Goal: Task Accomplishment & Management: Complete application form

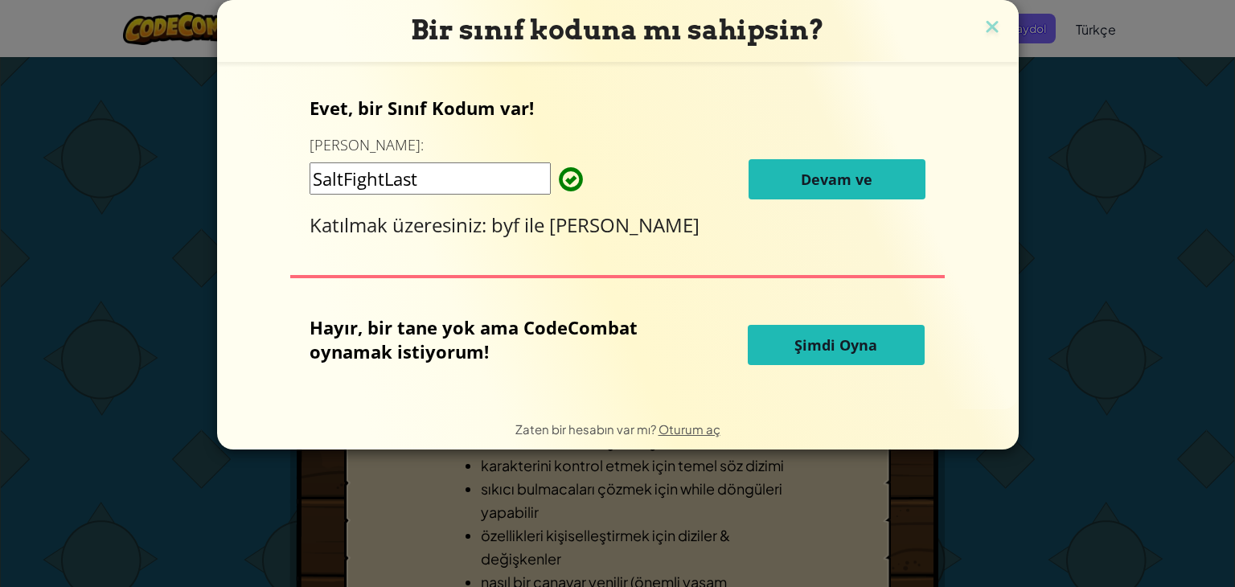
click at [785, 172] on button "Devam ve" at bounding box center [837, 179] width 177 height 40
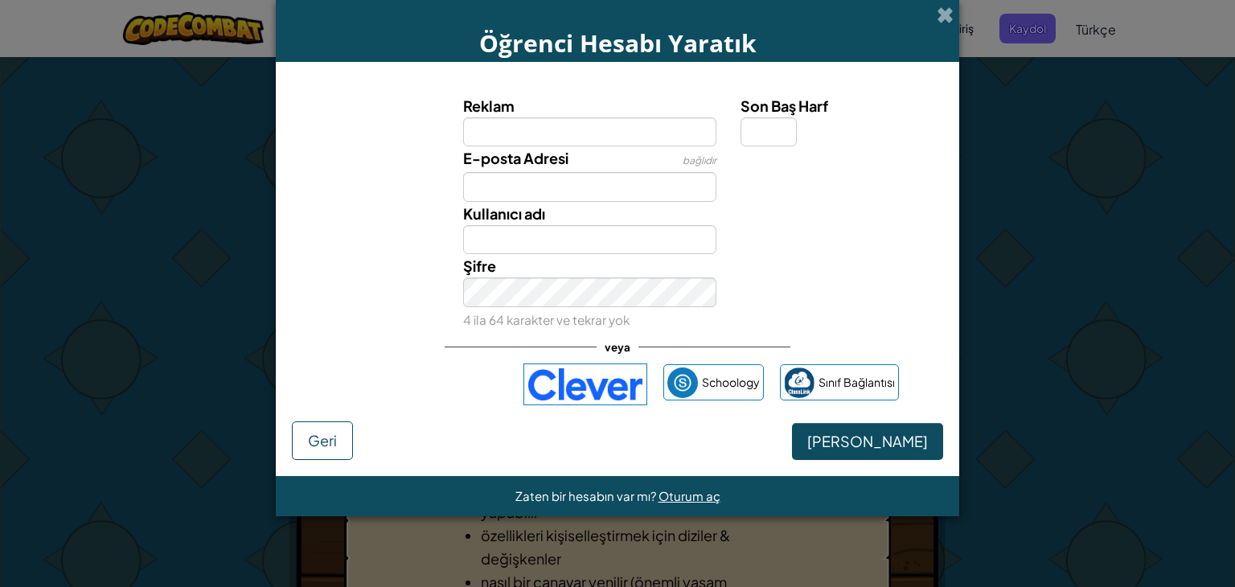
click at [561, 169] on label "E-posta Adresi" at bounding box center [515, 157] width 105 height 23
click at [561, 172] on input "E-posta Adresi" at bounding box center [590, 187] width 254 height 30
click at [555, 188] on input "E-posta Adresi" at bounding box center [590, 187] width 254 height 30
click at [529, 123] on input "Reklam" at bounding box center [590, 132] width 254 height 30
click at [552, 195] on input "E-posta Adresi" at bounding box center [590, 187] width 254 height 30
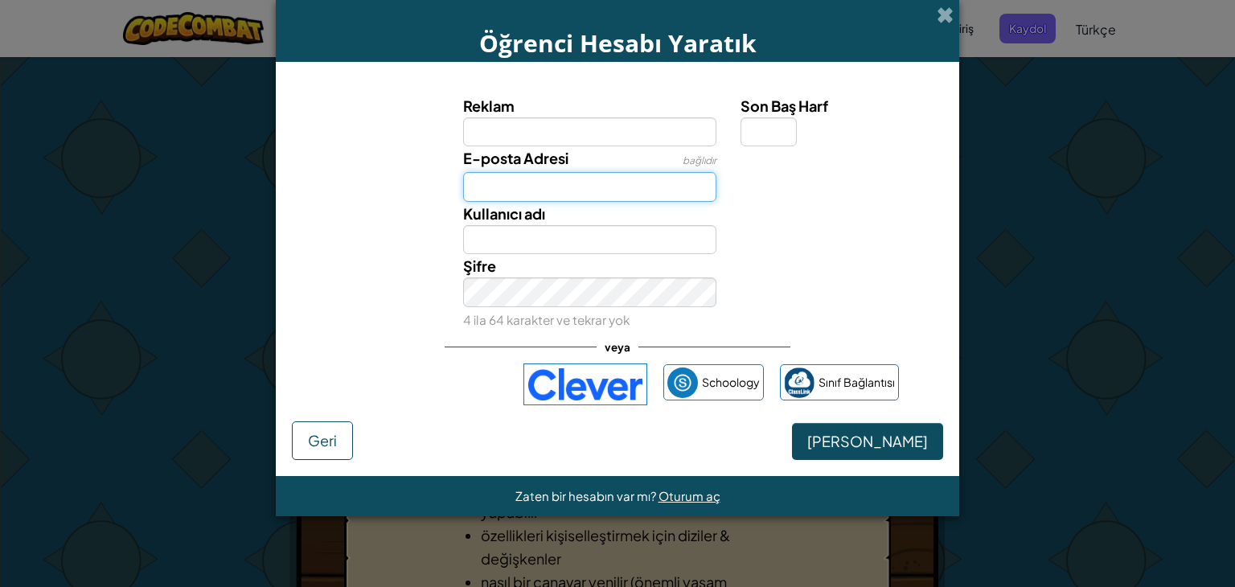
type input "demiraktas012@gmail.com"
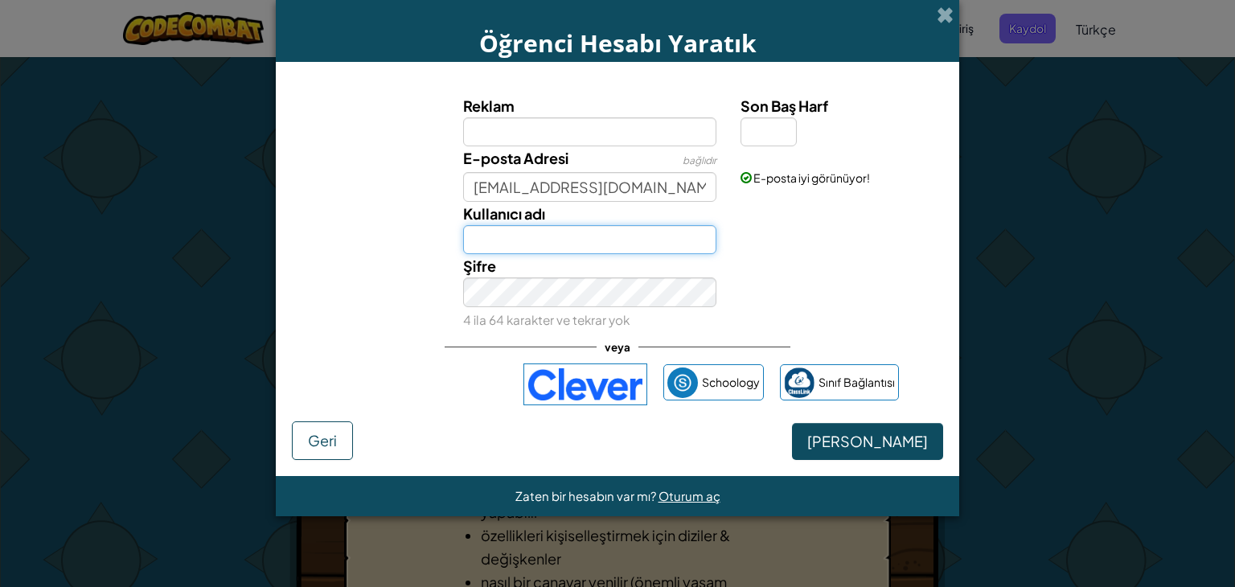
click at [498, 238] on input "Kullanıcı adı" at bounding box center [590, 240] width 254 height 30
type input "Demir"
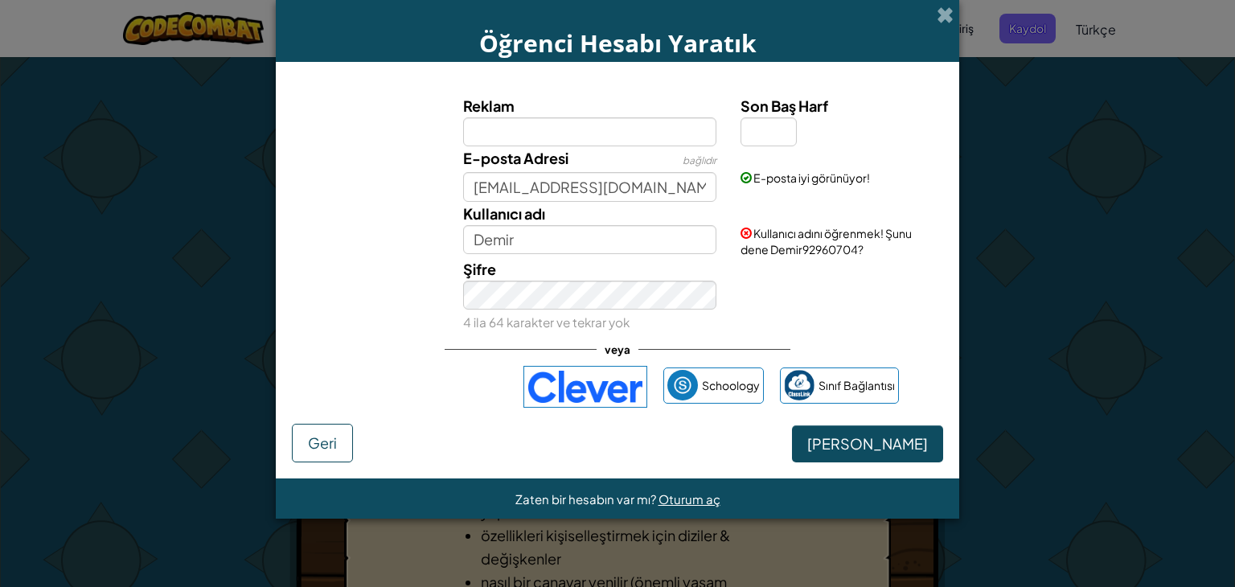
drag, startPoint x: 863, startPoint y: 422, endPoint x: 868, endPoint y: 446, distance: 24.8
click at [867, 441] on form "Reklam Son Baş Harf E-posta Adresi bağlıdır demiraktas012@gmail.com E-posta iyi…" at bounding box center [617, 270] width 683 height 417
click at [873, 454] on button "Hesap Yaratık" at bounding box center [867, 443] width 151 height 37
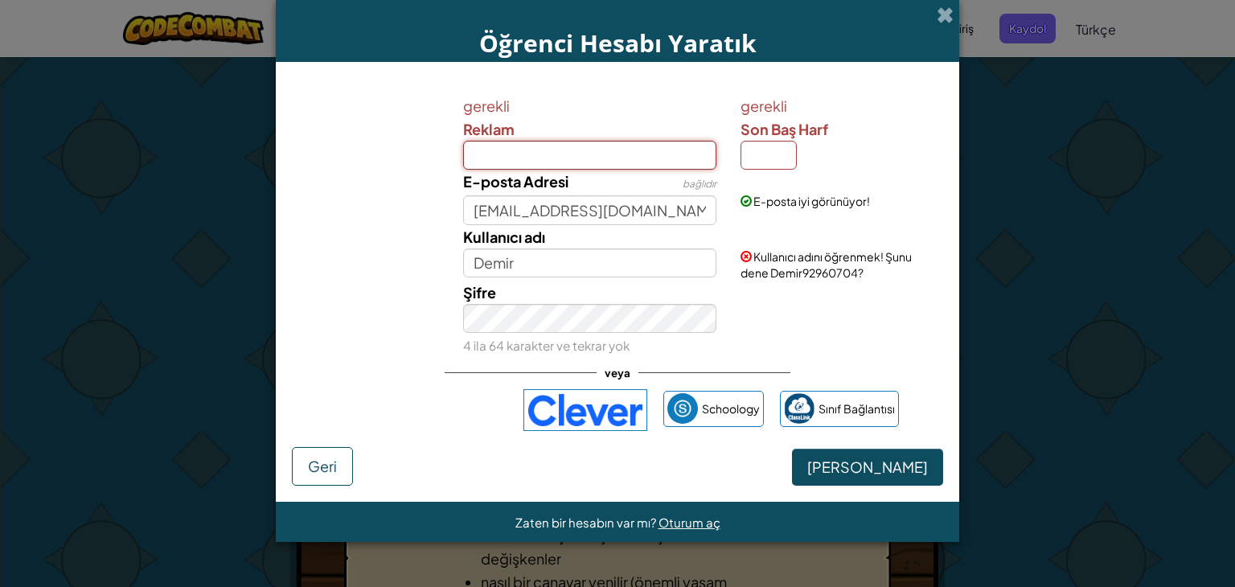
click at [646, 154] on input "Reklam" at bounding box center [590, 156] width 254 height 30
click at [784, 155] on input "Son Baş Harf" at bounding box center [769, 156] width 56 height 30
click at [511, 146] on input "Reklam" at bounding box center [590, 156] width 254 height 30
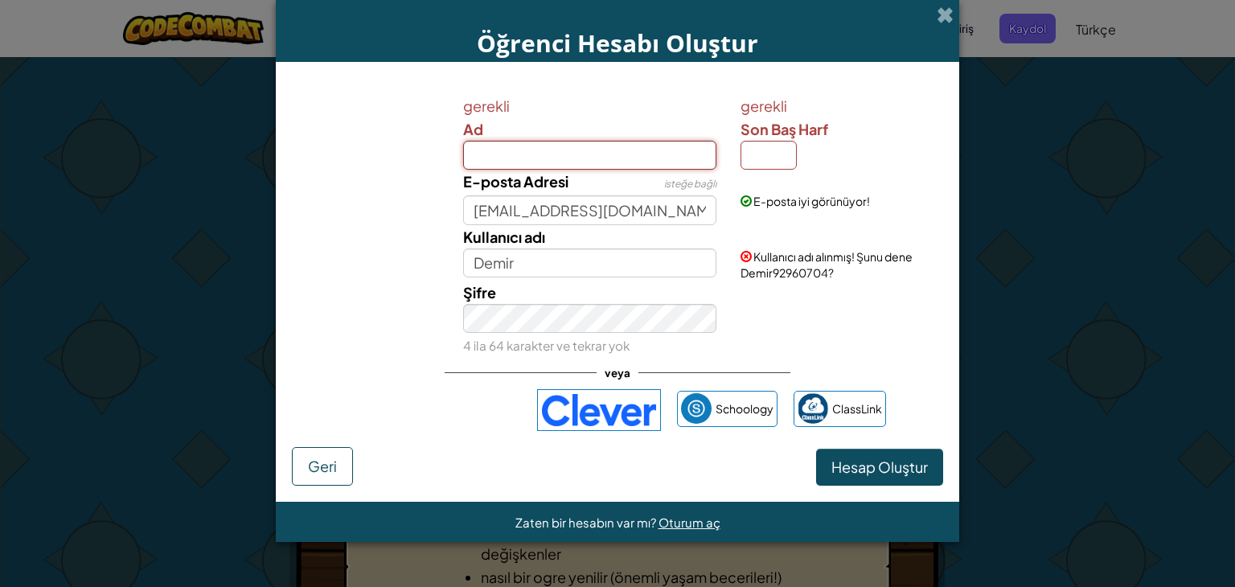
click at [511, 157] on input "Ad" at bounding box center [590, 156] width 254 height 30
type input "Demir"
click at [772, 156] on input "Son Baş Harf" at bounding box center [769, 156] width 56 height 30
click at [857, 149] on div "gerekli Son Baş Harf" at bounding box center [840, 132] width 199 height 76
drag, startPoint x: 885, startPoint y: 133, endPoint x: 876, endPoint y: 134, distance: 8.9
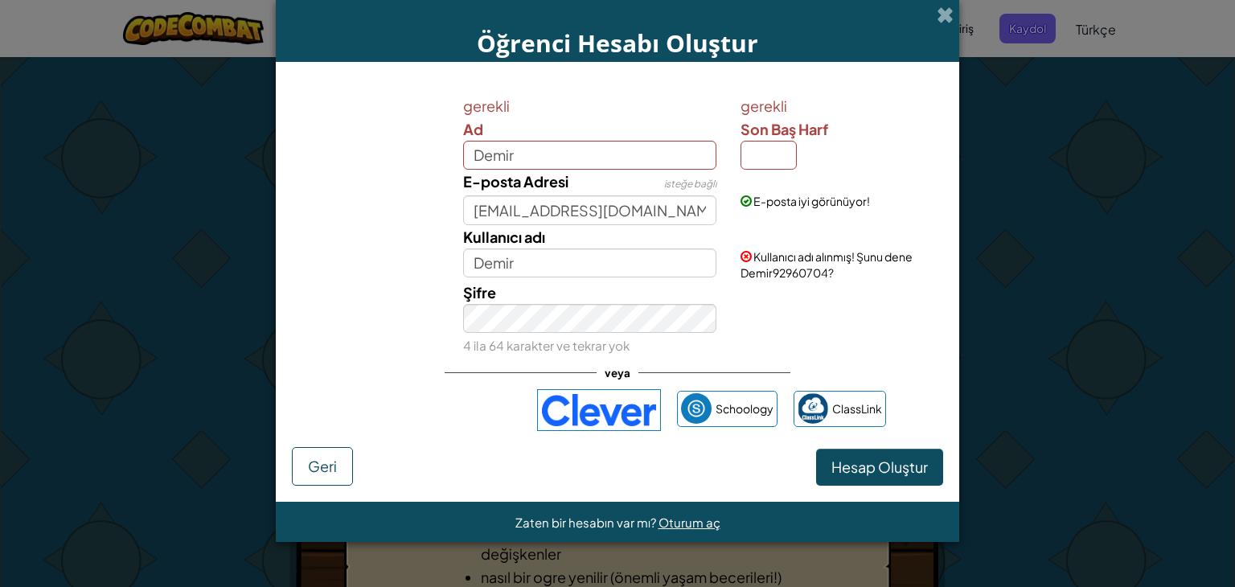
click at [885, 134] on label "Son Baş Harf" at bounding box center [840, 128] width 199 height 23
click at [797, 141] on input "Son Baş Harf" at bounding box center [769, 156] width 56 height 30
click at [595, 252] on input "Demir" at bounding box center [590, 263] width 254 height 30
type input "Demir9834214"
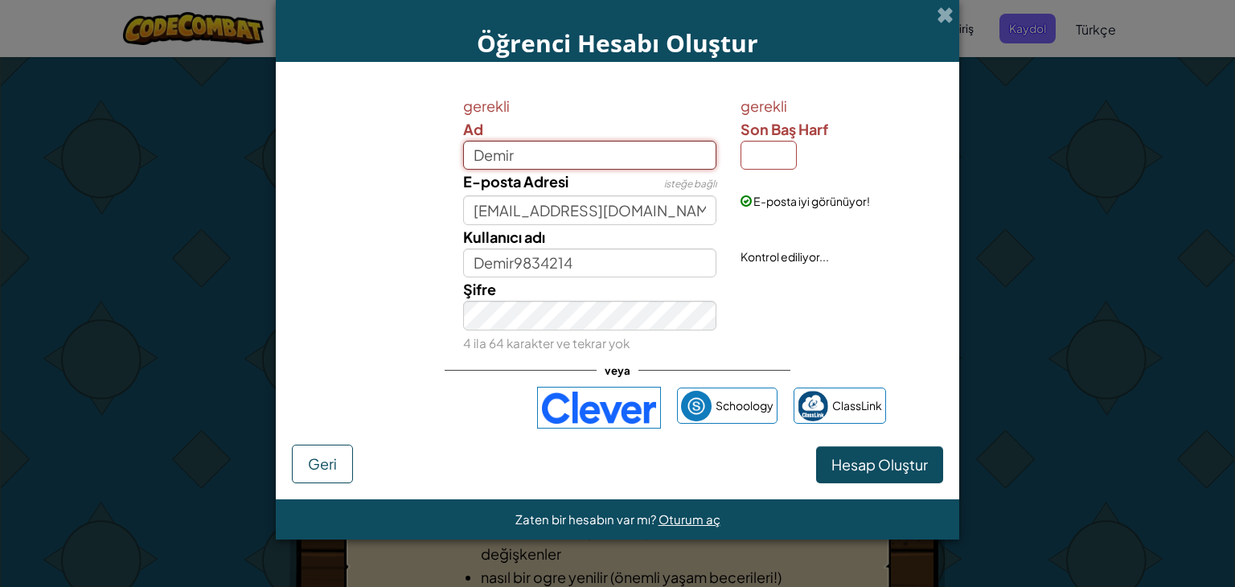
click at [570, 150] on input "Demir" at bounding box center [590, 156] width 254 height 30
click at [773, 153] on input "Son Baş Harf" at bounding box center [769, 156] width 56 height 30
type input "r"
type input "A"
type input "r"
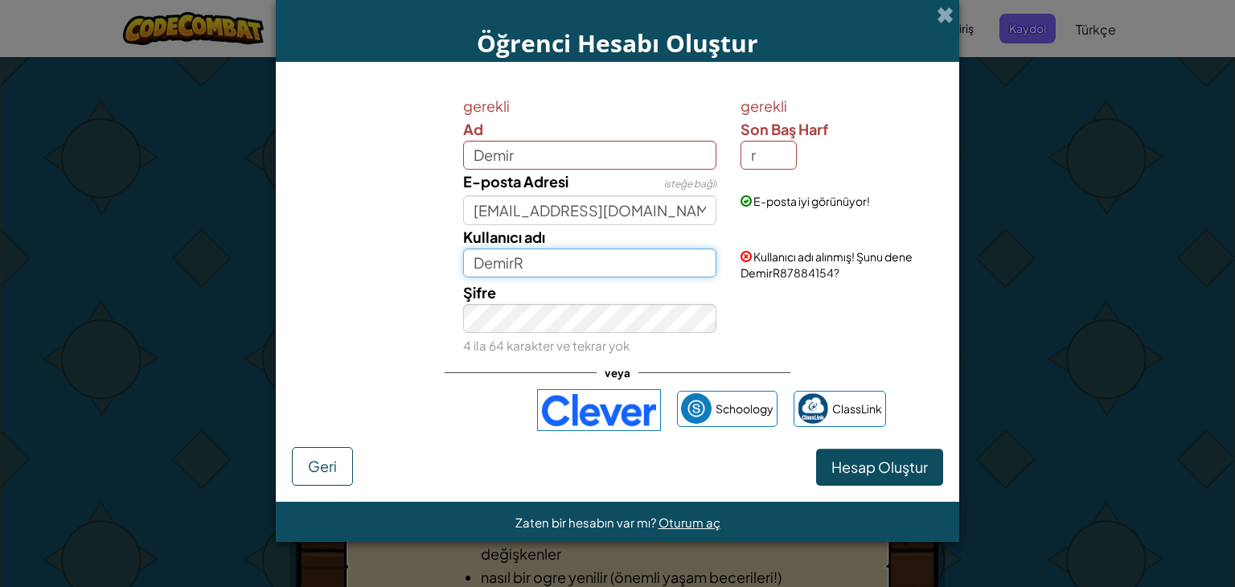
click at [563, 257] on input "DemirR" at bounding box center [590, 263] width 254 height 30
type input "Demir78235042"
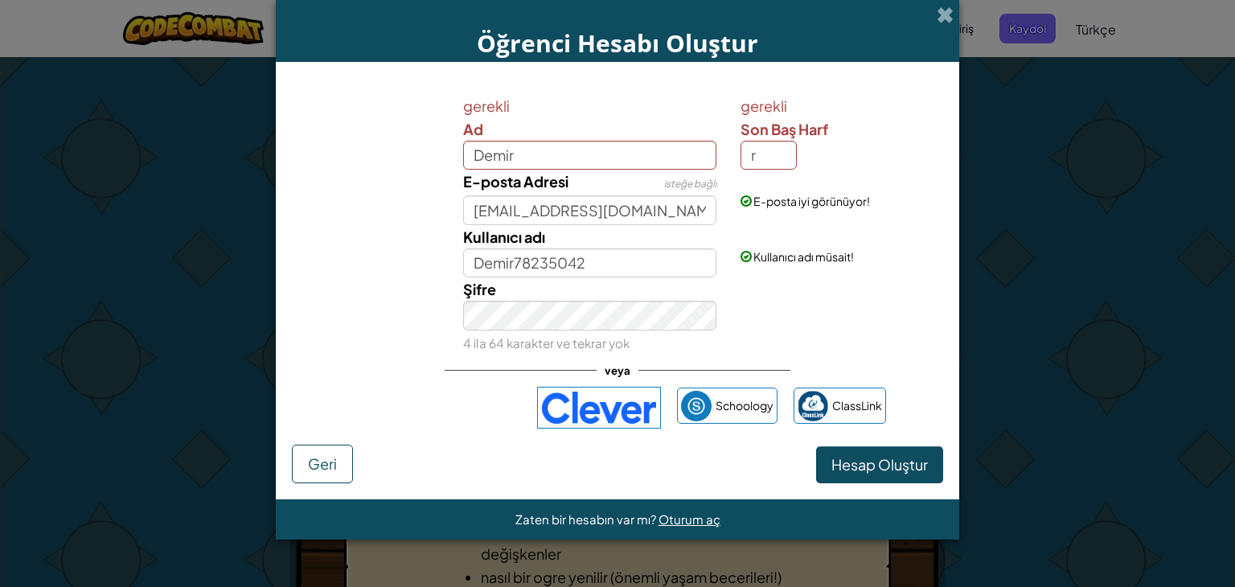
click at [758, 123] on span "Son Baş Harf" at bounding box center [785, 129] width 88 height 18
click at [758, 141] on input "r" at bounding box center [769, 156] width 56 height 30
click at [865, 460] on span "Hesap Oluştur" at bounding box center [879, 464] width 96 height 18
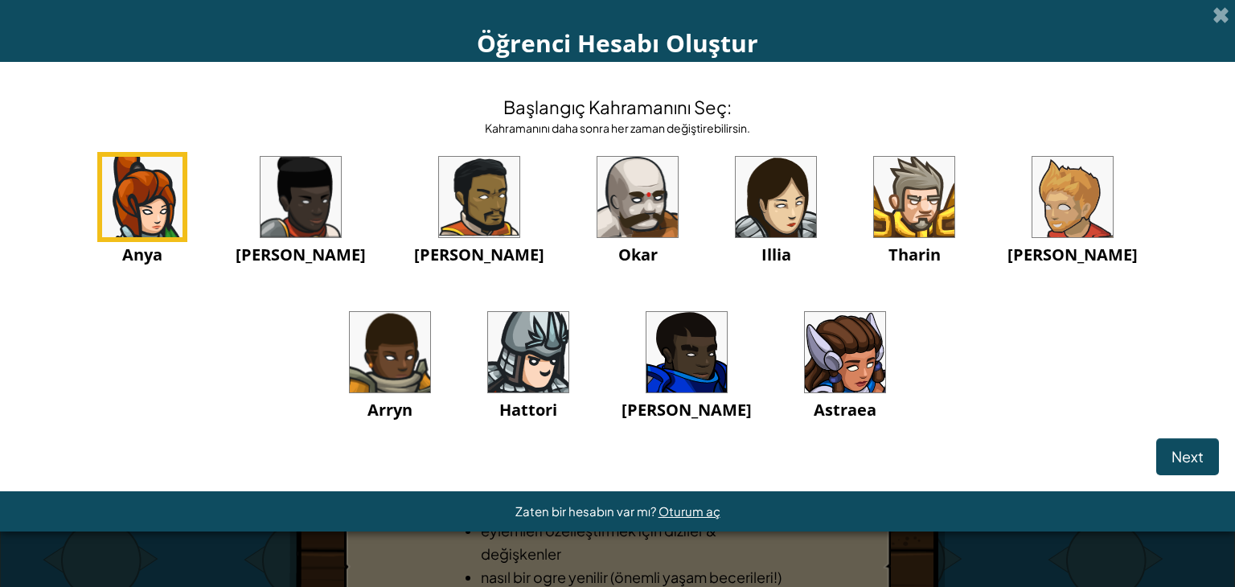
click at [211, 131] on div "Başlangıç Kahramanını Seç: Kahramanını daha sonra her zaman değiştirebilirsin. …" at bounding box center [617, 258] width 1203 height 360
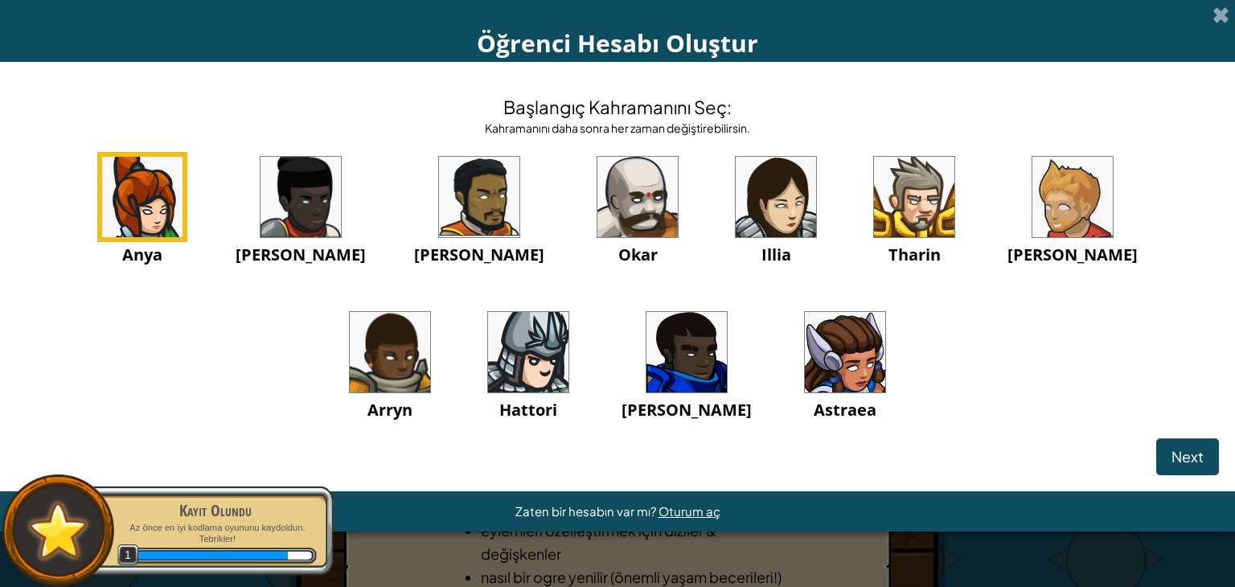
click at [874, 223] on img at bounding box center [914, 197] width 80 height 80
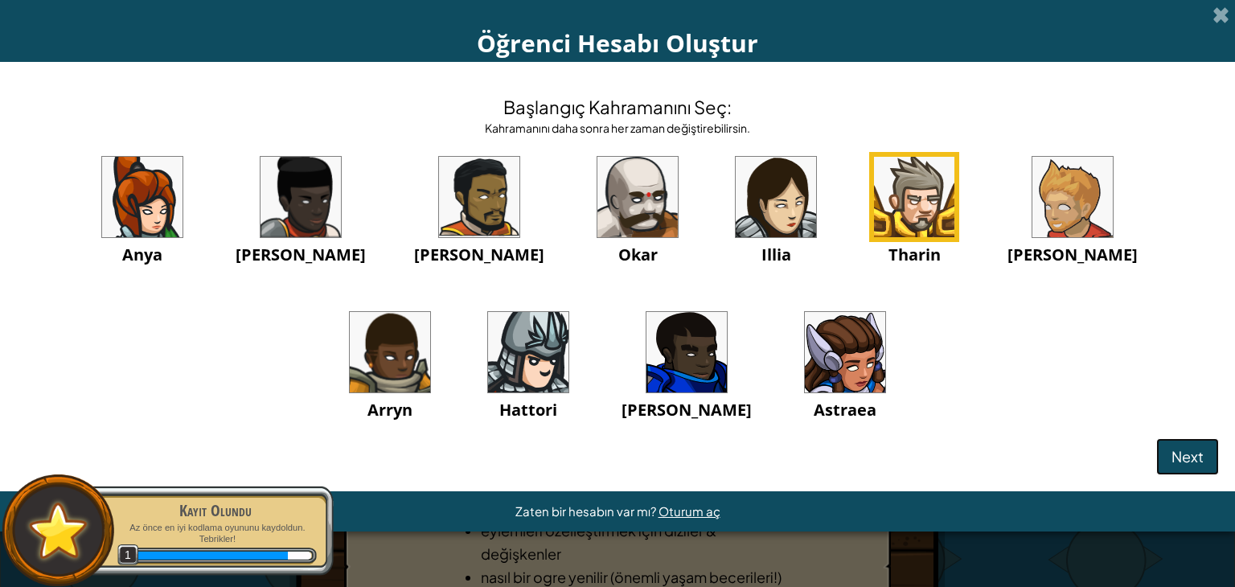
click at [1190, 454] on span "Next" at bounding box center [1188, 456] width 32 height 18
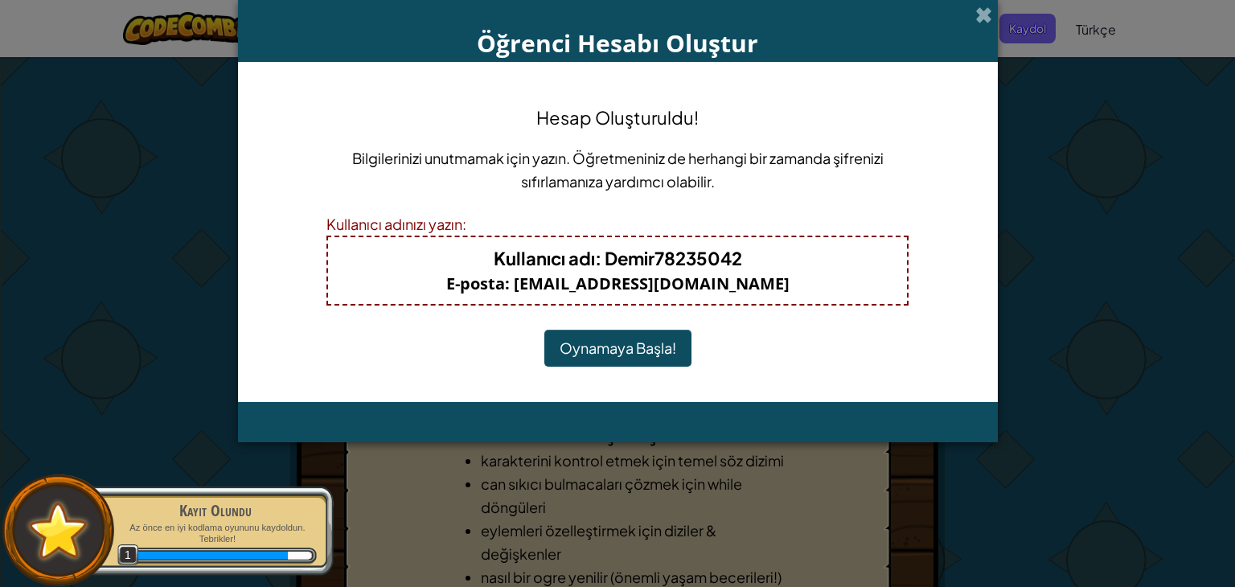
click at [616, 350] on button "Oynamaya Başla!" at bounding box center [617, 348] width 147 height 37
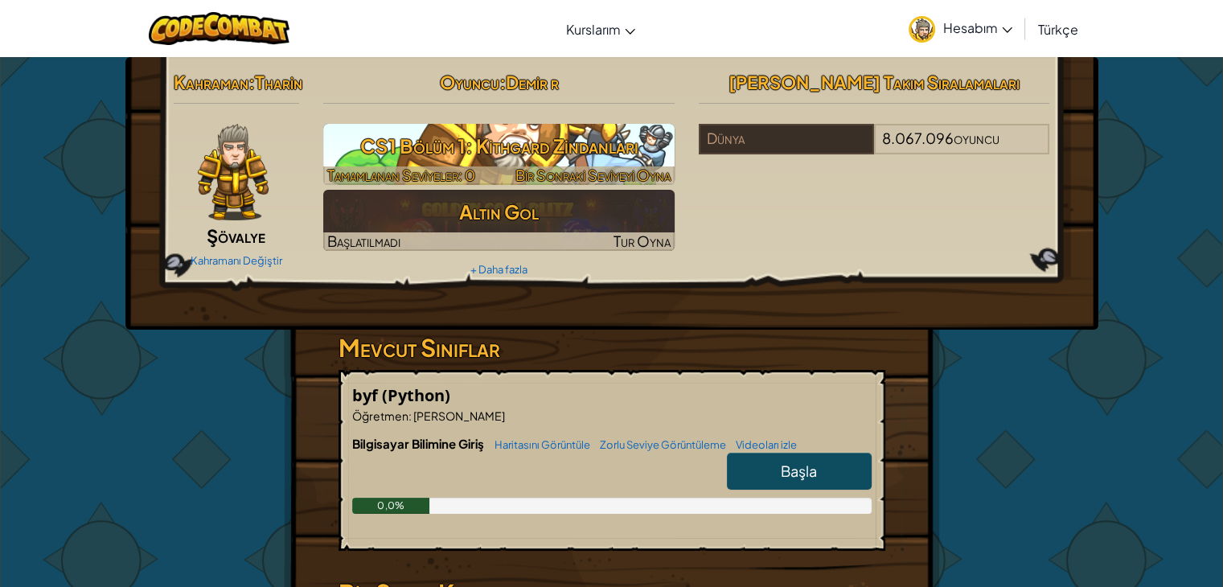
click at [453, 158] on font "CS1 Bölüm 1: Kithgard Zindanları" at bounding box center [498, 145] width 278 height 24
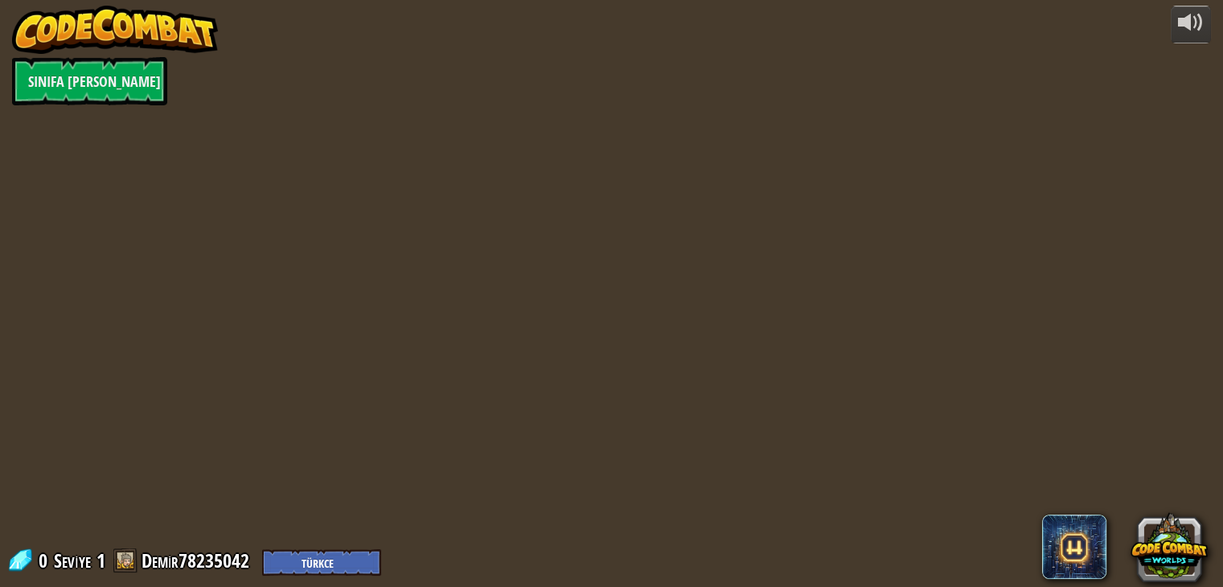
select select "tr"
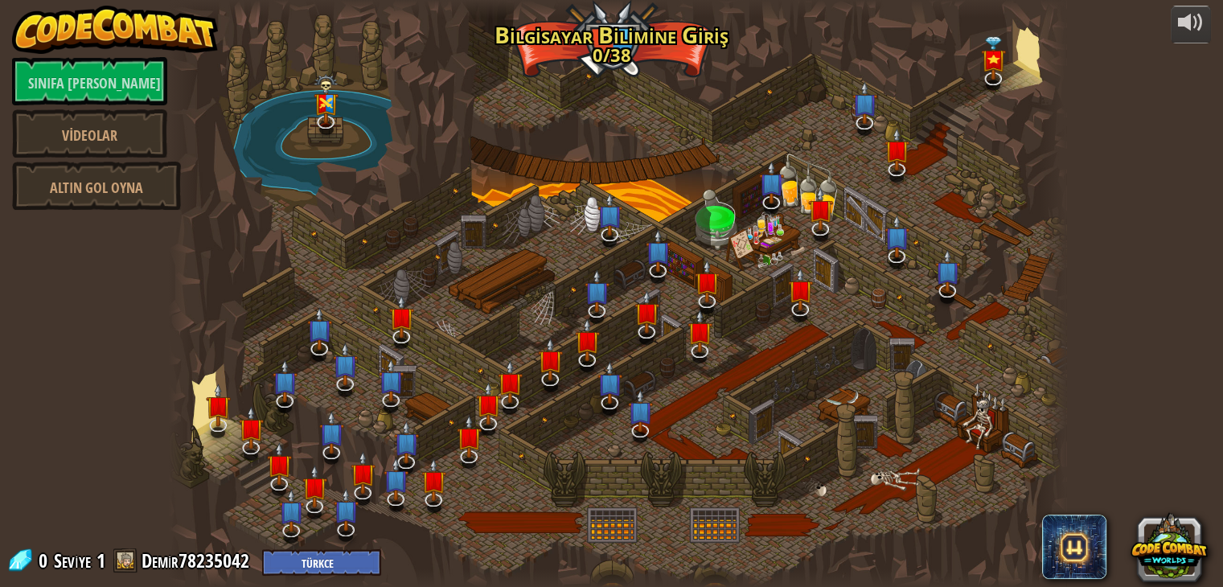
select select "tr"
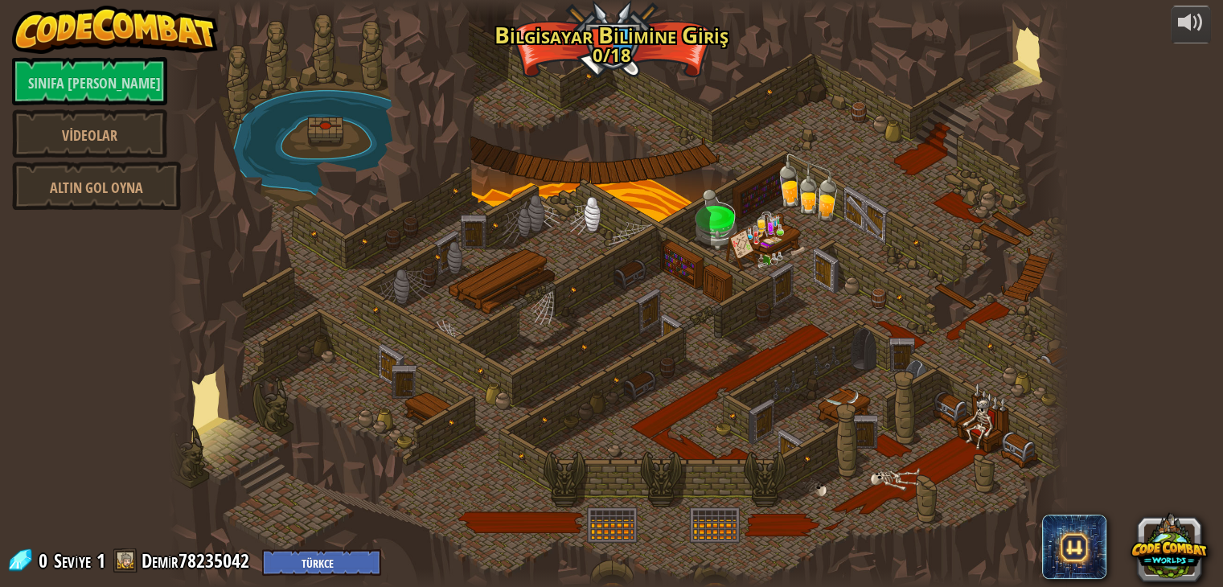
select select "tr"
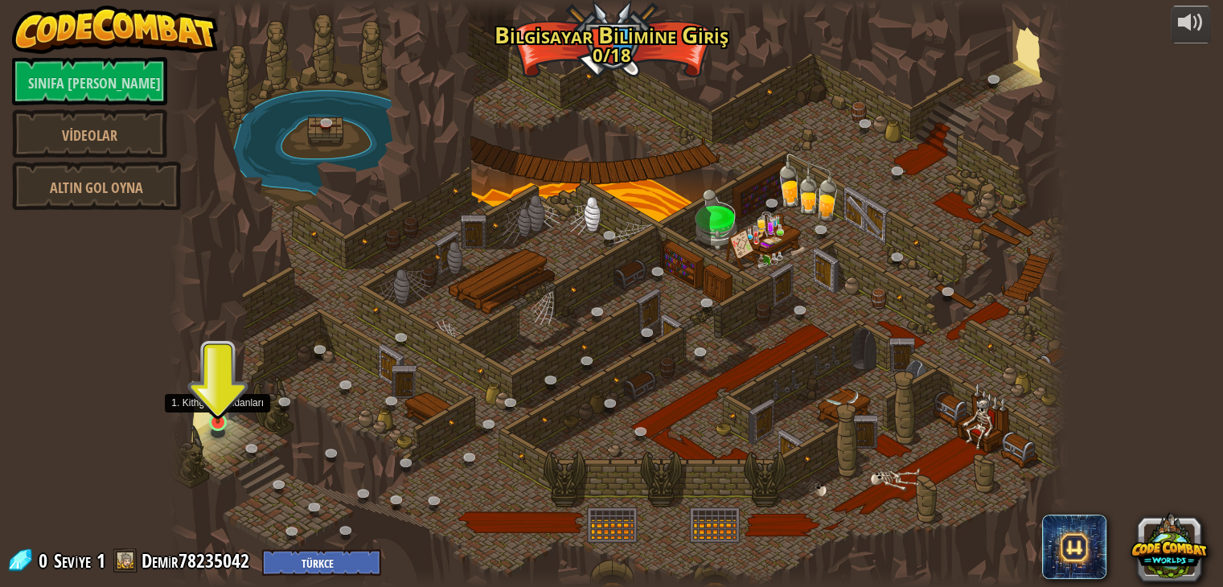
click at [224, 421] on img at bounding box center [218, 397] width 23 height 51
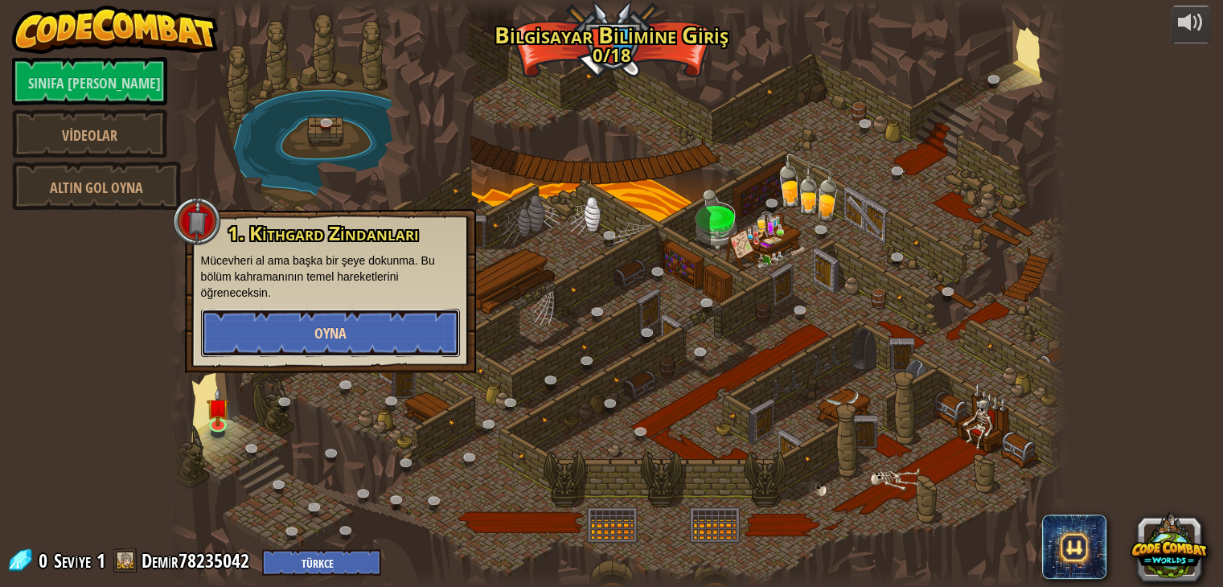
click at [341, 344] on button "Oyna" at bounding box center [330, 333] width 259 height 48
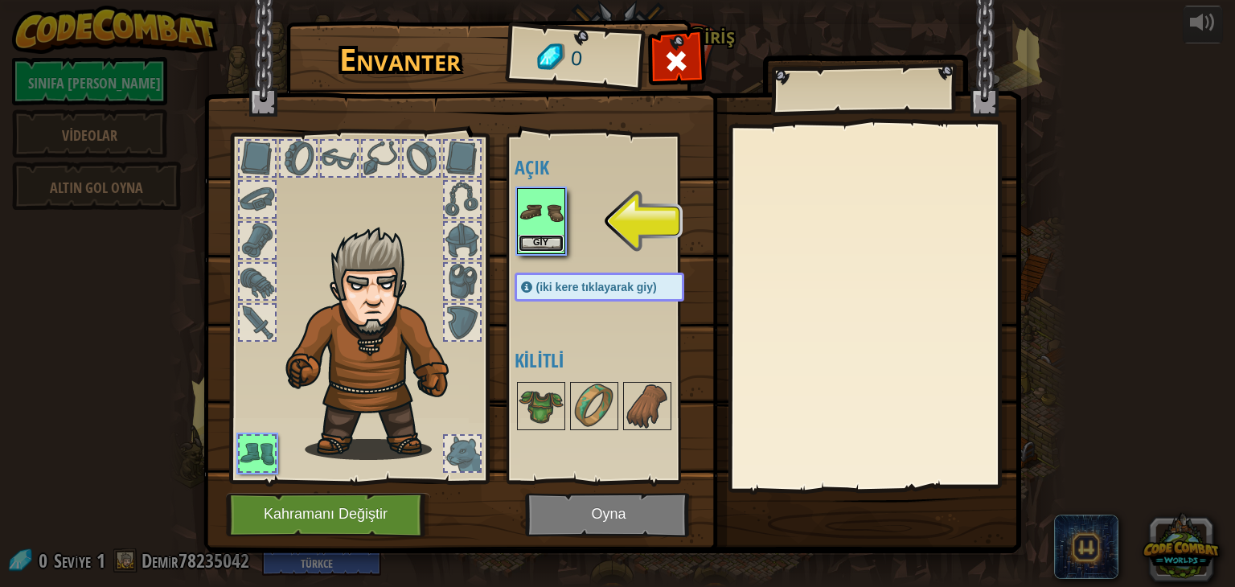
click at [531, 242] on button "Giy" at bounding box center [541, 243] width 45 height 17
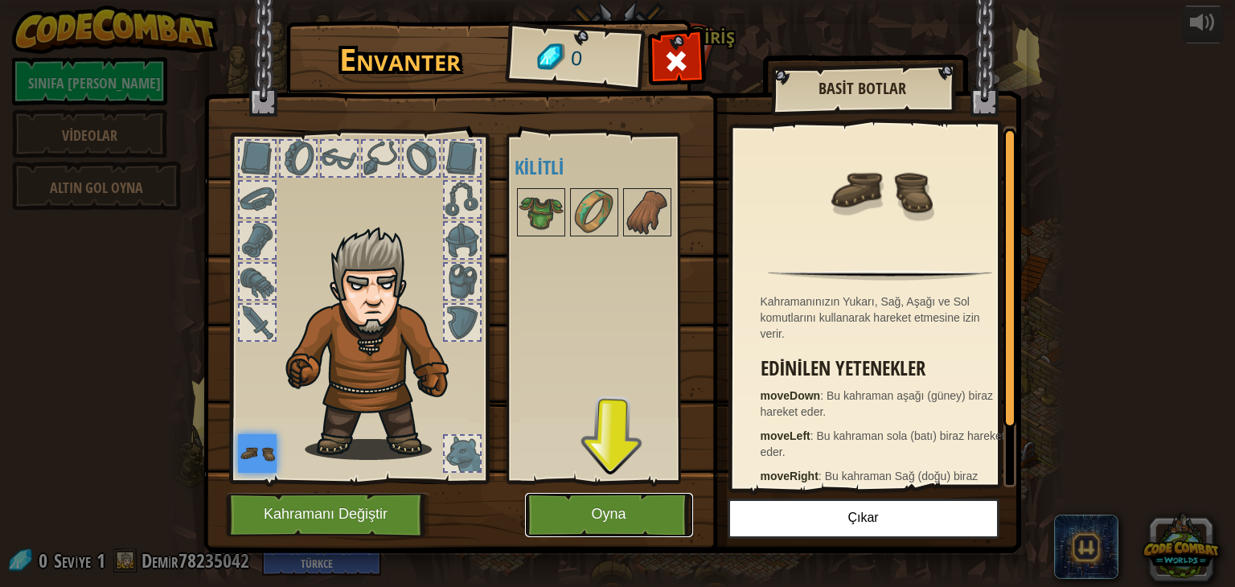
click at [585, 516] on button "Oyna" at bounding box center [609, 515] width 168 height 44
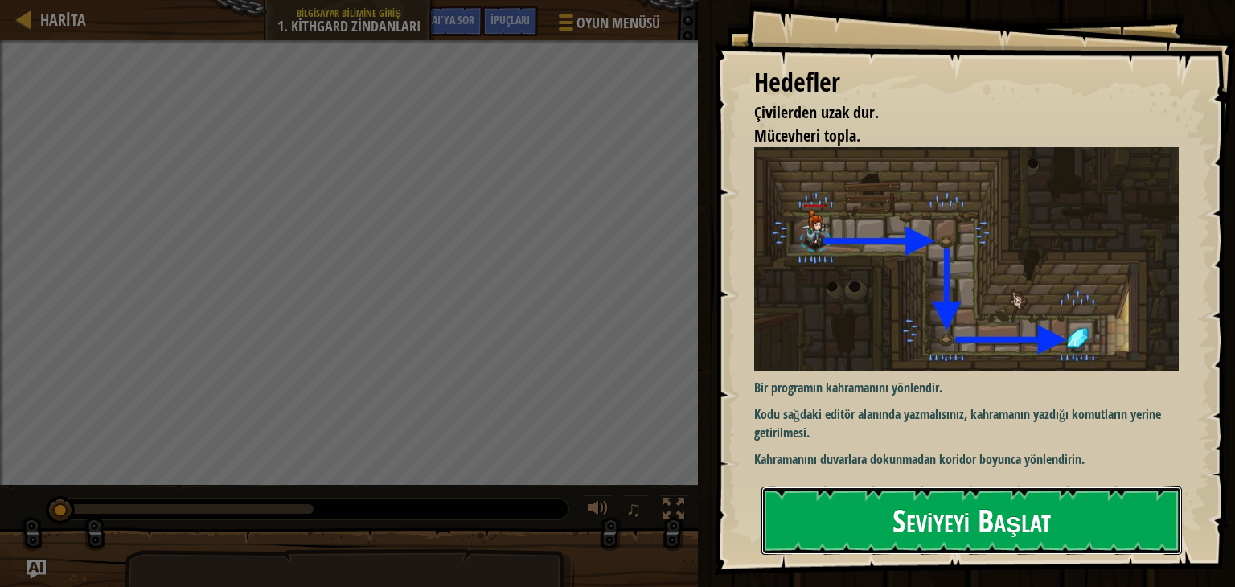
click at [929, 527] on font "Seviyeyi Başlat" at bounding box center [972, 520] width 158 height 43
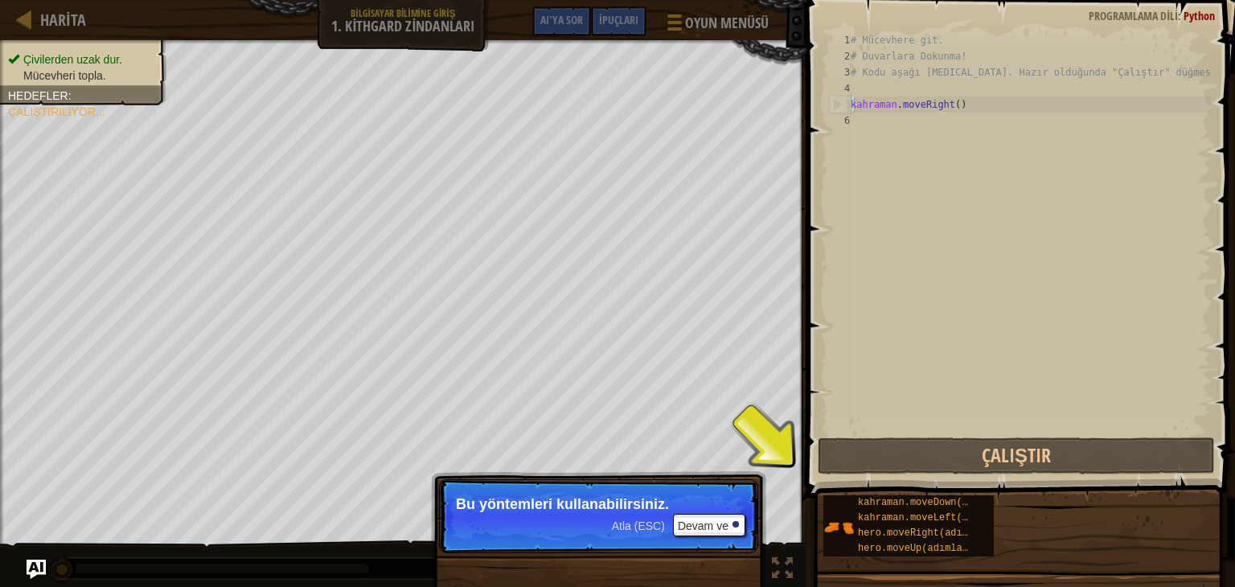
click at [1000, 101] on div "# Mücevhere git. # Duvarlara Dokunma! # Kodu aşağı [MEDICAL_DATA]. Hazır olduğu…" at bounding box center [1028, 249] width 363 height 434
click at [658, 531] on font "Atla (ESC)" at bounding box center [638, 525] width 53 height 13
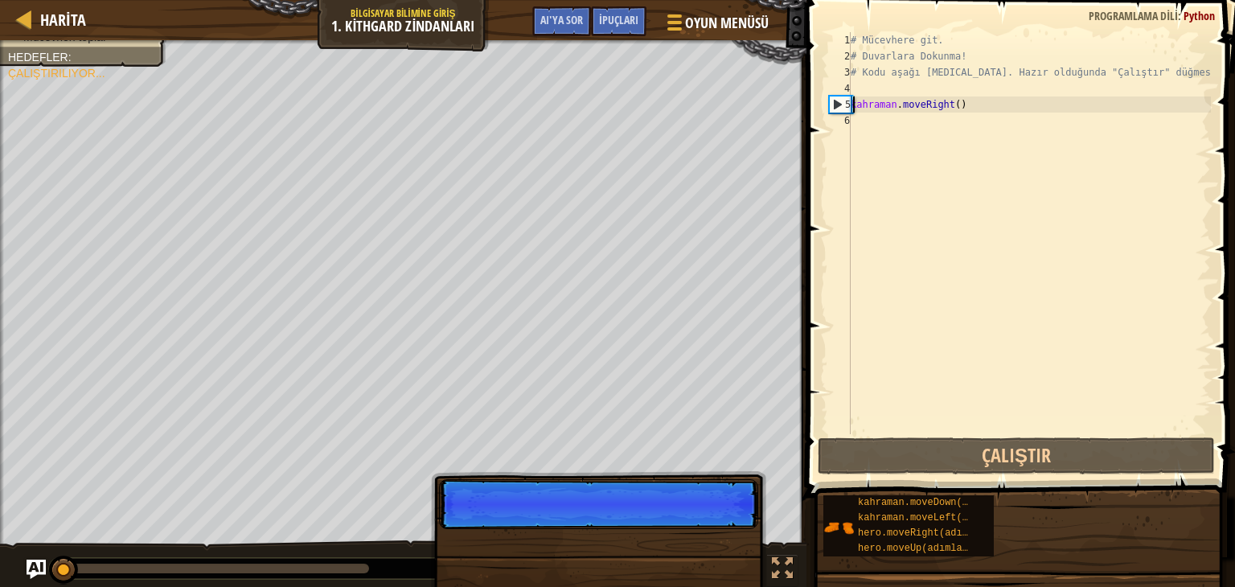
scroll to position [7, 6]
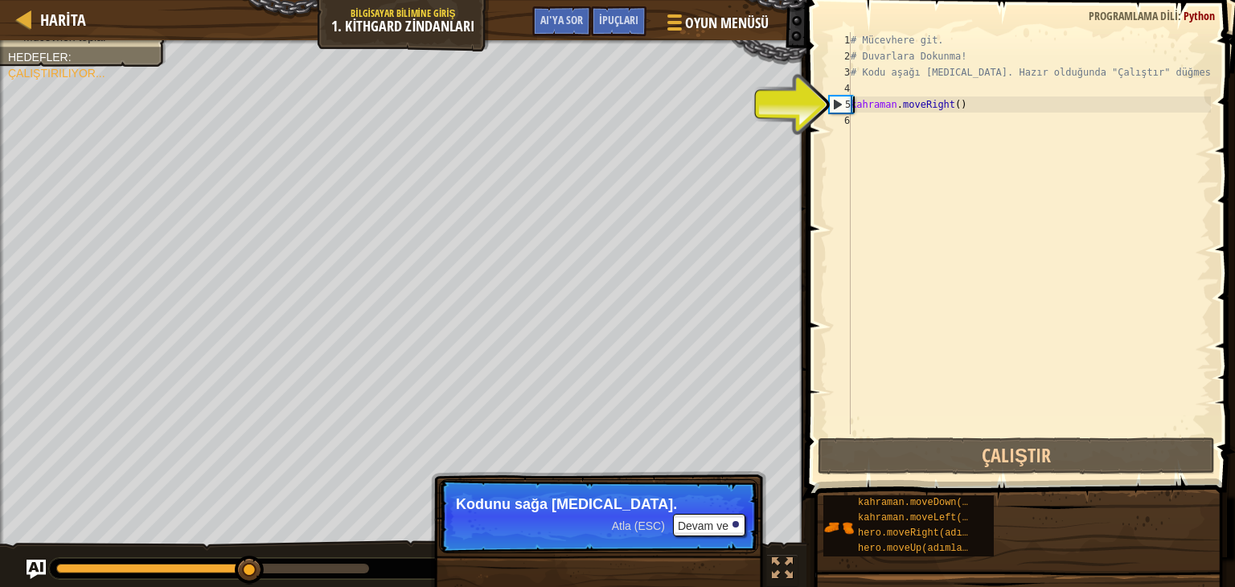
click at [1022, 101] on div "# Mücevhere git. # Duvarlara Dokunma! # Kodu aşağı [MEDICAL_DATA]. Hazır olduğu…" at bounding box center [1028, 249] width 363 height 434
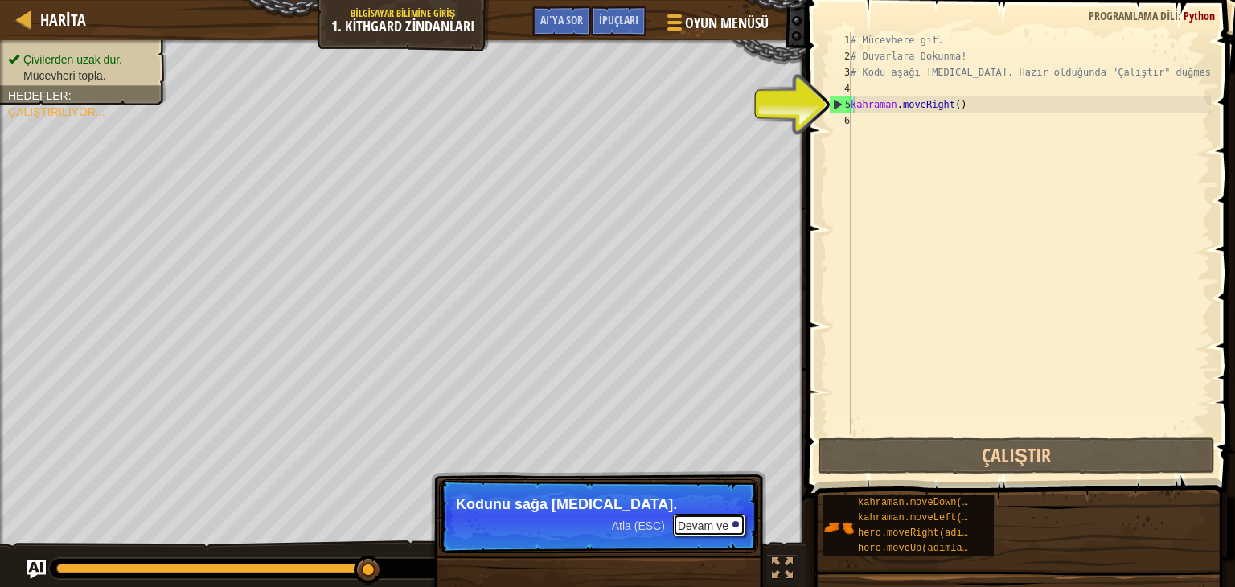
click at [710, 523] on font "Devam ve" at bounding box center [703, 525] width 51 height 13
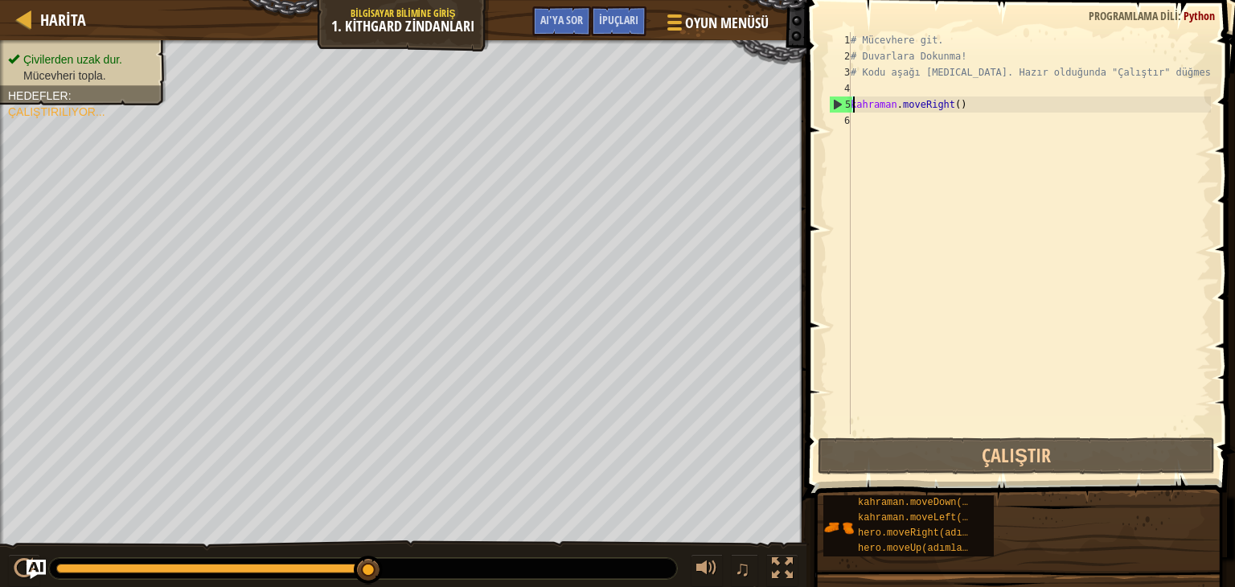
click at [993, 108] on div "# Mücevhere git. # Duvarlara Dokunma! # Kodu aşağı [MEDICAL_DATA]. Hazır olduğu…" at bounding box center [1028, 249] width 363 height 434
click at [977, 106] on div "# Mücevhere git. # Duvarlara Dokunma! # Kodu aşağı [MEDICAL_DATA]. Hazır olduğu…" at bounding box center [1028, 249] width 363 height 434
click at [994, 98] on div "# Mücevhere git. # Duvarlara Dokunma! # Kodu aşağı [MEDICAL_DATA]. Hazır olduğu…" at bounding box center [1028, 249] width 363 height 434
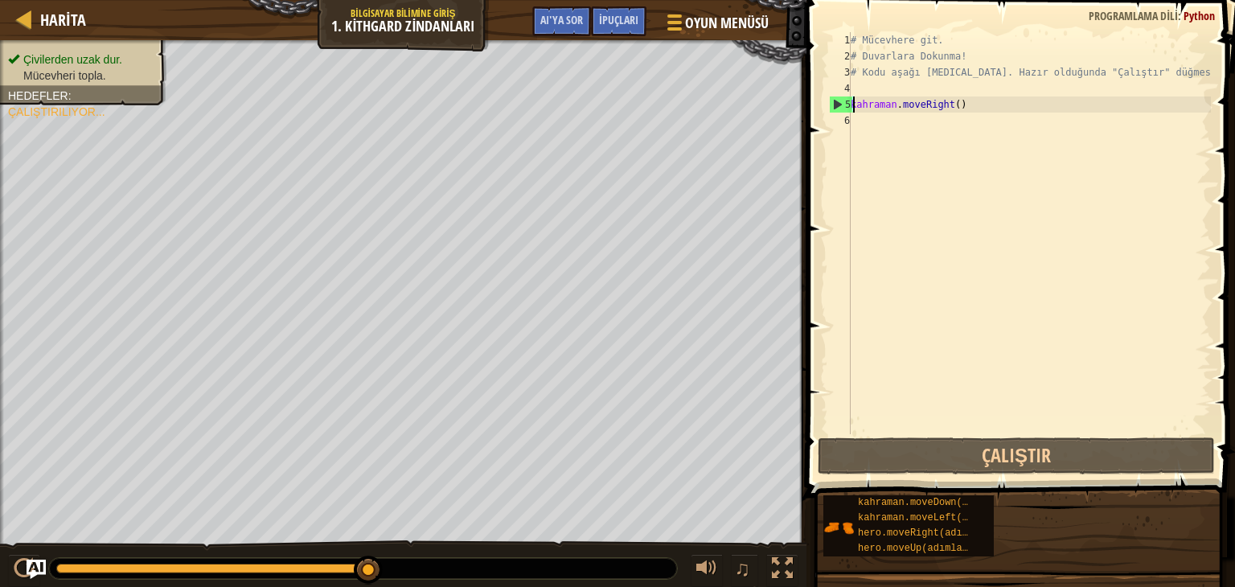
type textarea "hero.moveRight()"
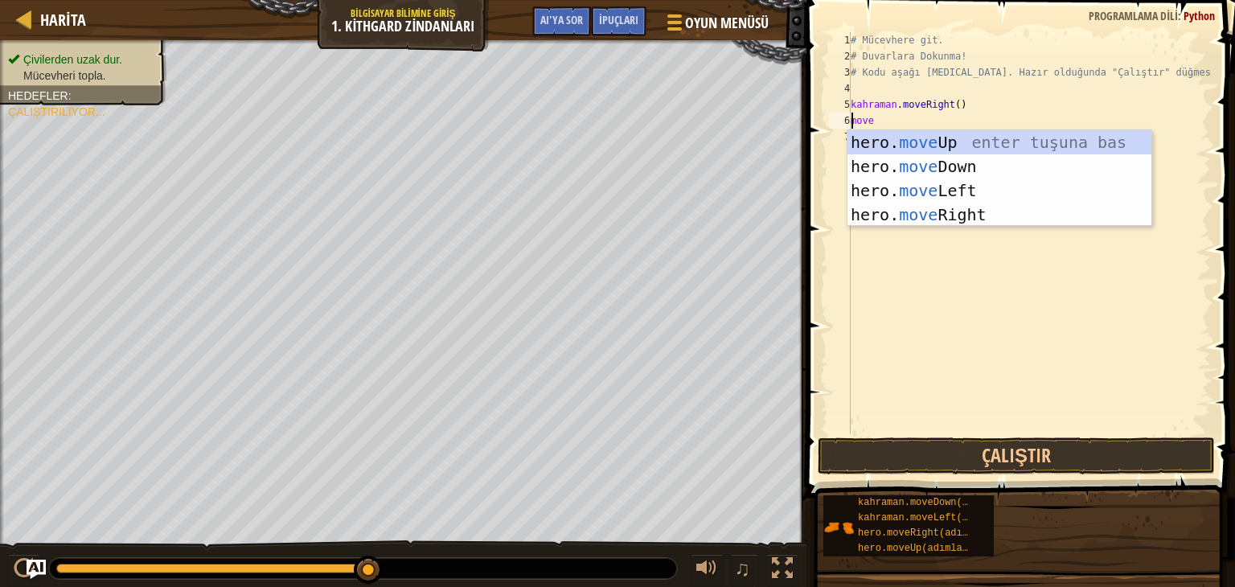
scroll to position [7, 0]
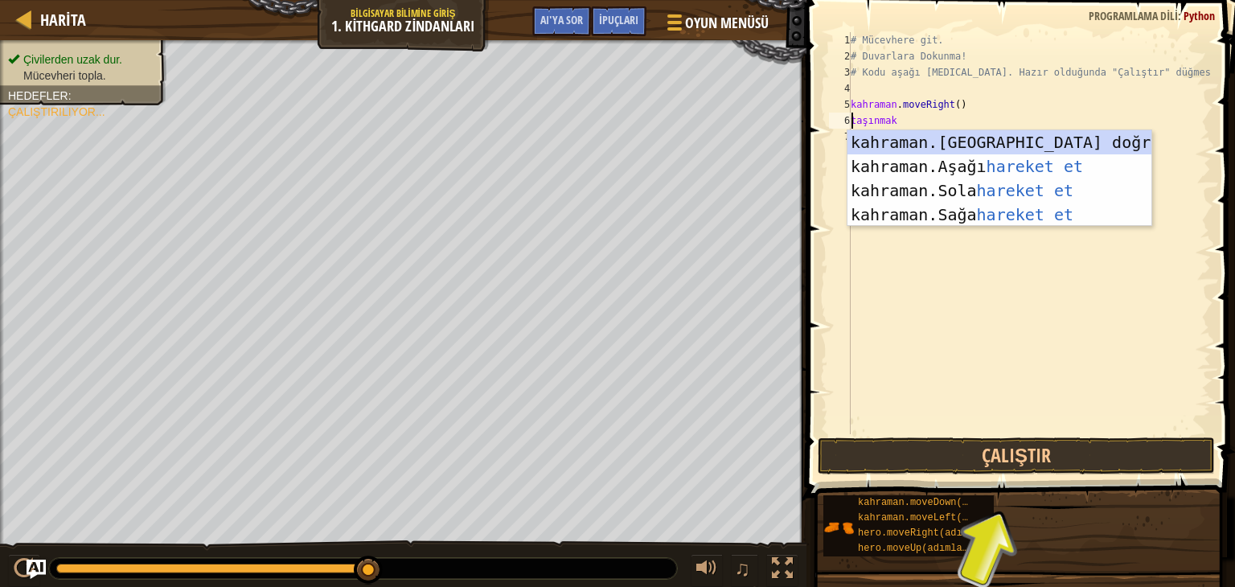
type textarea "mov"
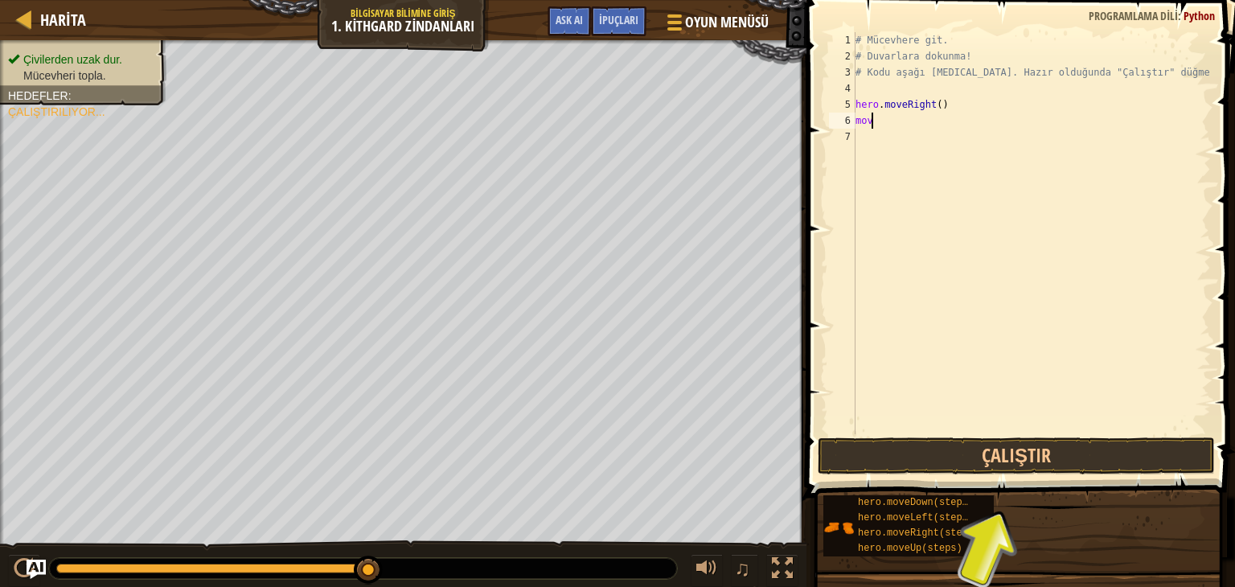
click at [888, 124] on div "# Mücevhere git. # Duvarlara dokunma! # Kodu aşağı [MEDICAL_DATA]. Hazır olduğu…" at bounding box center [1031, 249] width 359 height 434
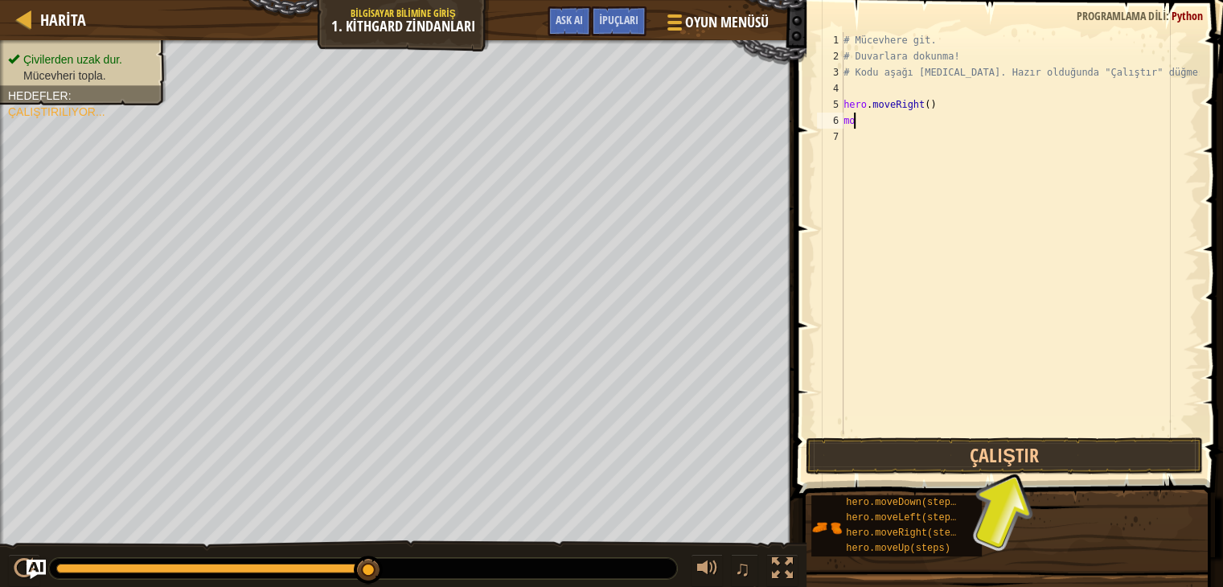
type textarea "m"
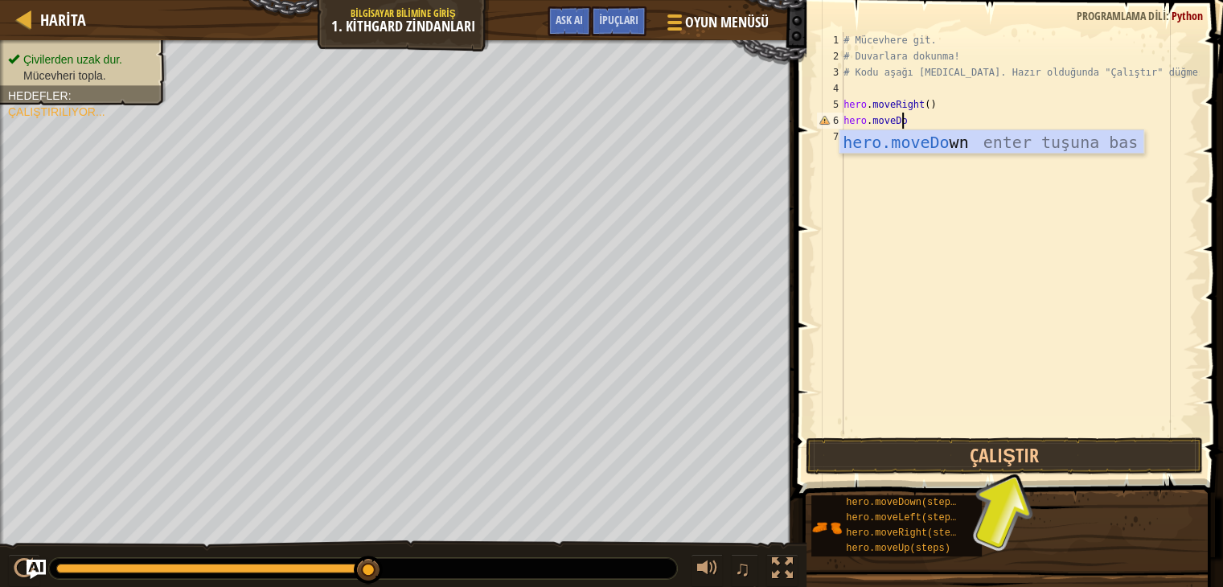
scroll to position [7, 4]
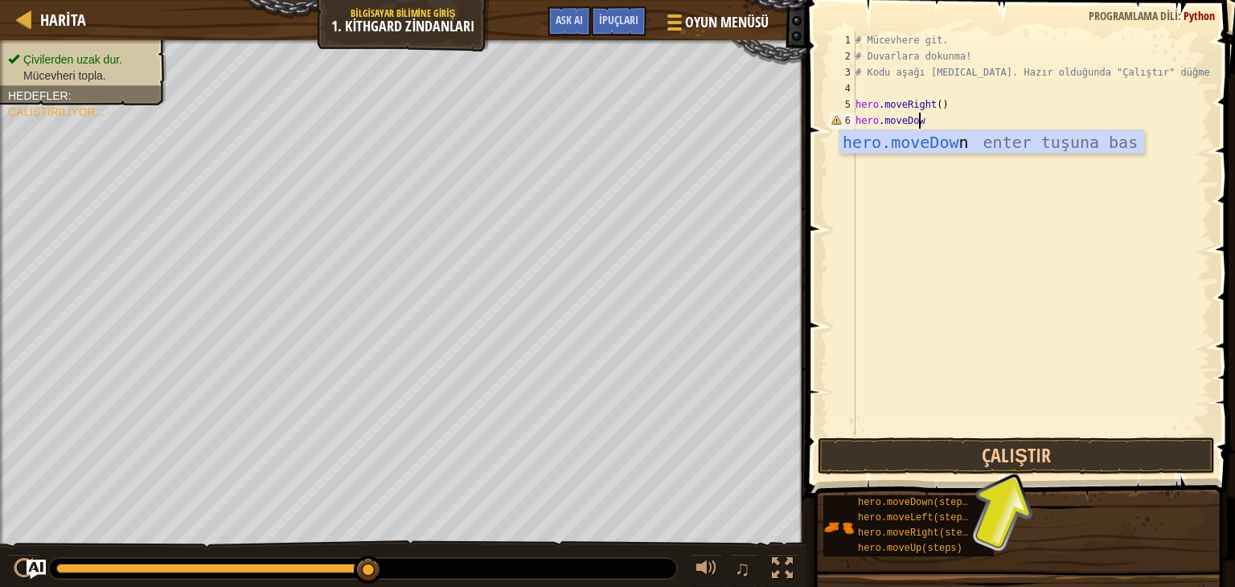
type textarea "hero.moveDown"
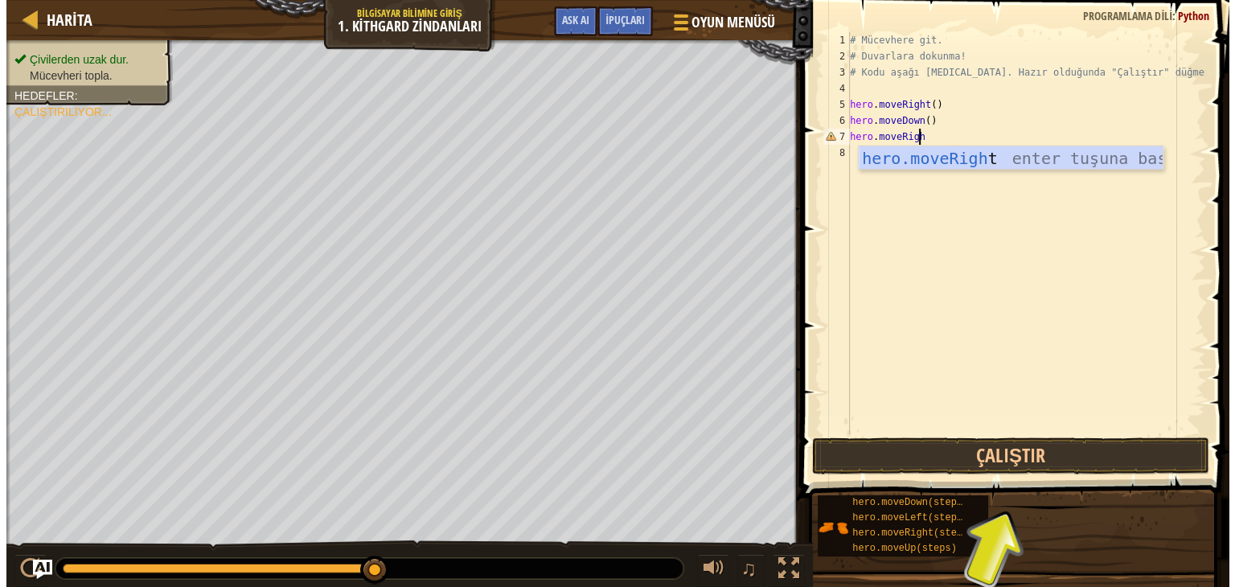
scroll to position [7, 5]
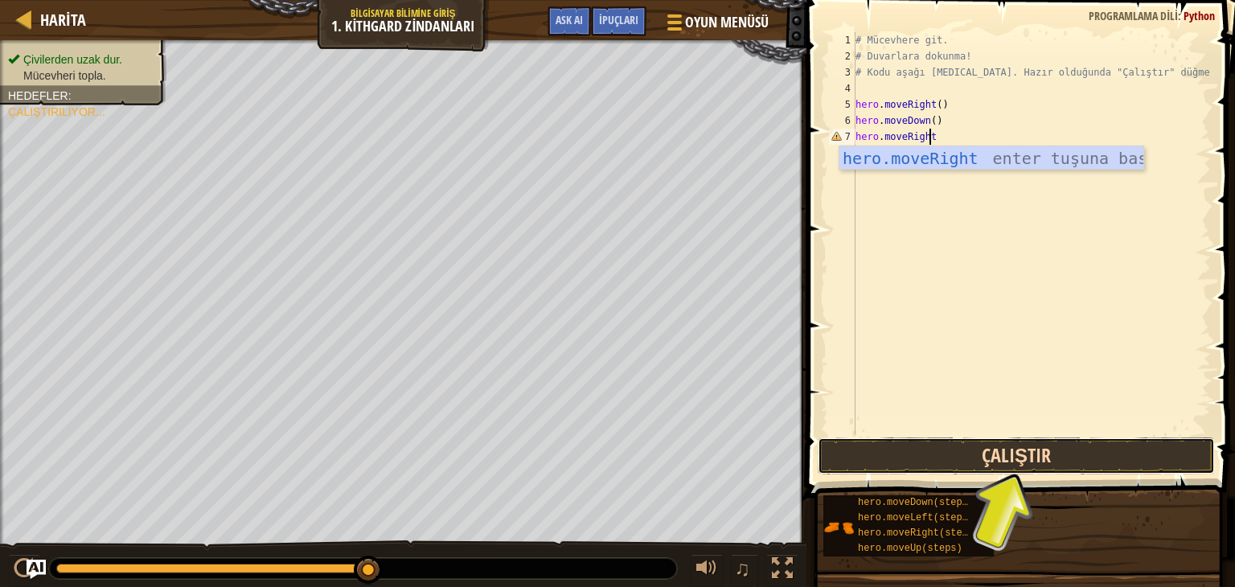
click at [1057, 461] on button "Çalıştır" at bounding box center [1016, 455] width 397 height 37
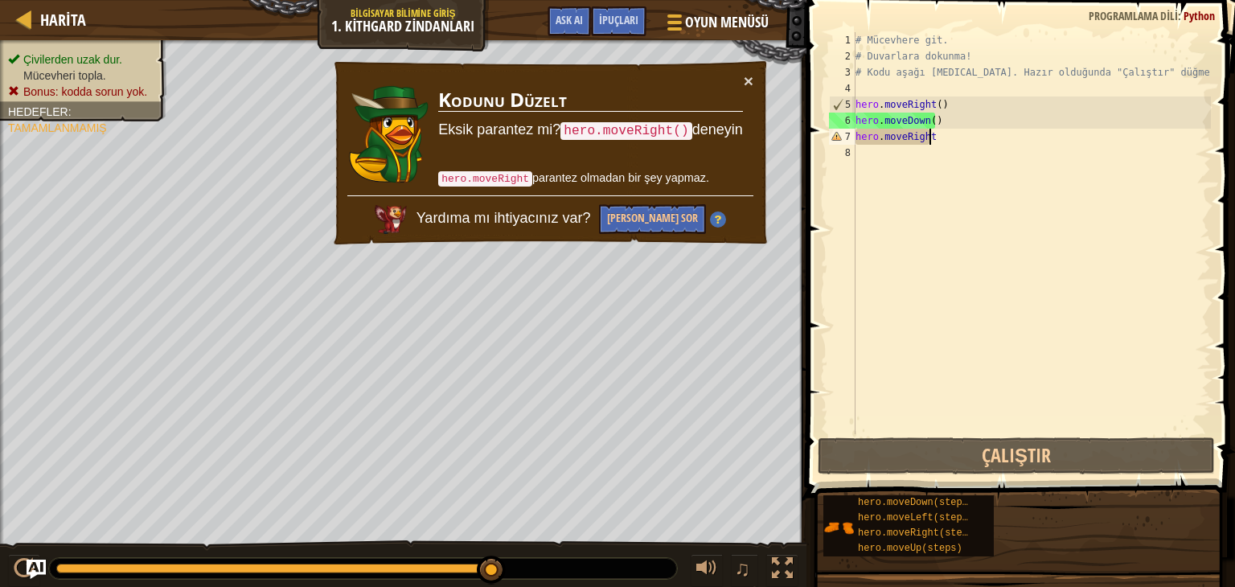
scroll to position [7, 6]
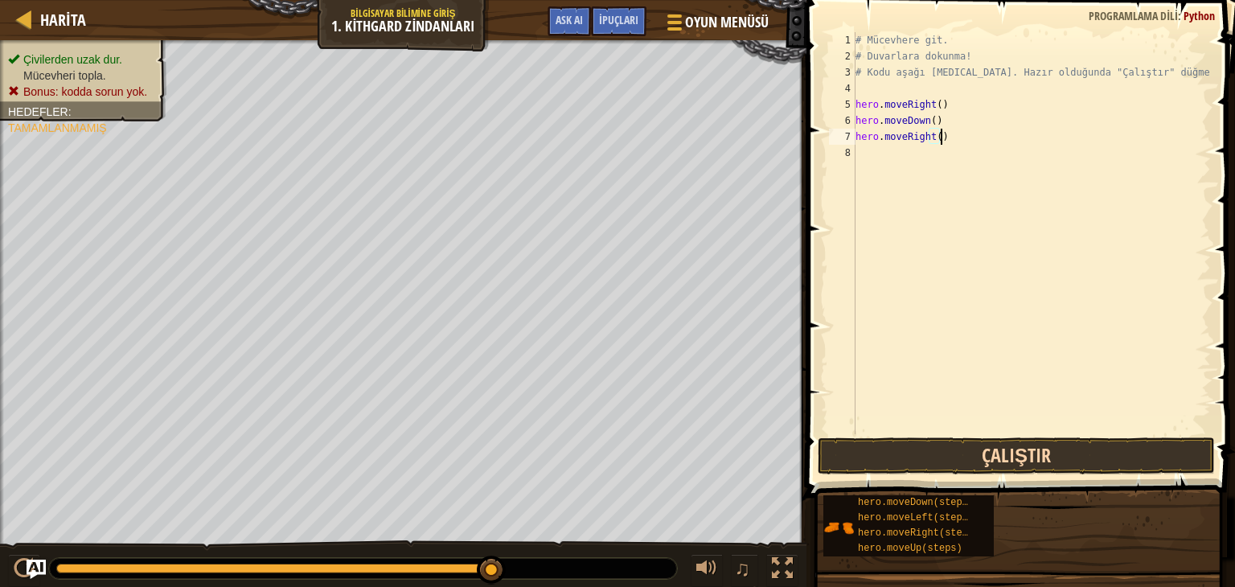
type textarea "hero.moveRight()"
click at [984, 451] on button "Çalıştır" at bounding box center [1016, 455] width 397 height 37
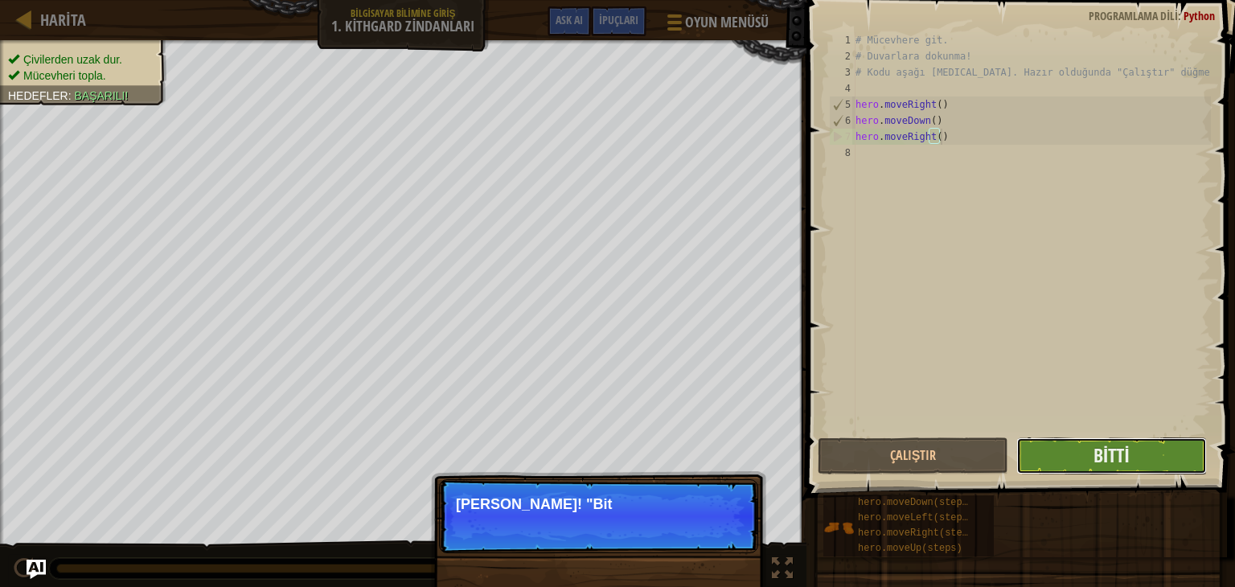
click at [1066, 453] on button "Bitti" at bounding box center [1111, 455] width 191 height 37
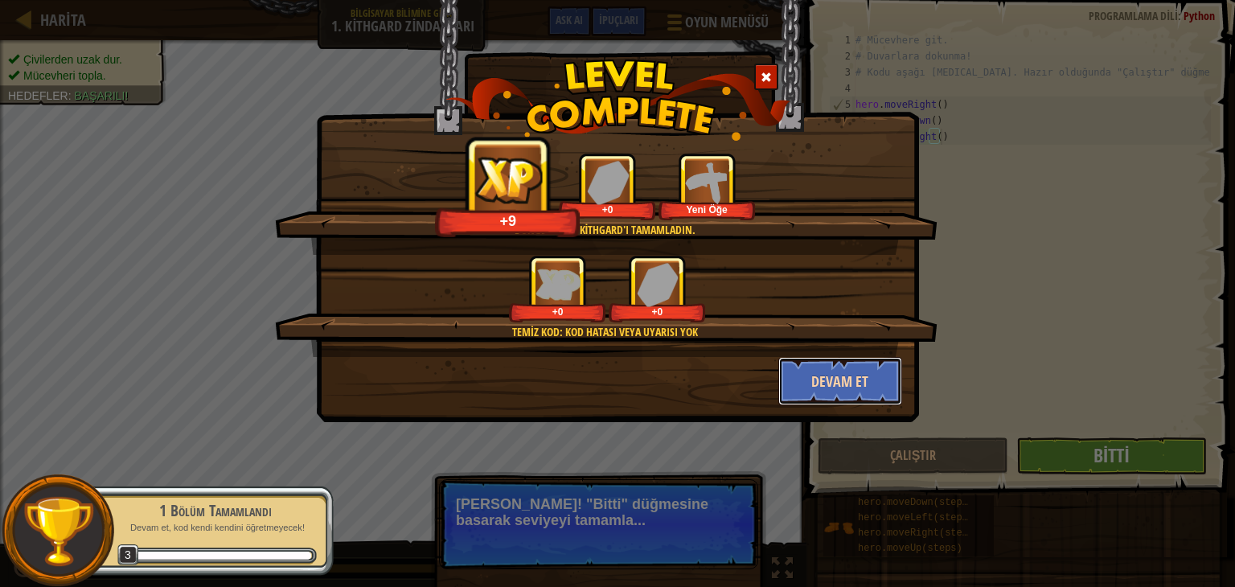
click at [872, 381] on button "Devam et" at bounding box center [840, 381] width 125 height 48
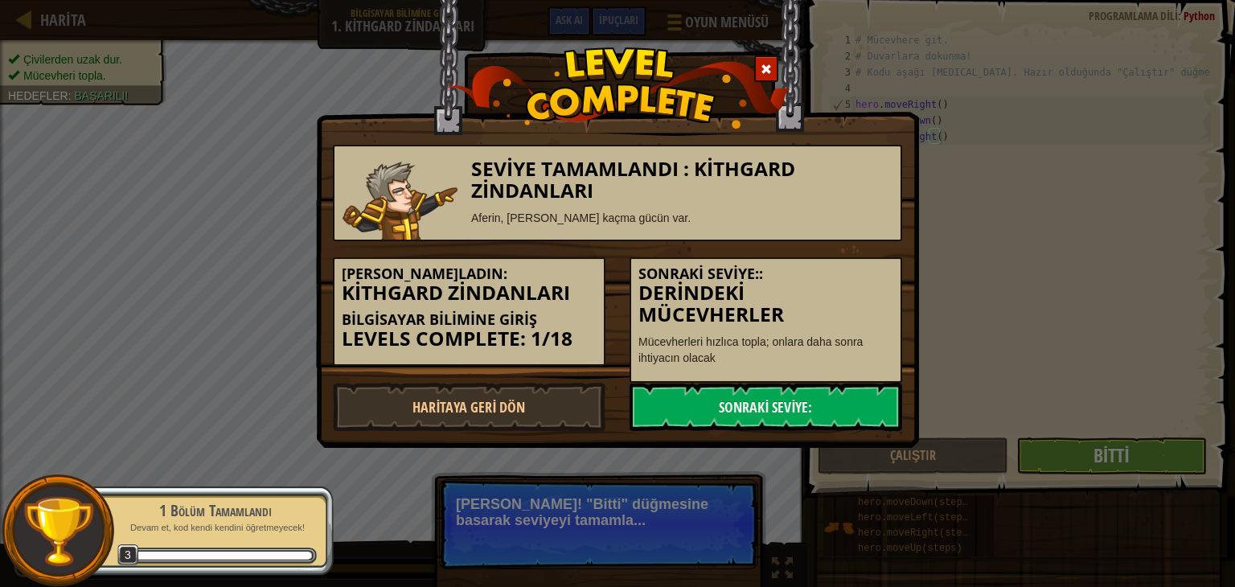
click at [872, 383] on link "Sonraki Seviye:" at bounding box center [766, 407] width 273 height 48
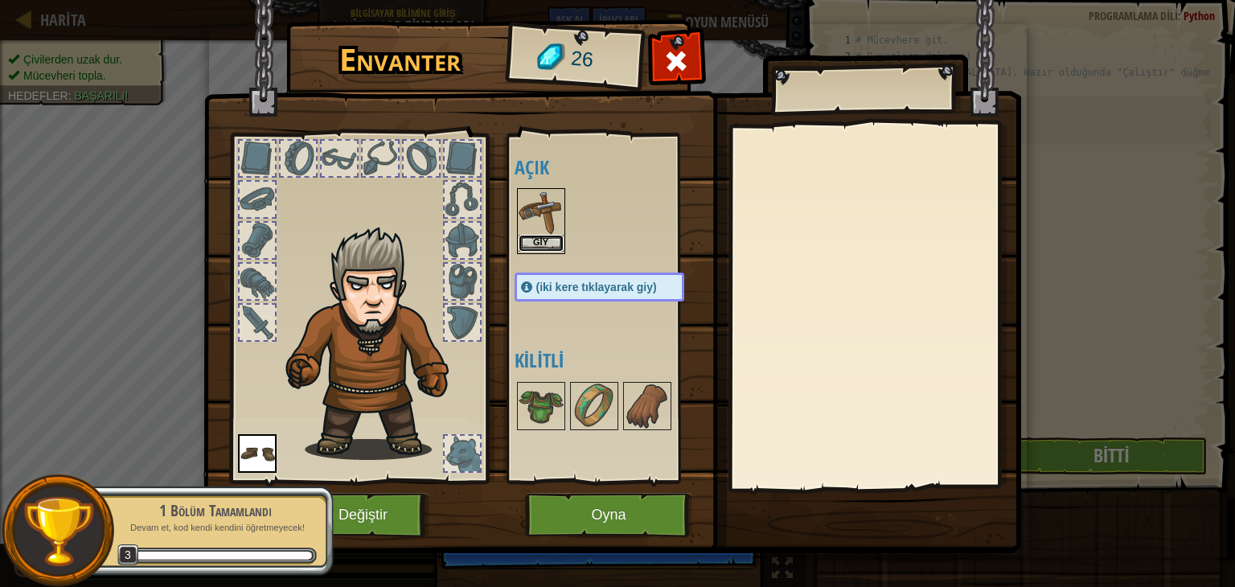
click at [534, 240] on button "Giy" at bounding box center [541, 243] width 45 height 17
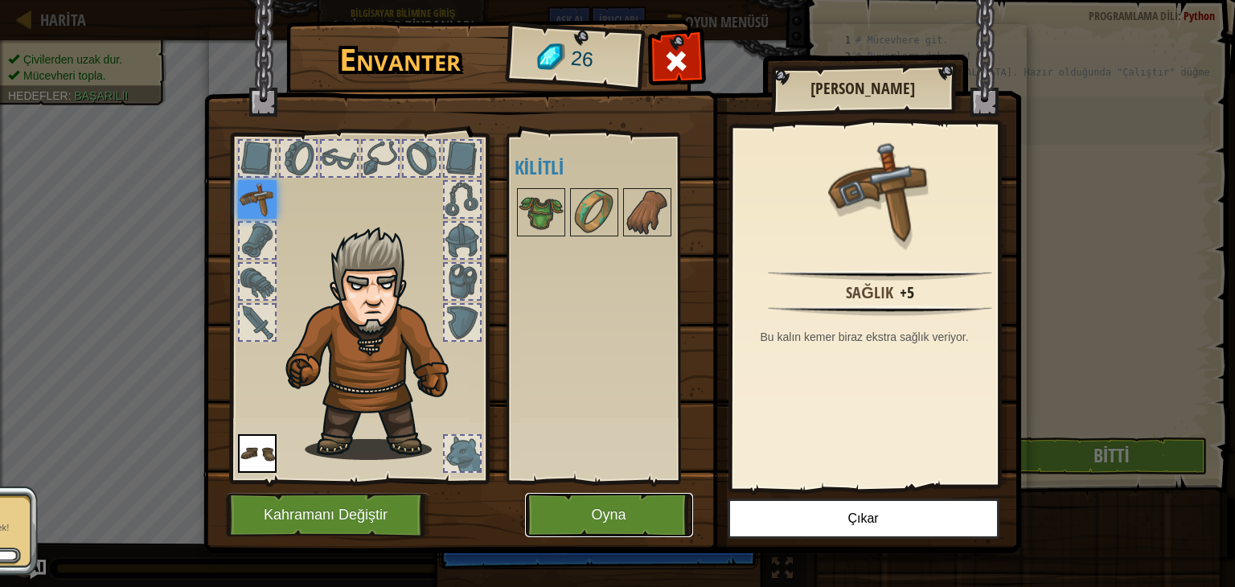
click at [648, 528] on button "Oyna" at bounding box center [609, 515] width 168 height 44
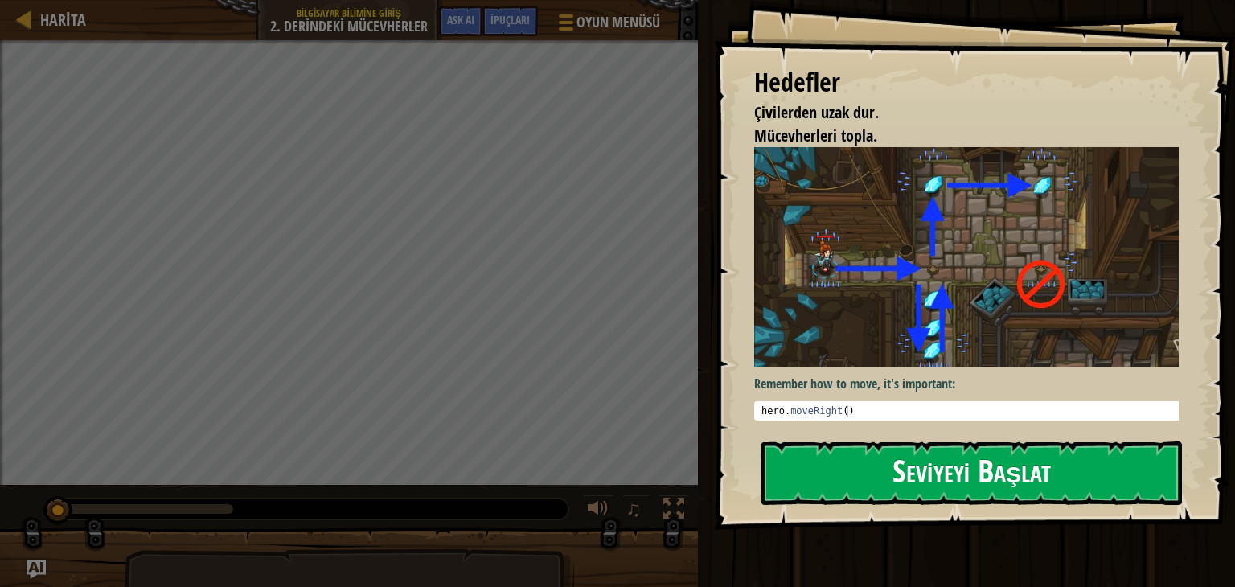
click at [945, 467] on button "Seviyeyi Başlat" at bounding box center [971, 473] width 421 height 64
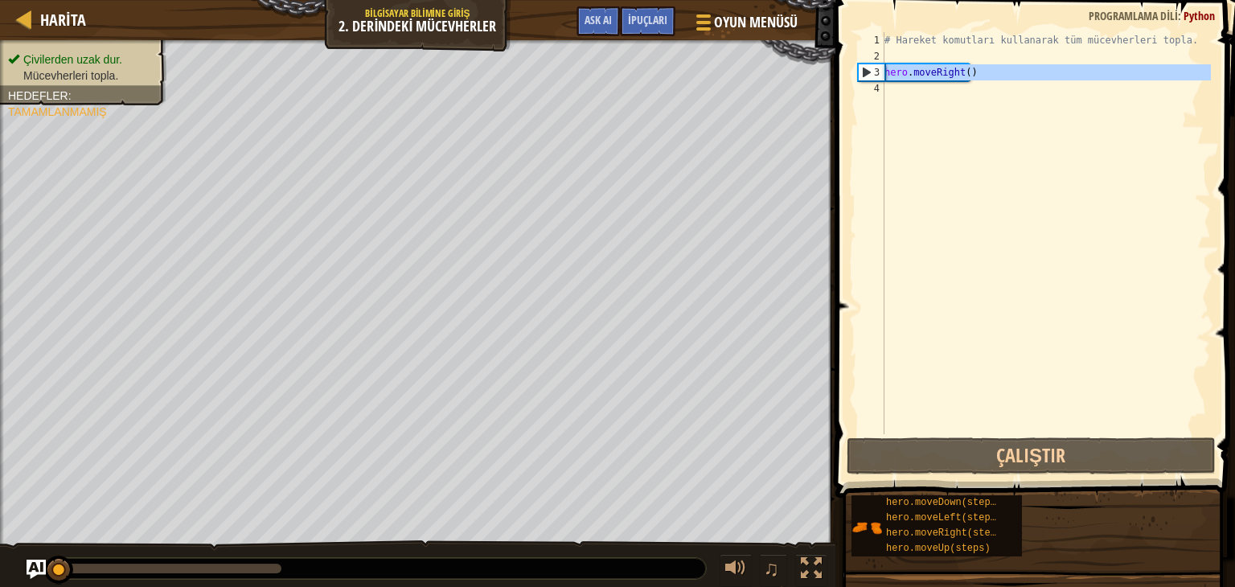
click at [868, 65] on div "3" at bounding box center [872, 72] width 26 height 16
type textarea "hero.moveRight()"
click at [1024, 79] on div "# Hareket komutları kullanarak tüm mücevherleri topla. hero . moveRight ( )" at bounding box center [1046, 249] width 330 height 434
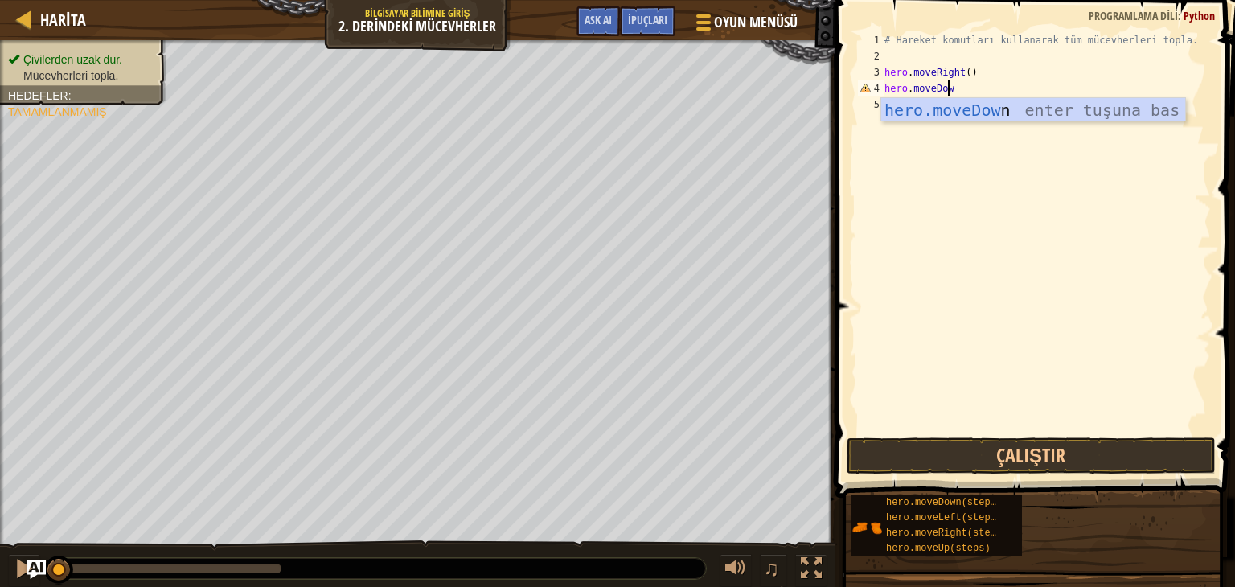
scroll to position [7, 4]
type textarea "hero.moveDown"
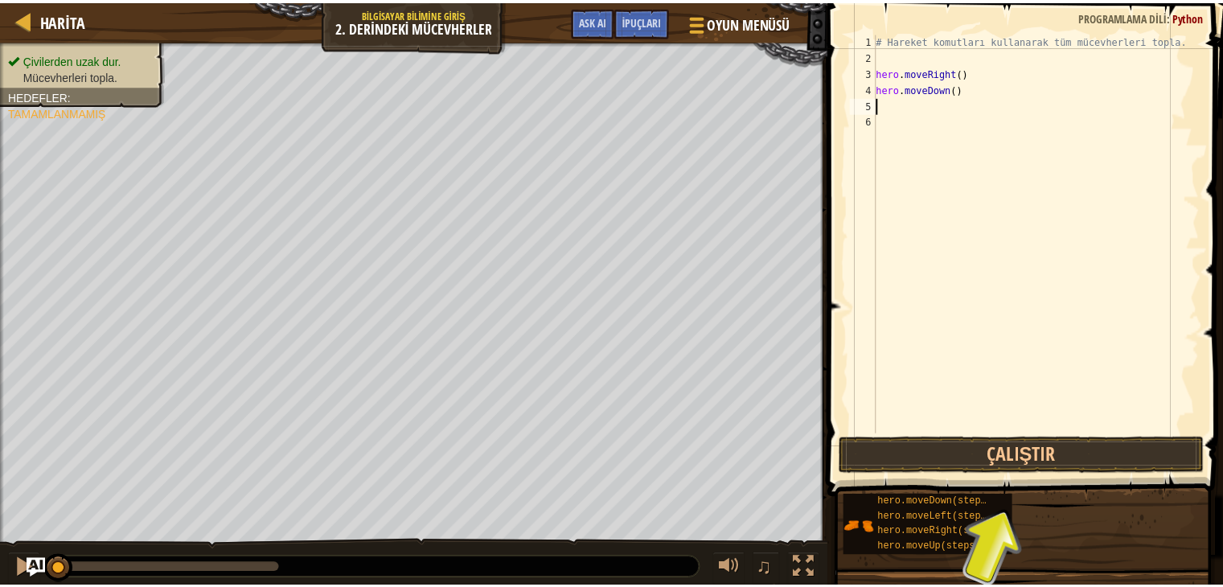
scroll to position [7, 0]
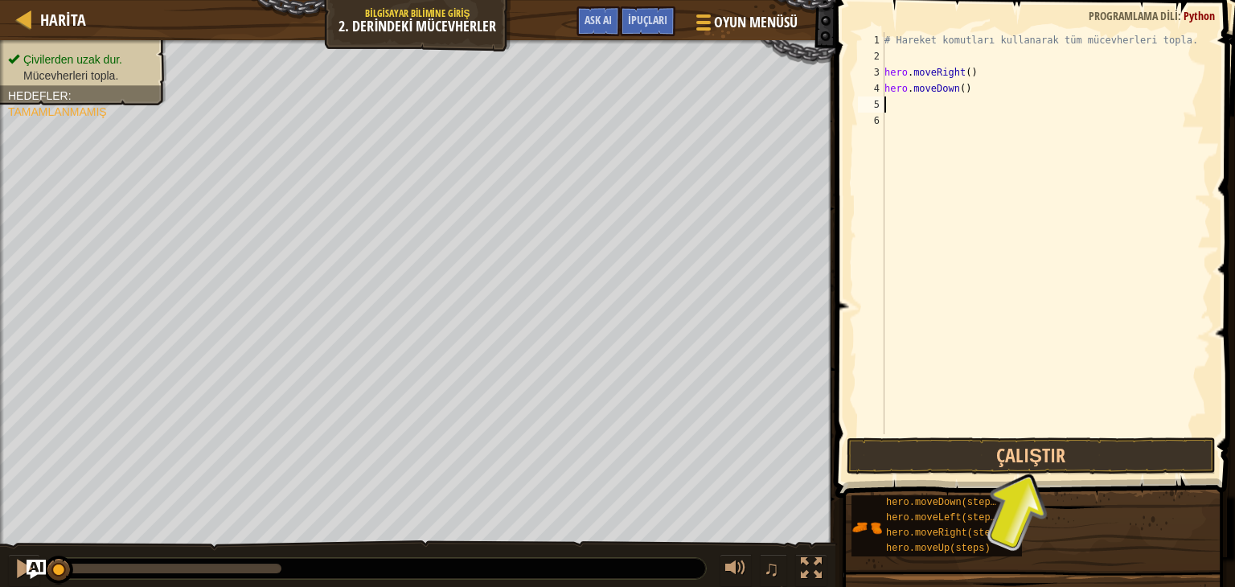
type textarea "h"
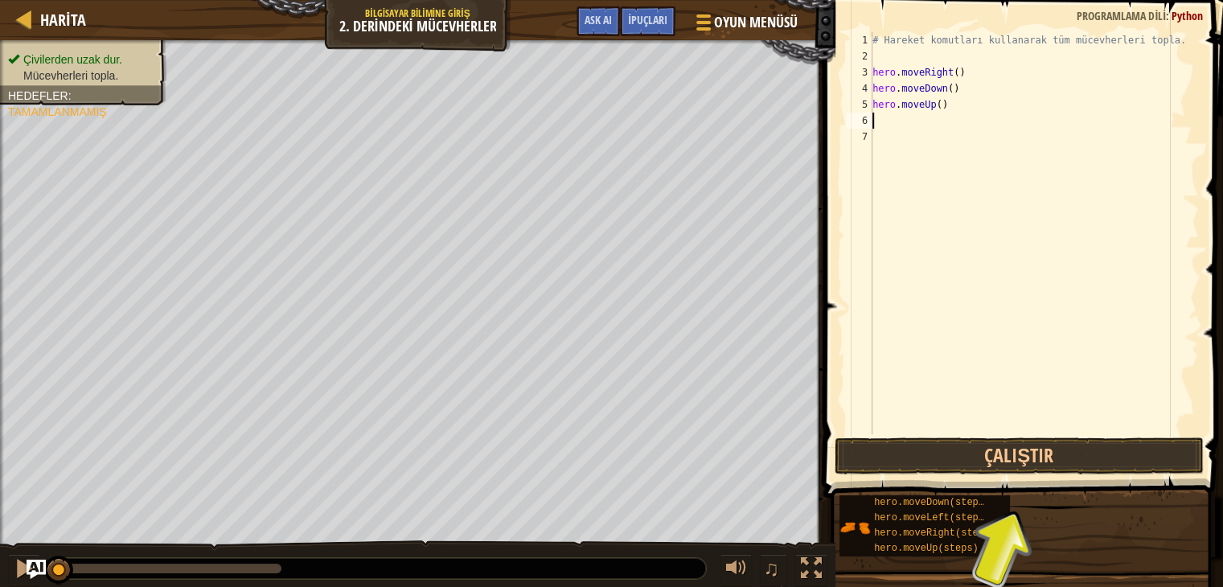
type textarea "h"
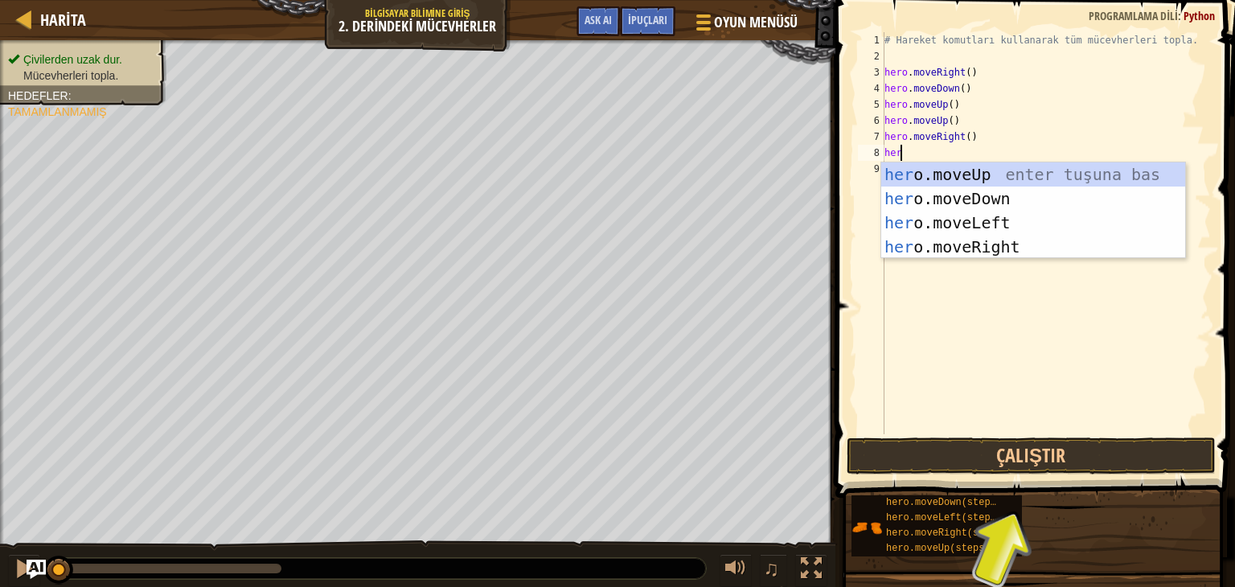
type textarea "hero"
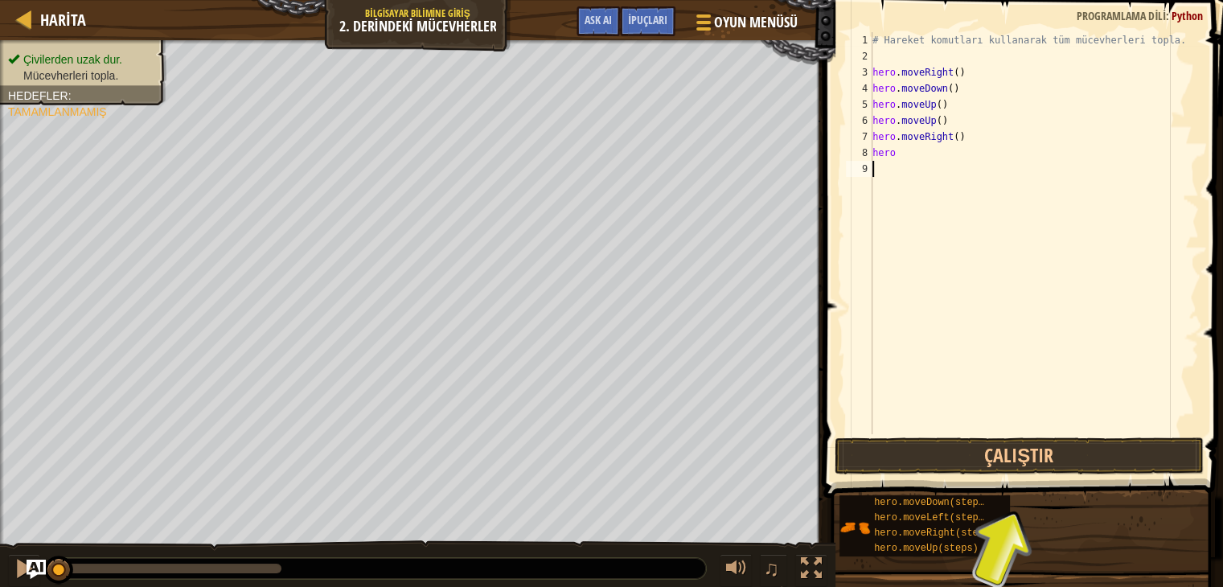
type textarea "hero"
click at [1032, 446] on button "Çalıştır" at bounding box center [1019, 455] width 369 height 37
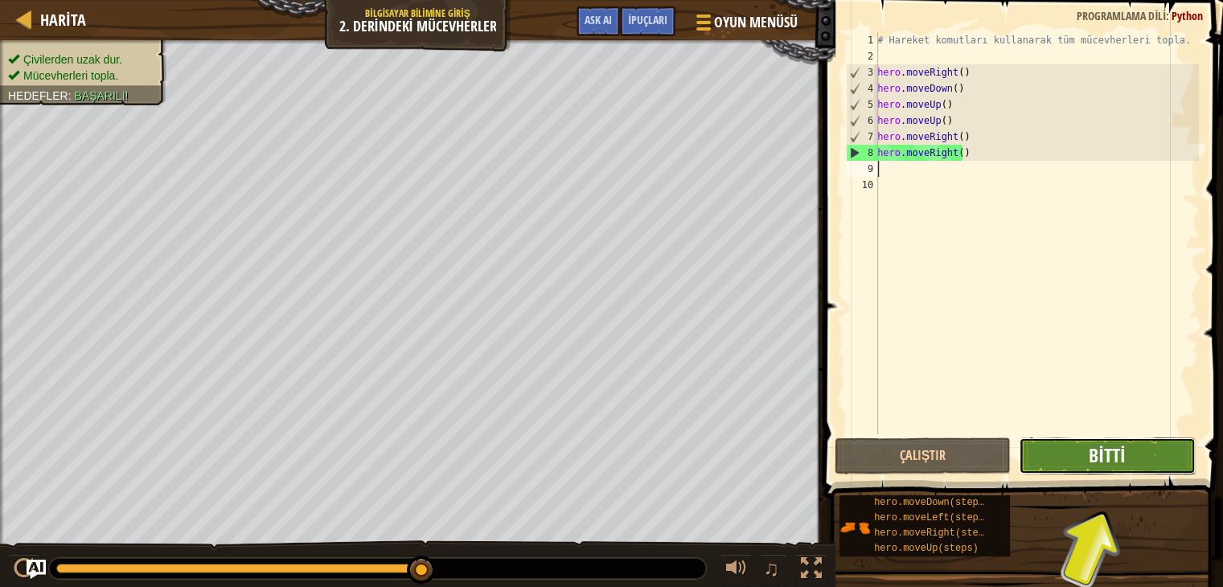
click at [1119, 450] on span "Bitti" at bounding box center [1107, 455] width 36 height 26
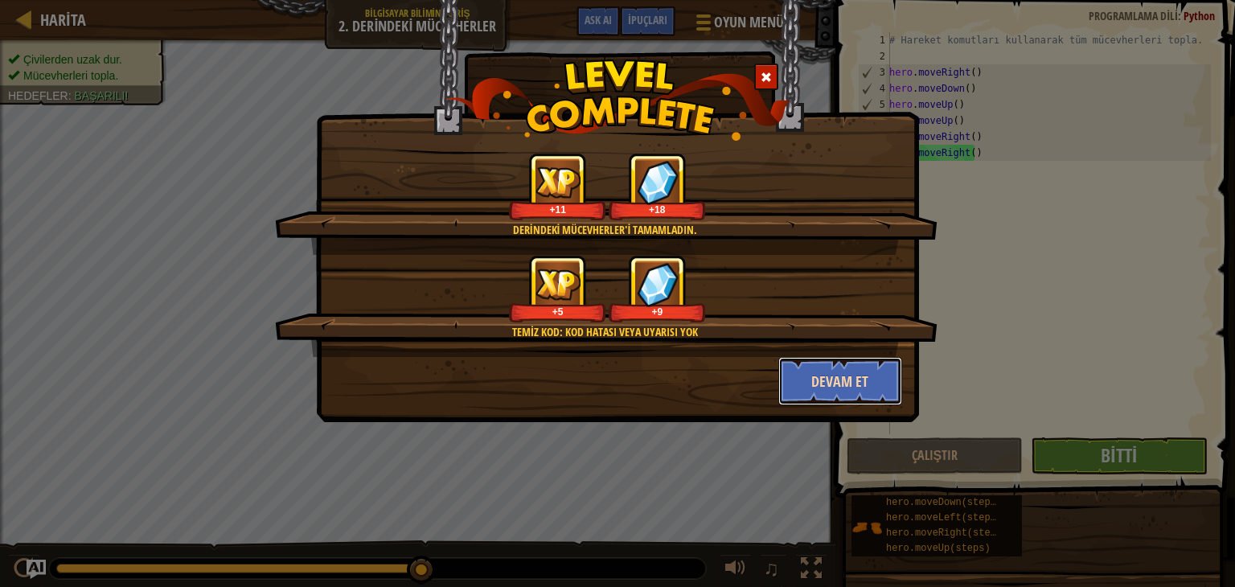
click at [846, 384] on button "Devam et" at bounding box center [840, 381] width 125 height 48
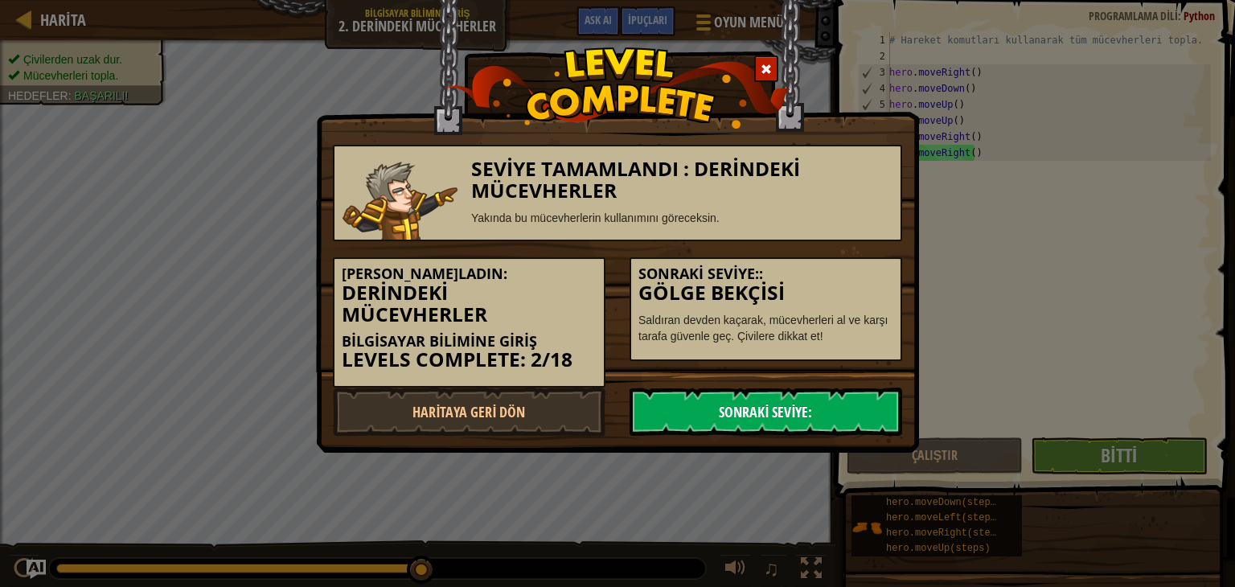
click at [732, 388] on link "Sonraki Seviye:" at bounding box center [766, 412] width 273 height 48
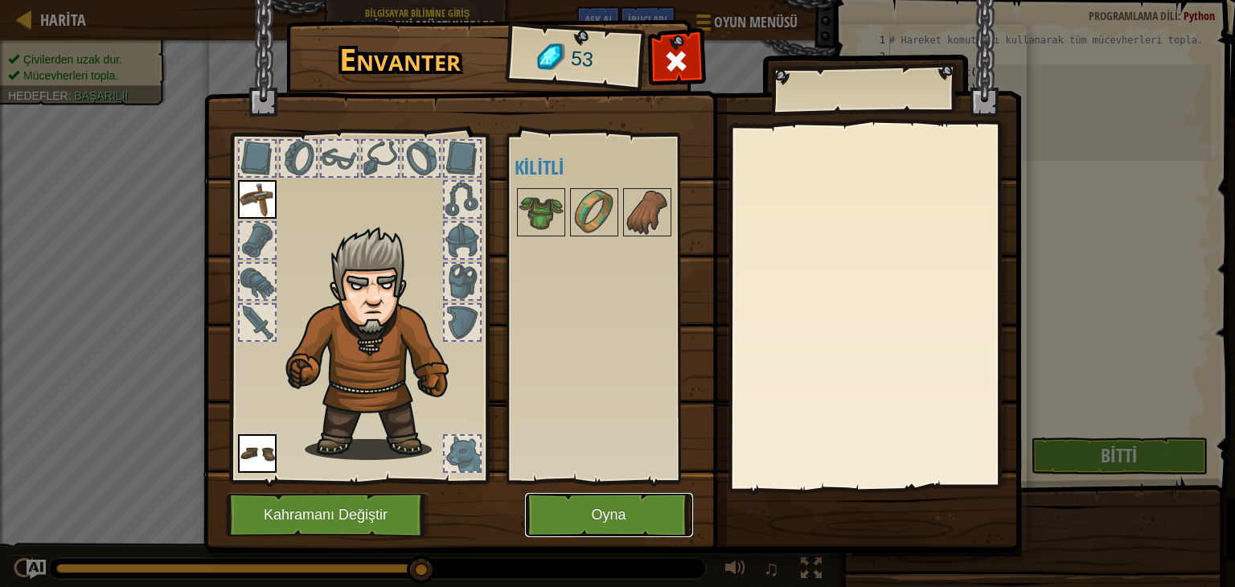
click at [562, 516] on button "Oyna" at bounding box center [609, 515] width 168 height 44
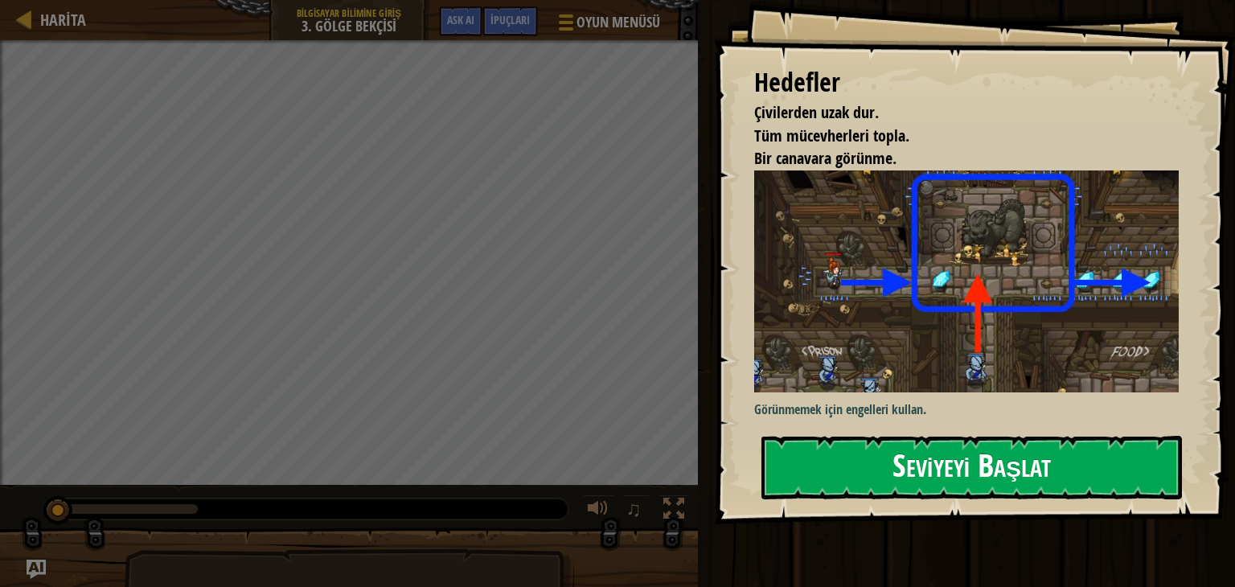
click at [940, 473] on button "Seviyeyi Başlat" at bounding box center [971, 468] width 421 height 64
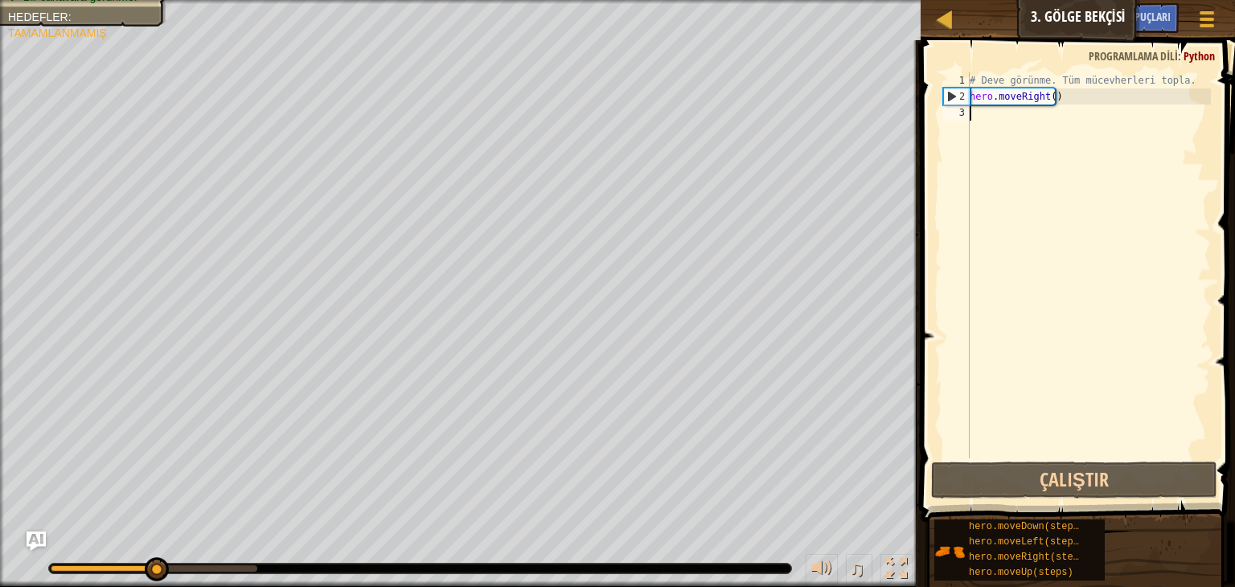
drag, startPoint x: 1082, startPoint y: 96, endPoint x: 1016, endPoint y: 129, distance: 74.8
click at [1081, 96] on div "# Deve görünme. Tüm mücevherleri topla. hero . moveRight ( )" at bounding box center [1088, 281] width 244 height 418
type textarea "hero.moveRight()"
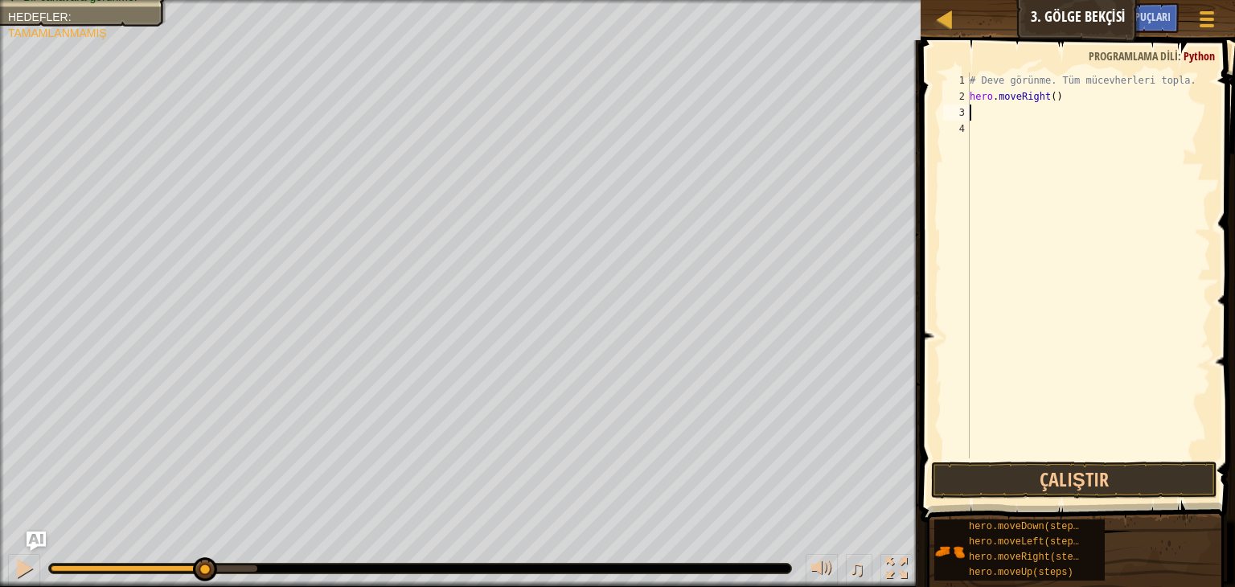
type textarea "h"
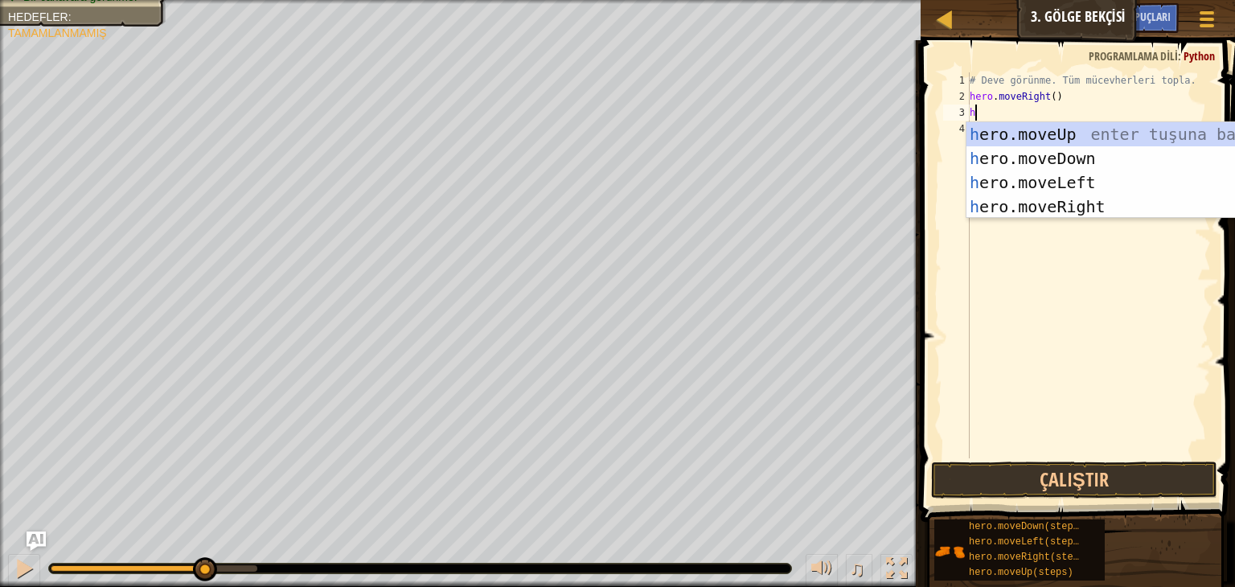
scroll to position [7, 0]
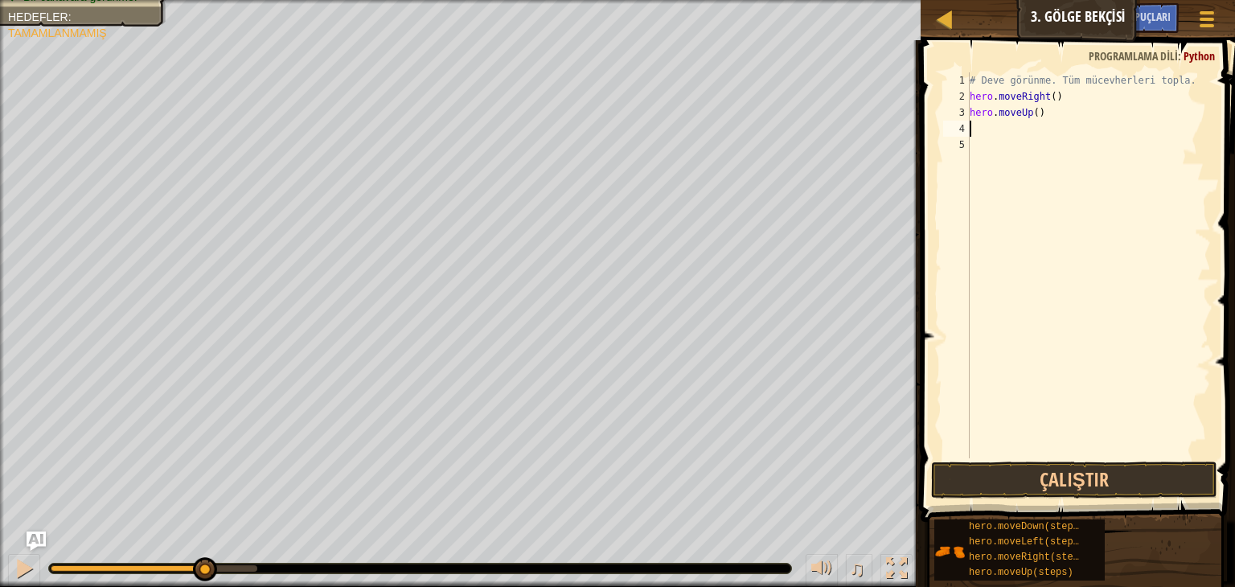
type textarea "h"
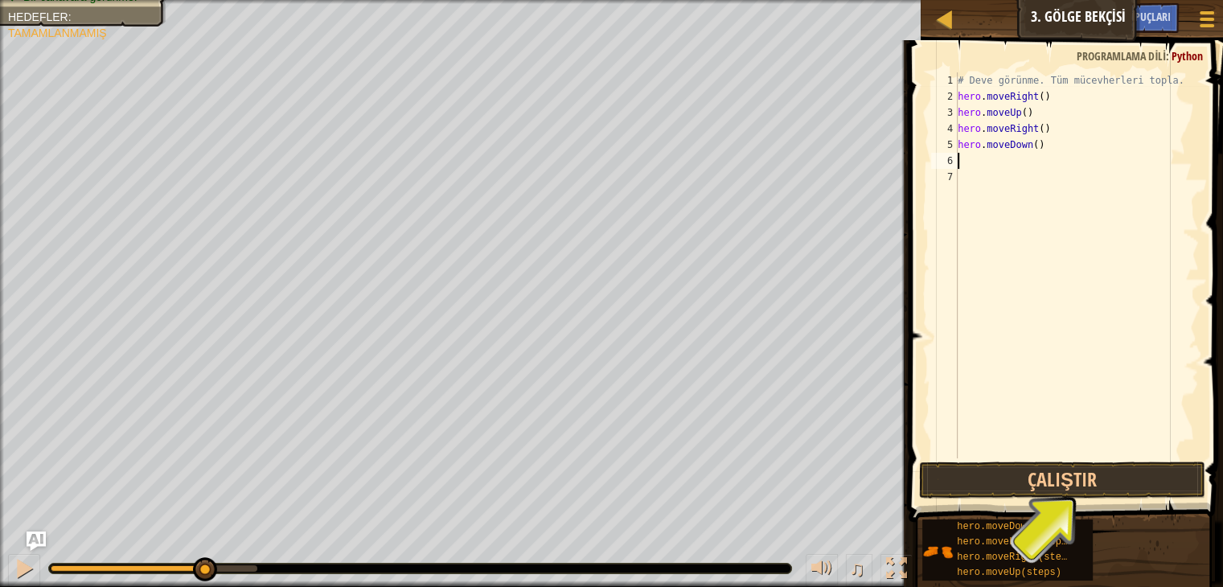
type textarea "h"
click at [1073, 479] on button "Çalıştır" at bounding box center [1062, 480] width 286 height 37
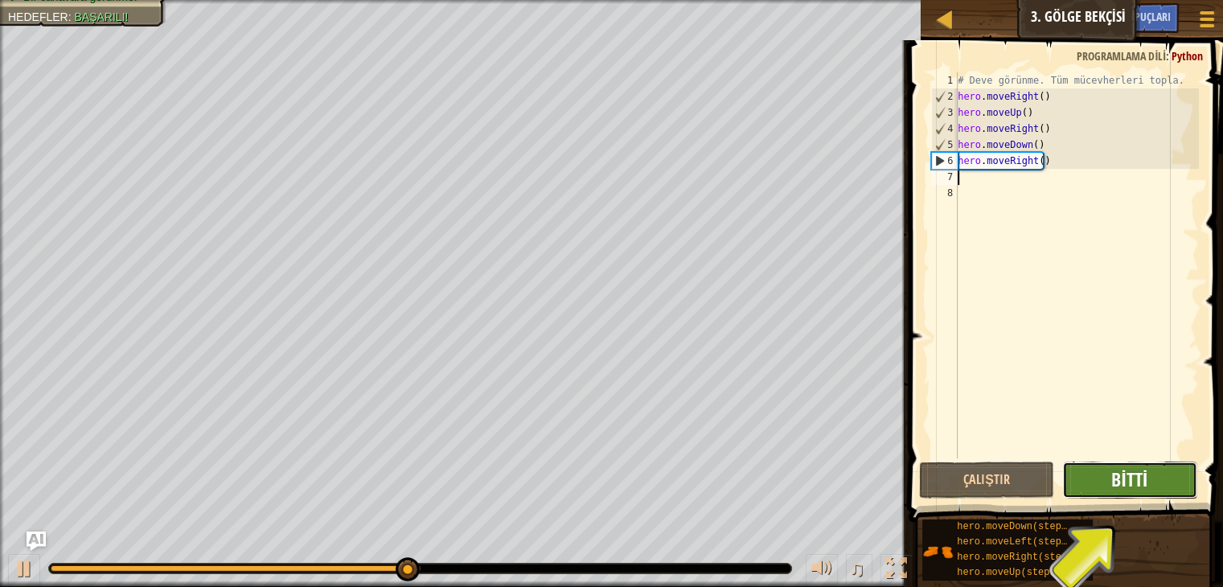
click at [1118, 480] on span "Bitti" at bounding box center [1129, 479] width 36 height 26
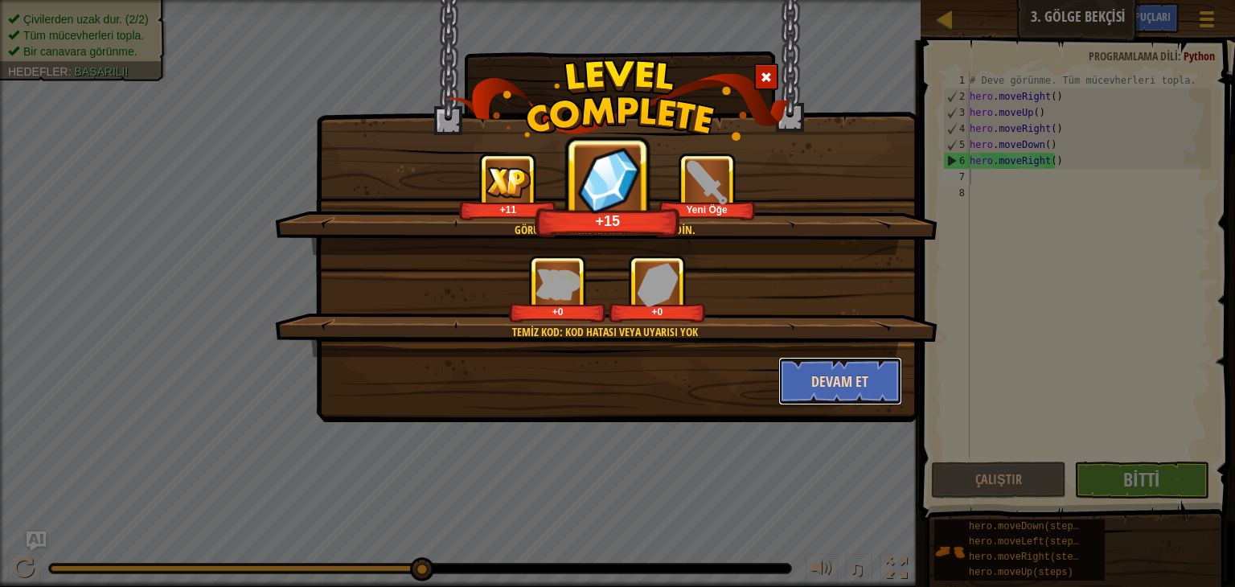
click at [848, 386] on button "Devam et" at bounding box center [840, 381] width 125 height 48
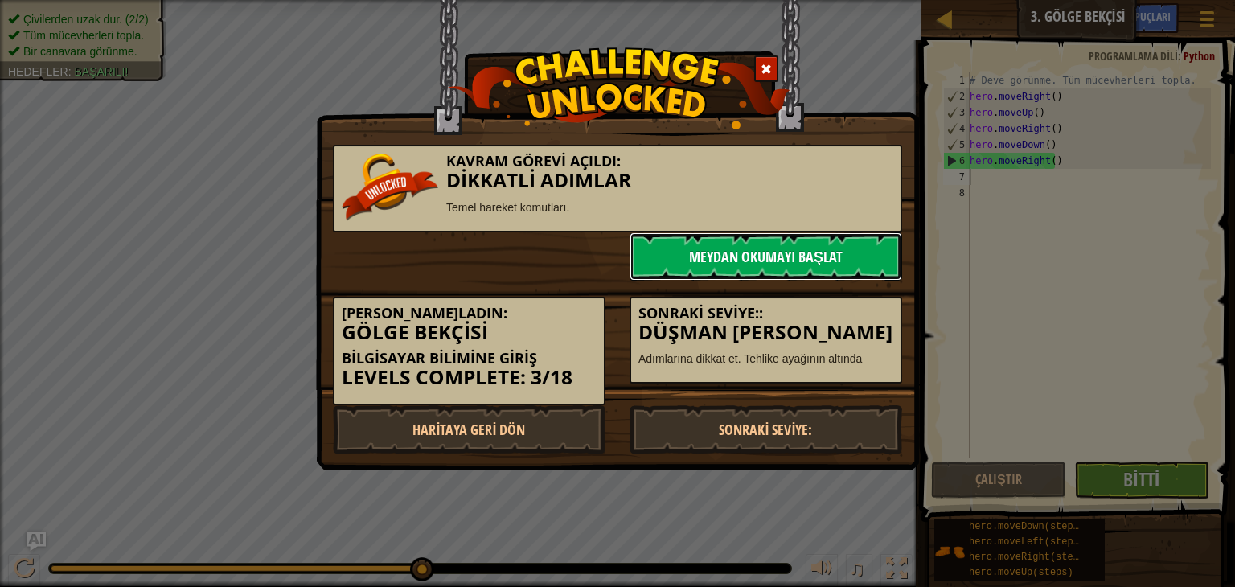
click at [780, 249] on link "Meydan Okumayı Başlat" at bounding box center [766, 256] width 273 height 48
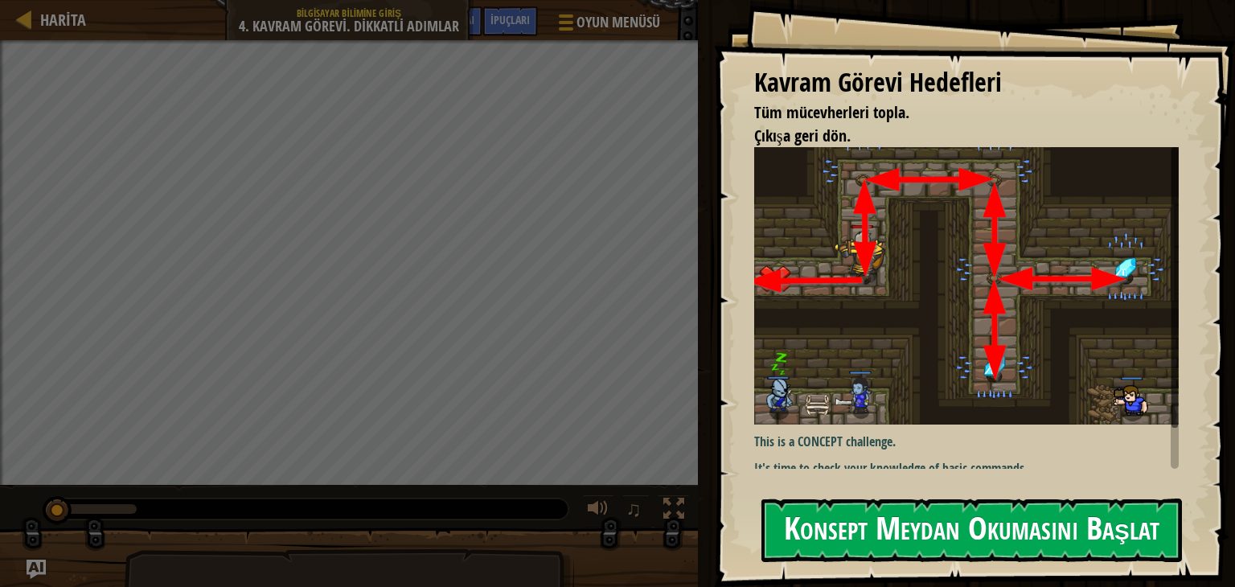
click at [969, 538] on button "Konsept Meydan Okumasını Başlat" at bounding box center [971, 531] width 421 height 64
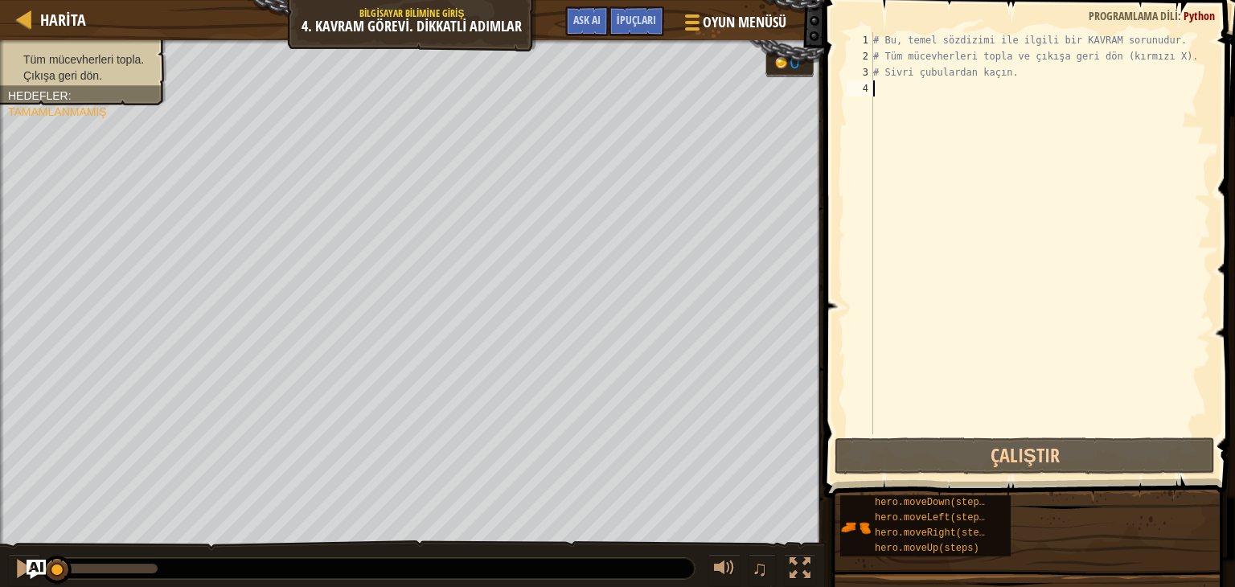
click at [939, 96] on div "# Bu, temel sözdizimi ile ilgili bir KAVRAM sorunudur. # Tüm mücevherleri topla…" at bounding box center [1040, 249] width 341 height 434
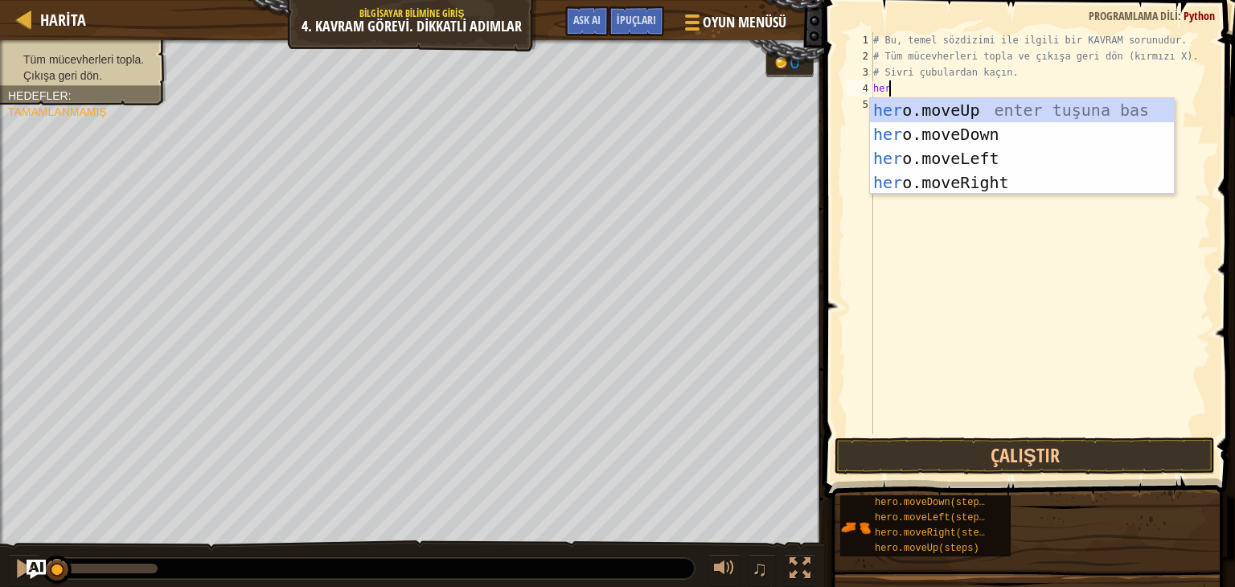
type textarea "hero"
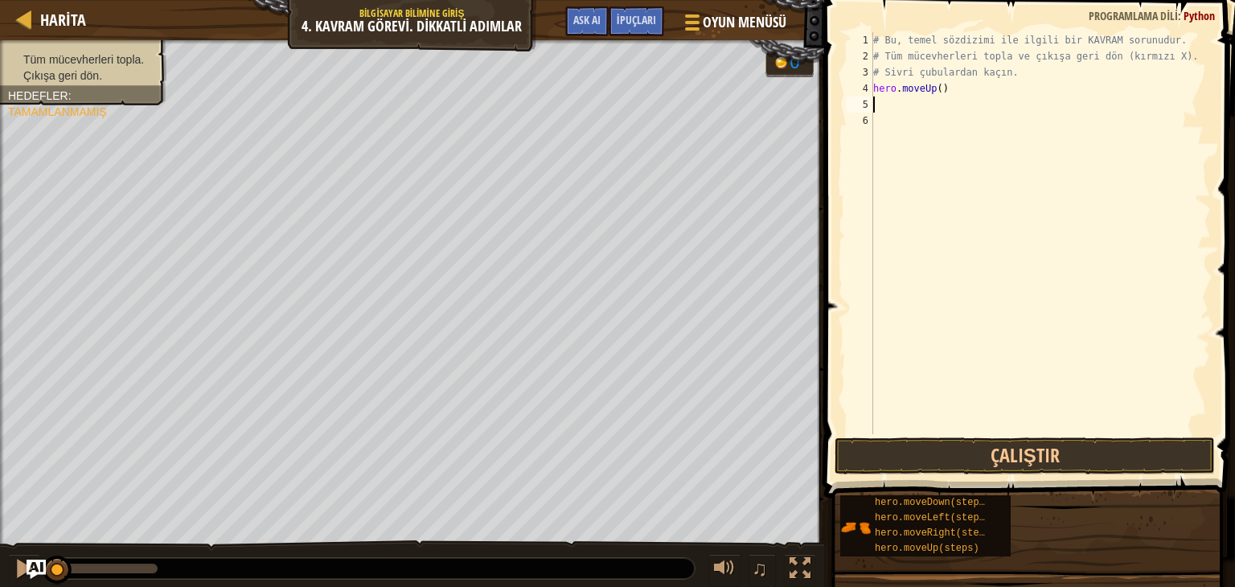
scroll to position [7, 0]
type textarea "h"
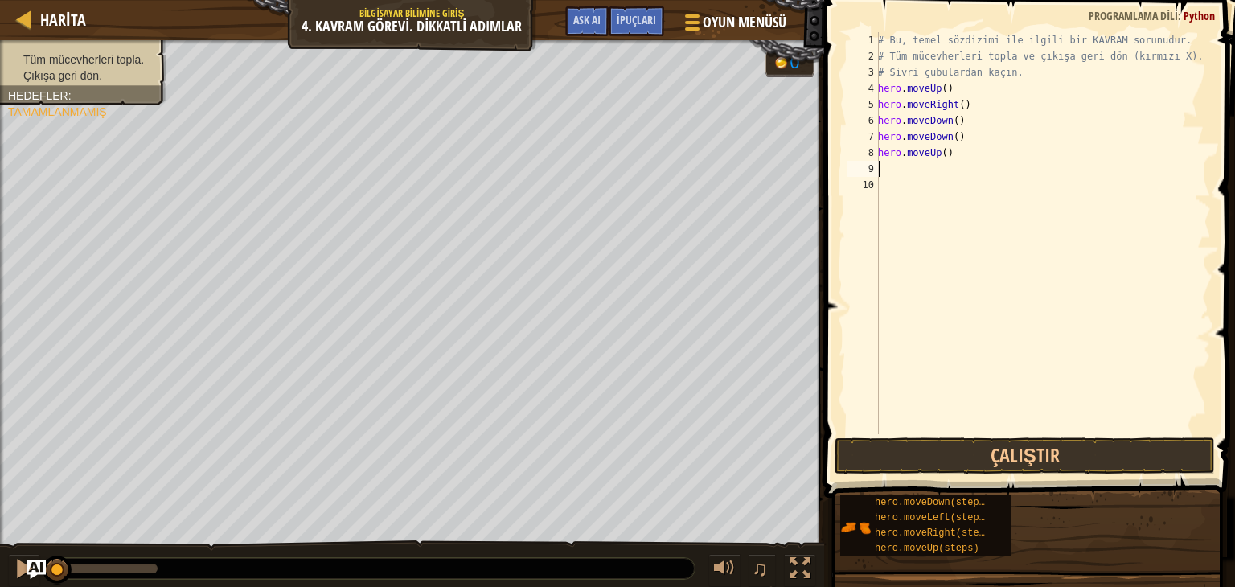
type textarea "h"
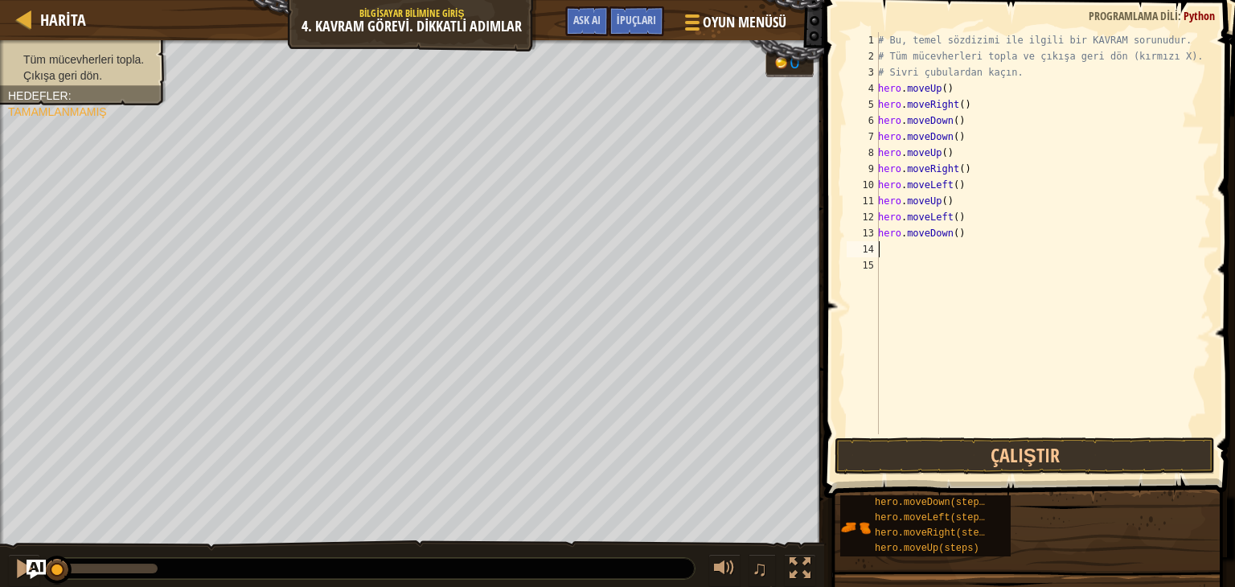
type textarea "h"
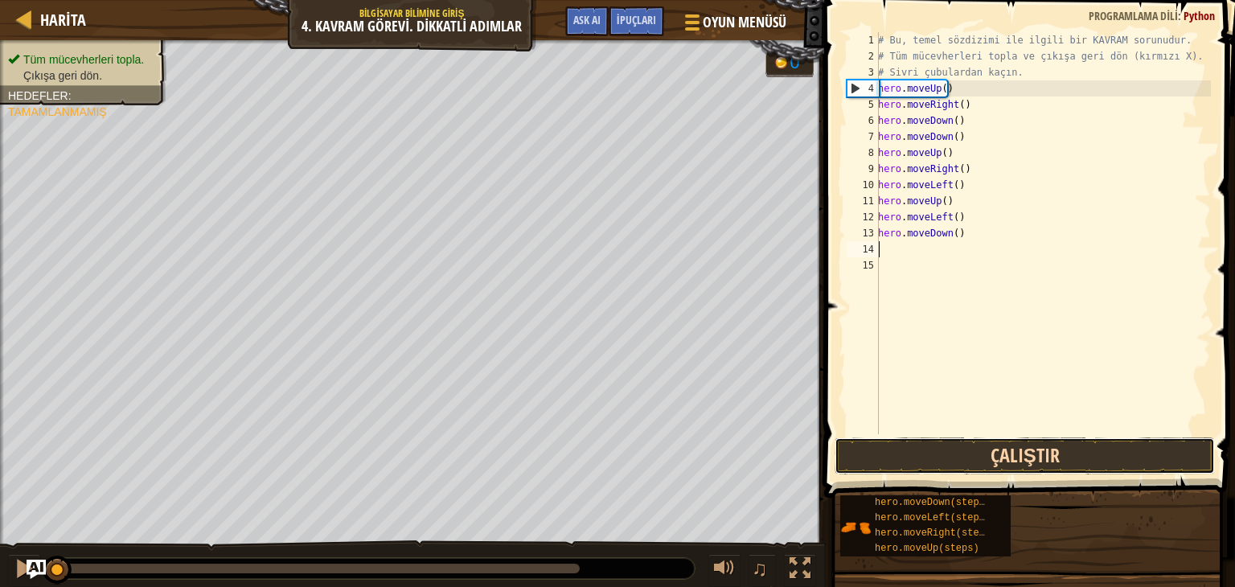
click at [991, 455] on button "Çalıştır" at bounding box center [1025, 455] width 380 height 37
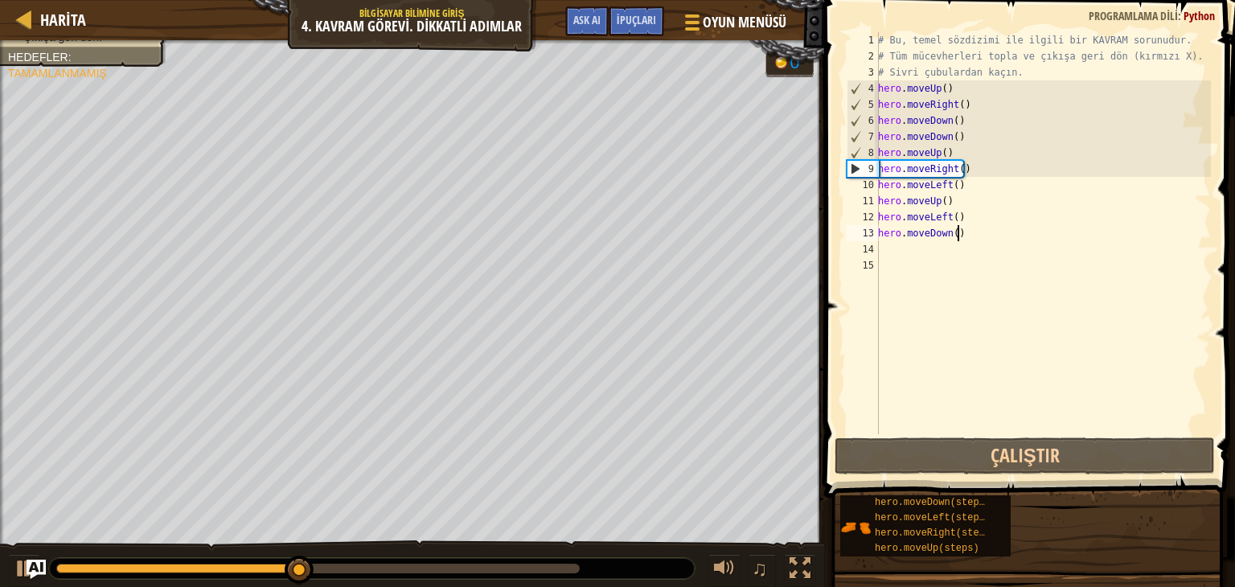
click at [1003, 232] on div "# Bu, temel sözdizimi ile ilgili bir KAVRAM sorunudur. # Tüm mücevherleri topla…" at bounding box center [1043, 249] width 336 height 434
type textarea "hero.moveDown()"
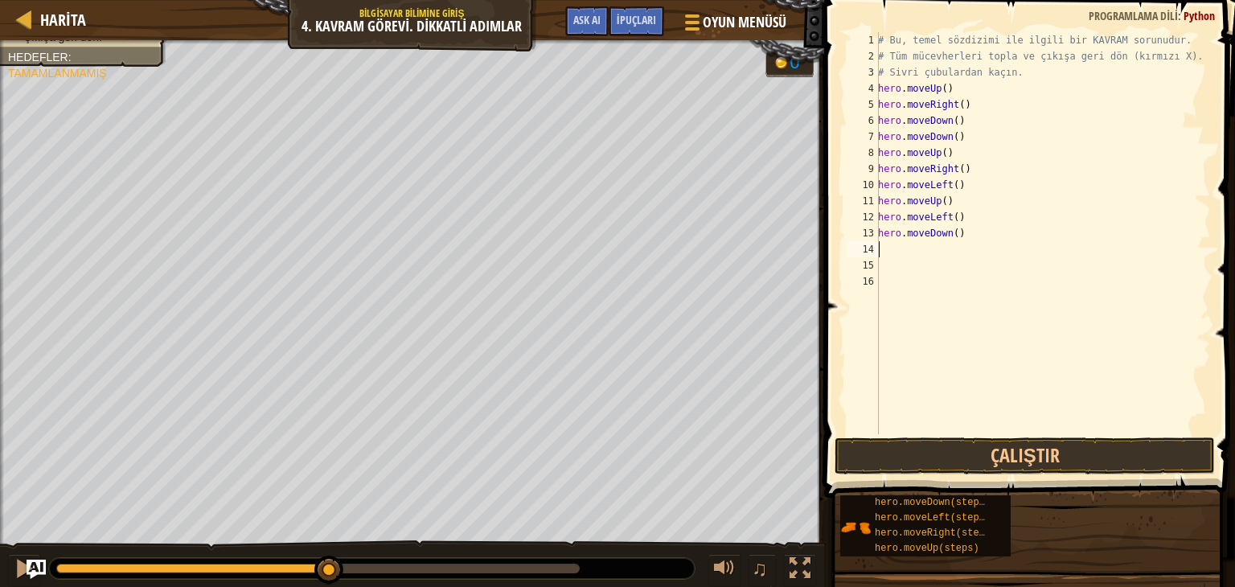
type textarea "h"
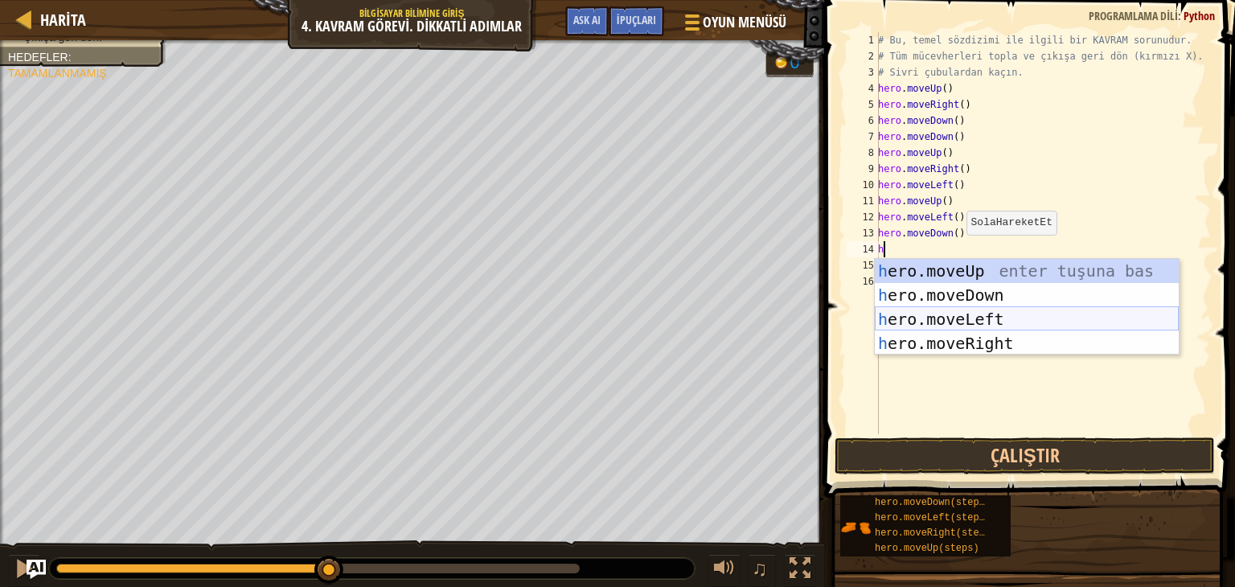
click at [958, 328] on div "h ero.moveUp enter tuşuna bas h ero.moveDown enter tuşuna bas h ero.moveLeft en…" at bounding box center [1027, 331] width 304 height 145
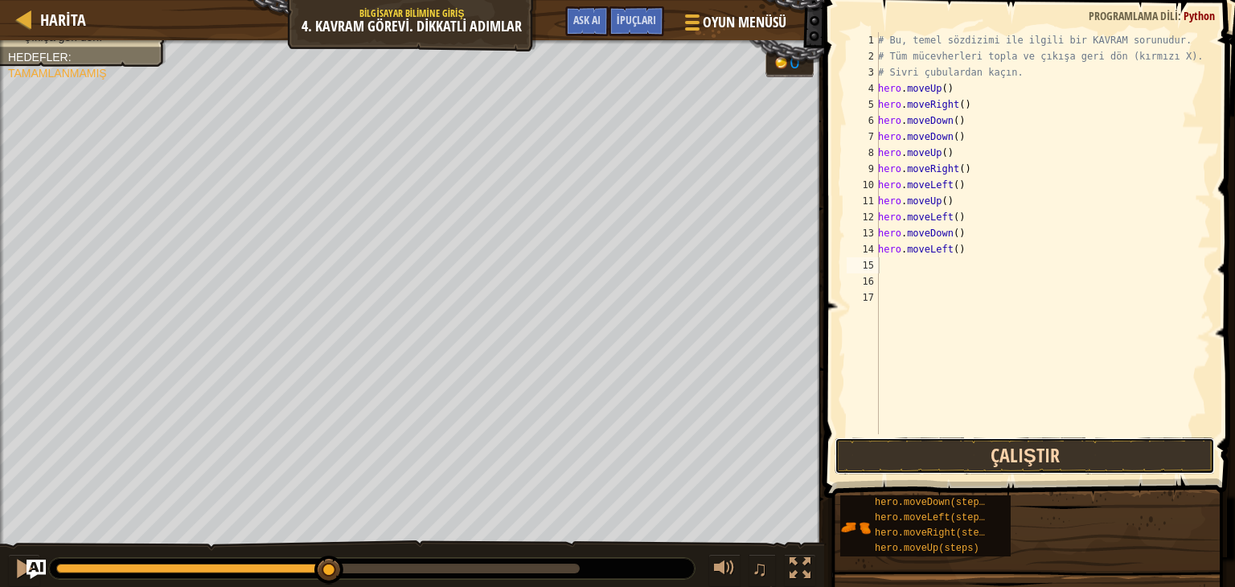
click at [931, 461] on button "Çalıştır" at bounding box center [1025, 455] width 380 height 37
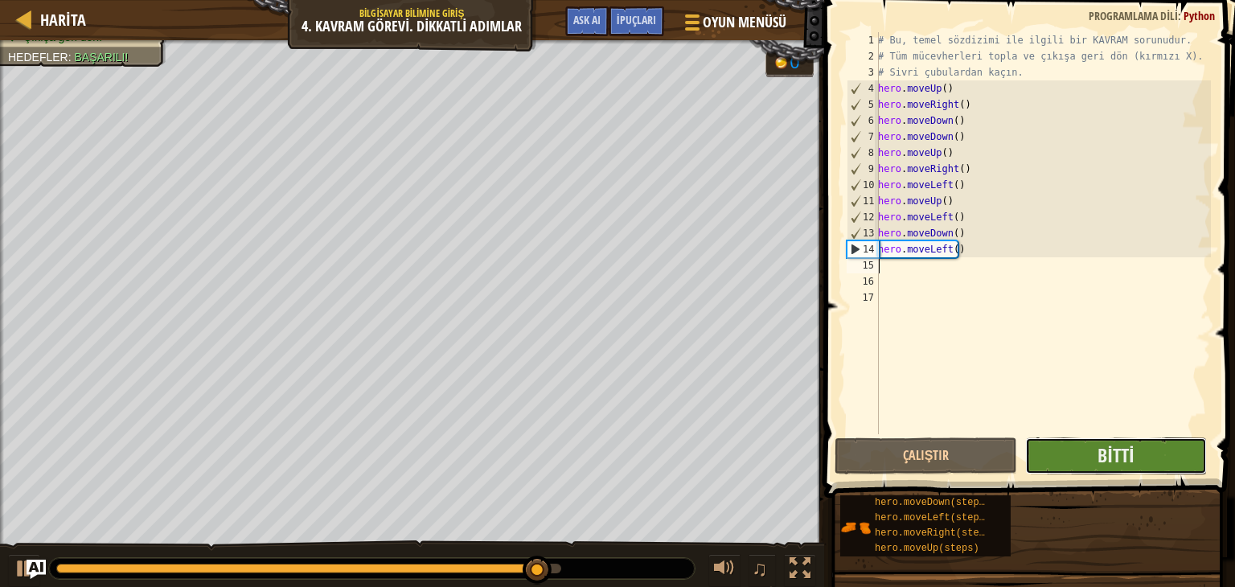
click at [1064, 457] on button "Bitti" at bounding box center [1116, 455] width 182 height 37
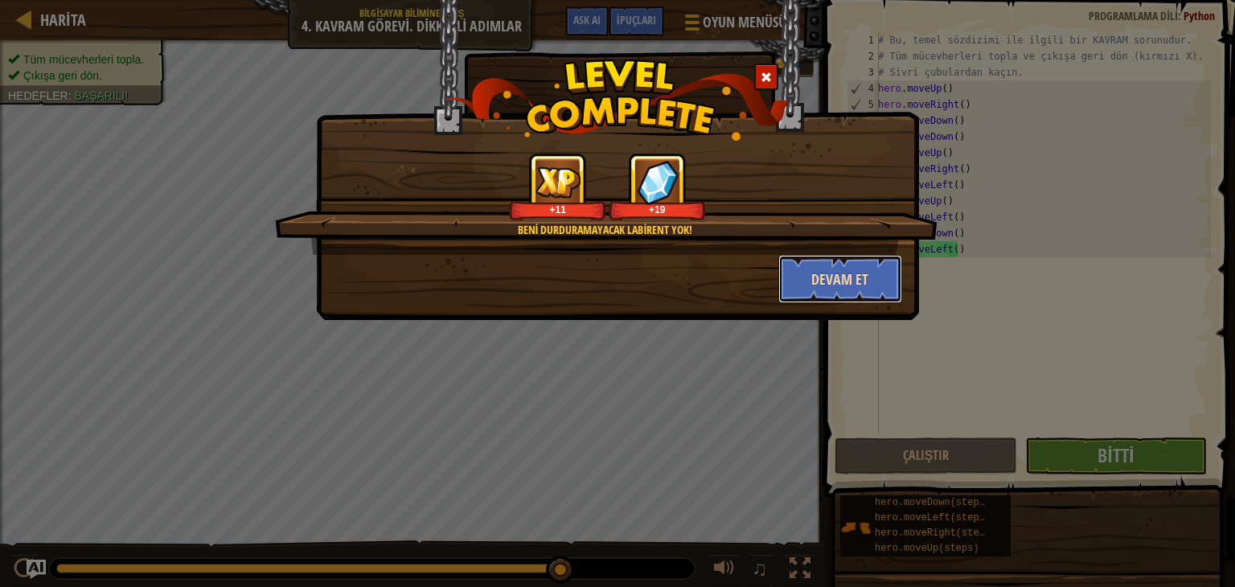
click at [835, 276] on button "Devam et" at bounding box center [840, 279] width 125 height 48
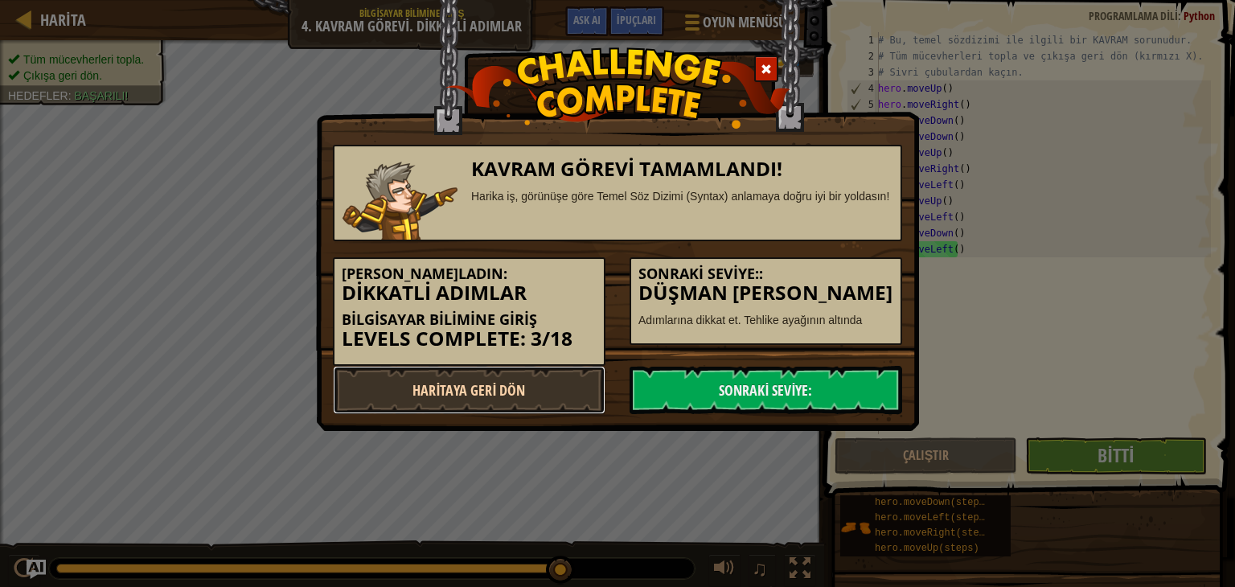
click at [490, 394] on link "Haritaya Geri Dön" at bounding box center [469, 390] width 273 height 48
select select "tr"
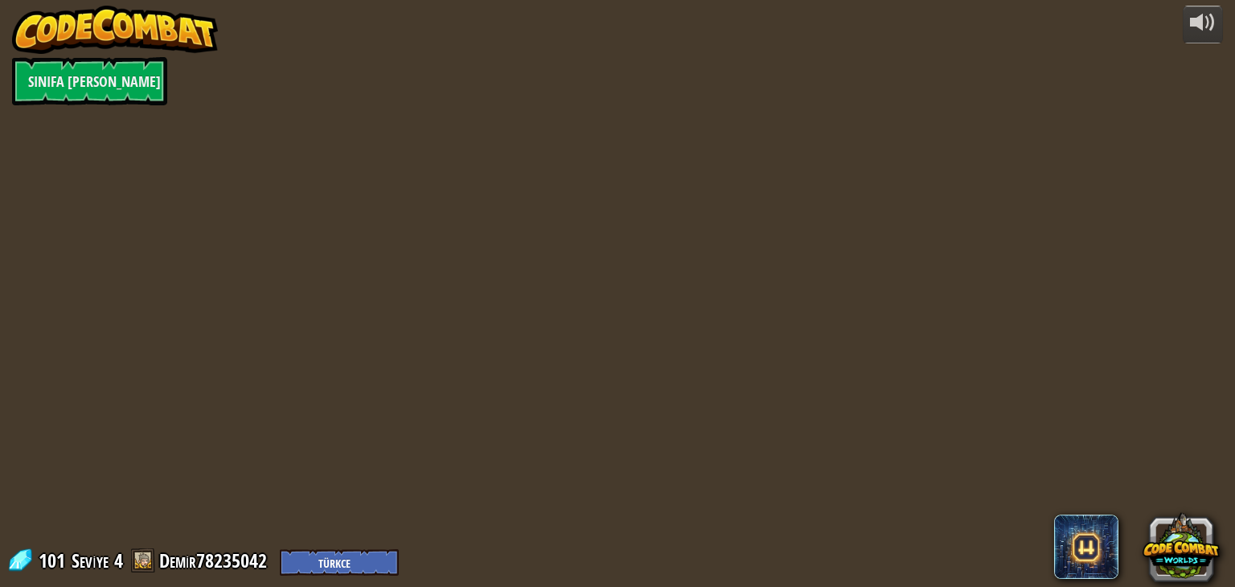
select select "tr"
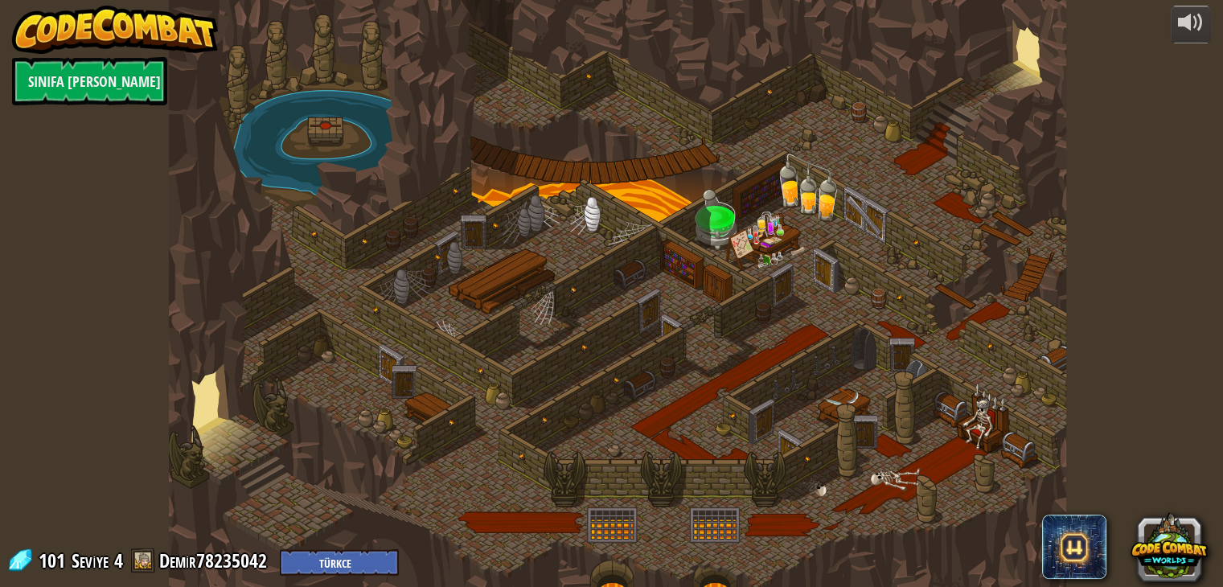
select select "tr"
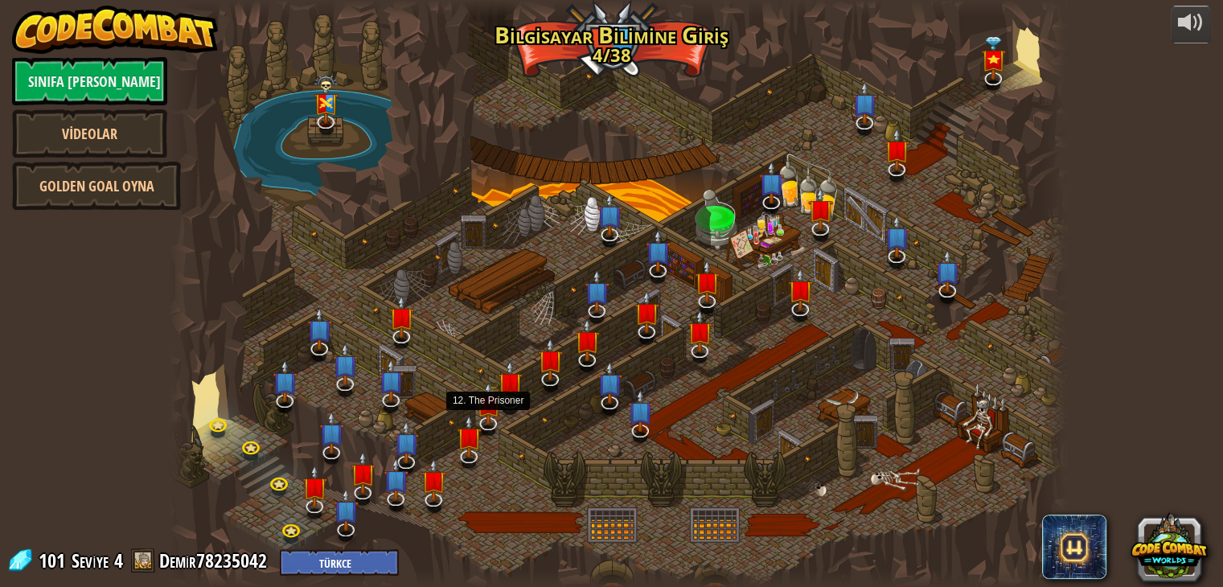
select select "tr"
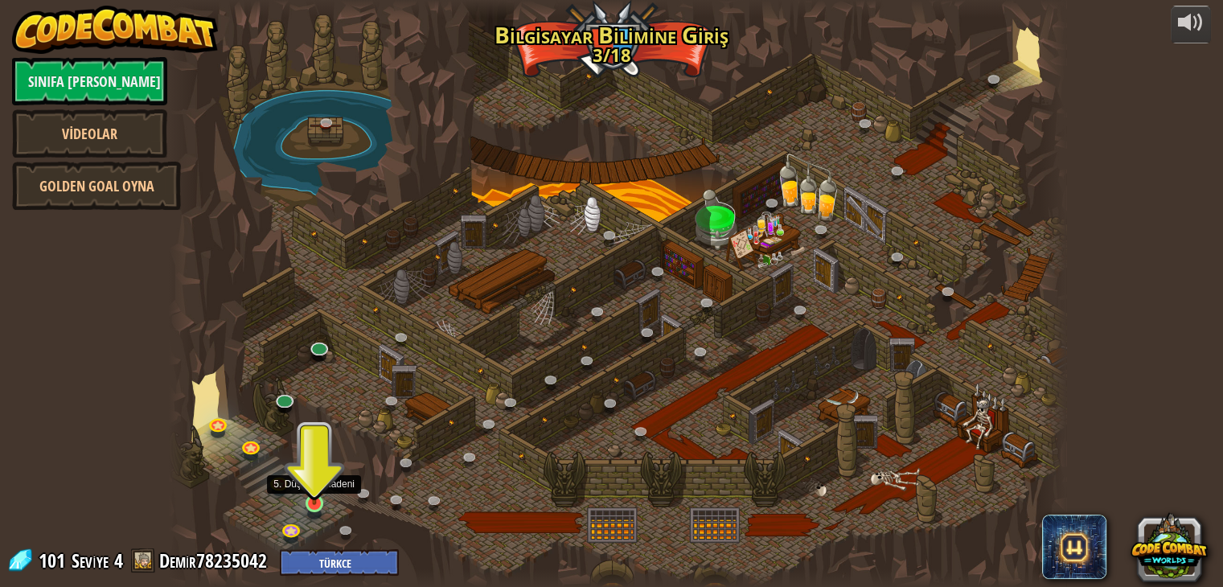
click at [314, 505] on div at bounding box center [315, 504] width 18 height 18
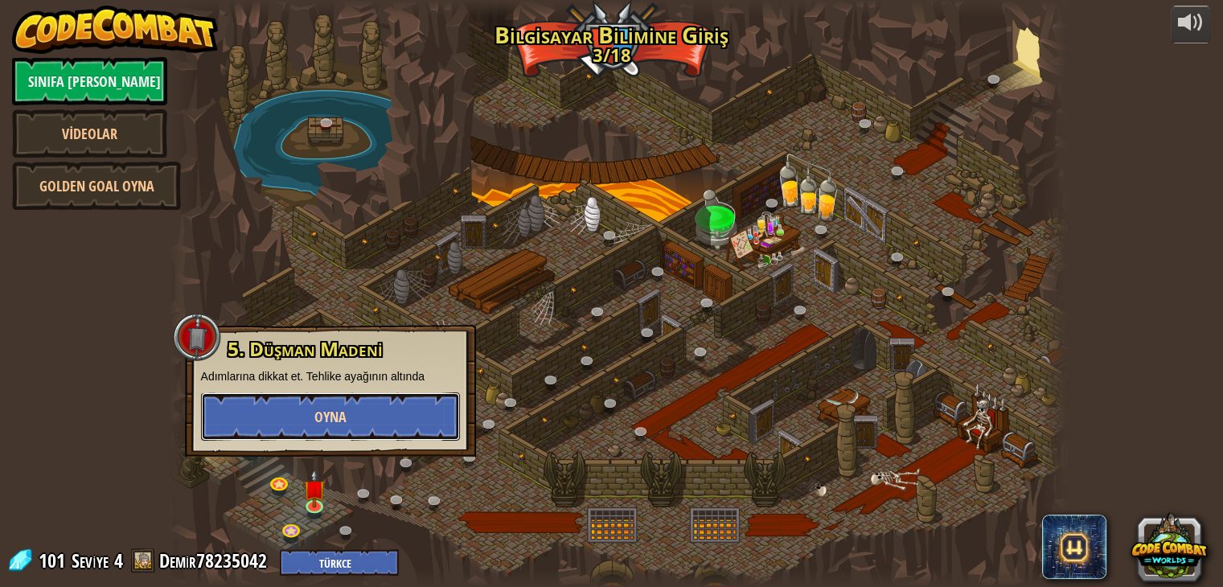
click at [363, 420] on button "Oyna" at bounding box center [330, 416] width 259 height 48
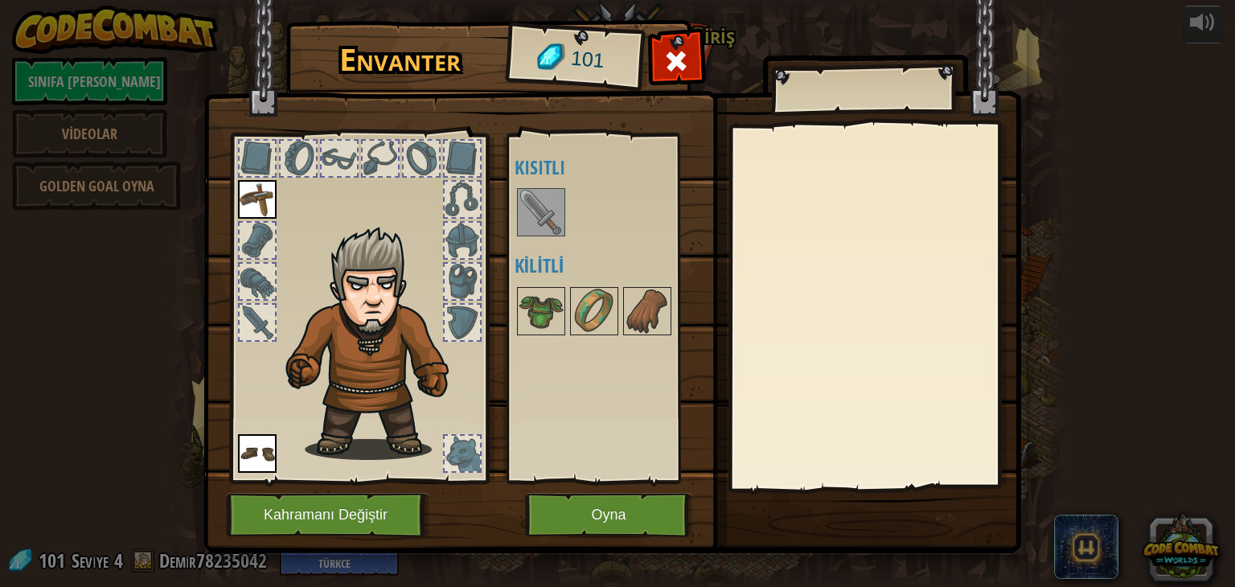
click at [405, 68] on h1 "Envanter" at bounding box center [400, 60] width 205 height 34
click at [556, 313] on img at bounding box center [541, 311] width 45 height 45
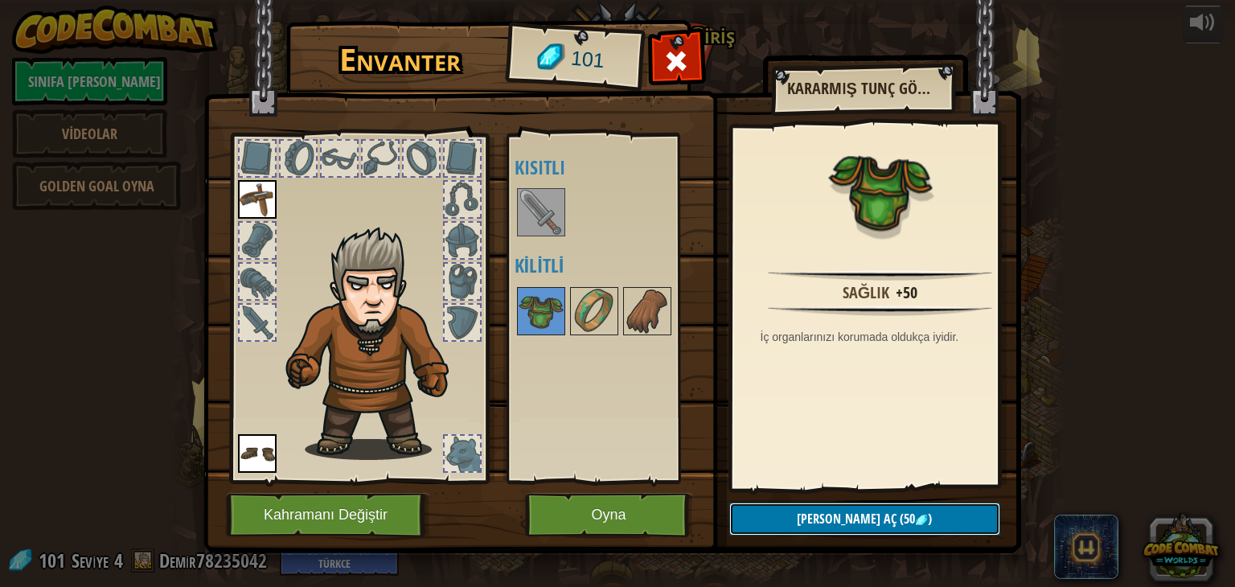
click at [864, 522] on span "[PERSON_NAME] aç" at bounding box center [847, 519] width 100 height 18
click at [864, 522] on button "Devam et" at bounding box center [864, 519] width 271 height 33
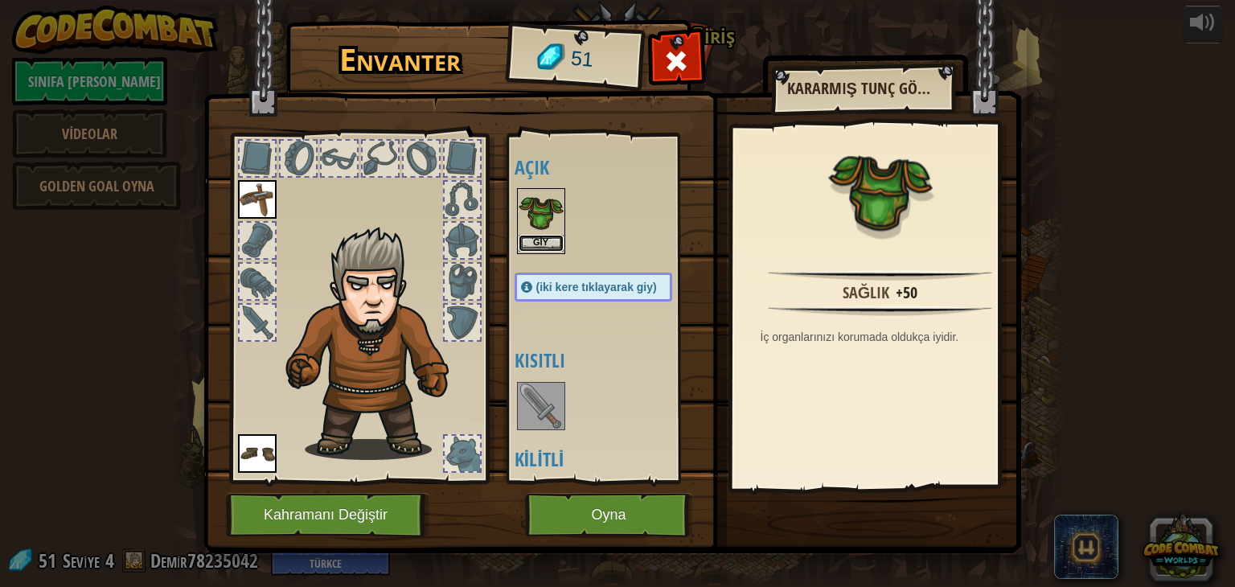
click at [538, 236] on button "Giy" at bounding box center [541, 243] width 45 height 17
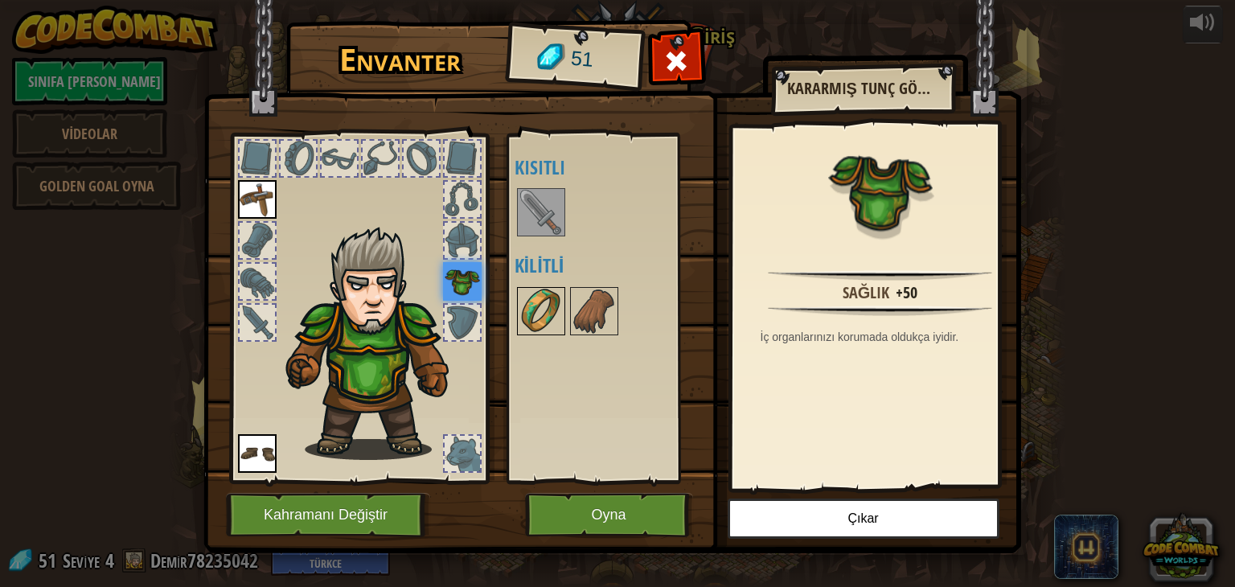
click at [545, 312] on img at bounding box center [541, 311] width 45 height 45
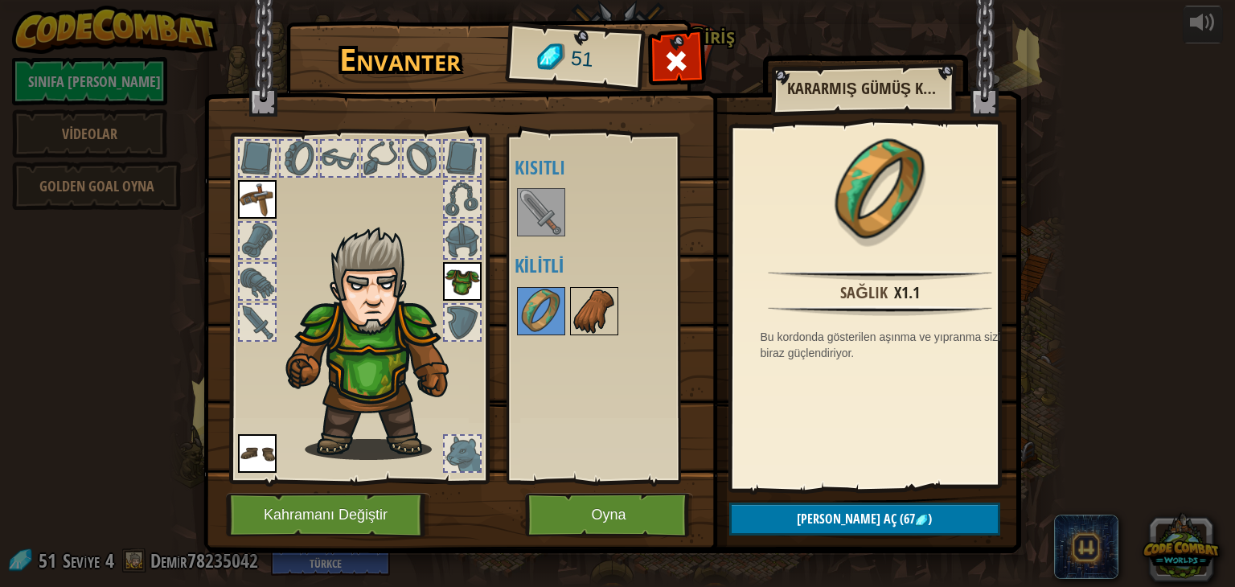
click at [582, 310] on img at bounding box center [594, 311] width 45 height 45
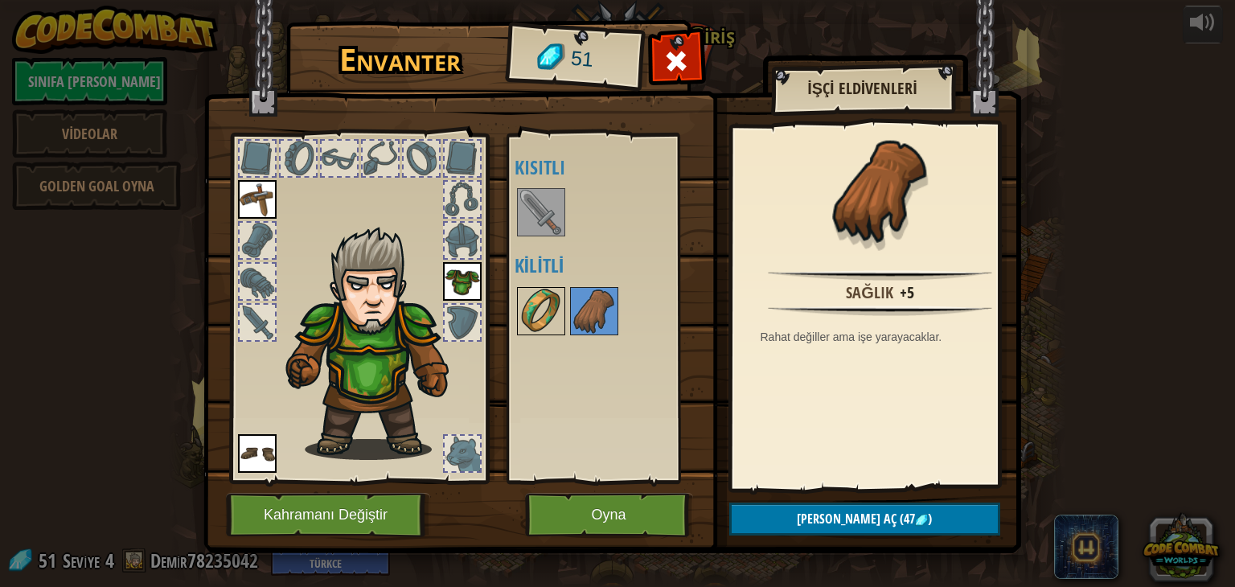
click at [543, 315] on img at bounding box center [541, 311] width 45 height 45
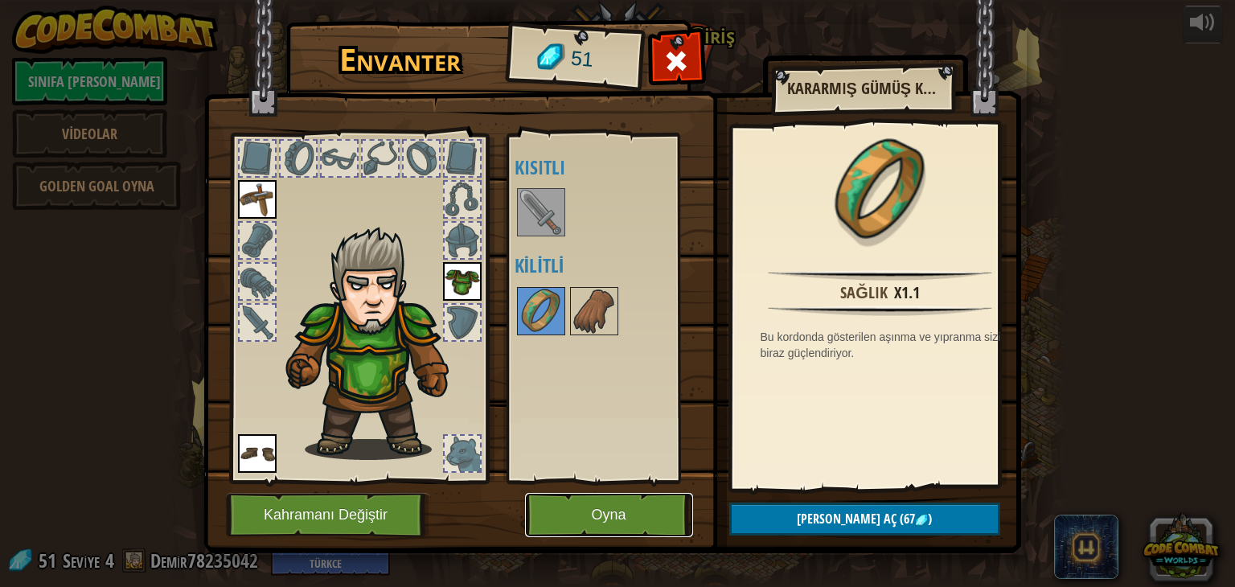
click at [602, 535] on button "Oyna" at bounding box center [609, 515] width 168 height 44
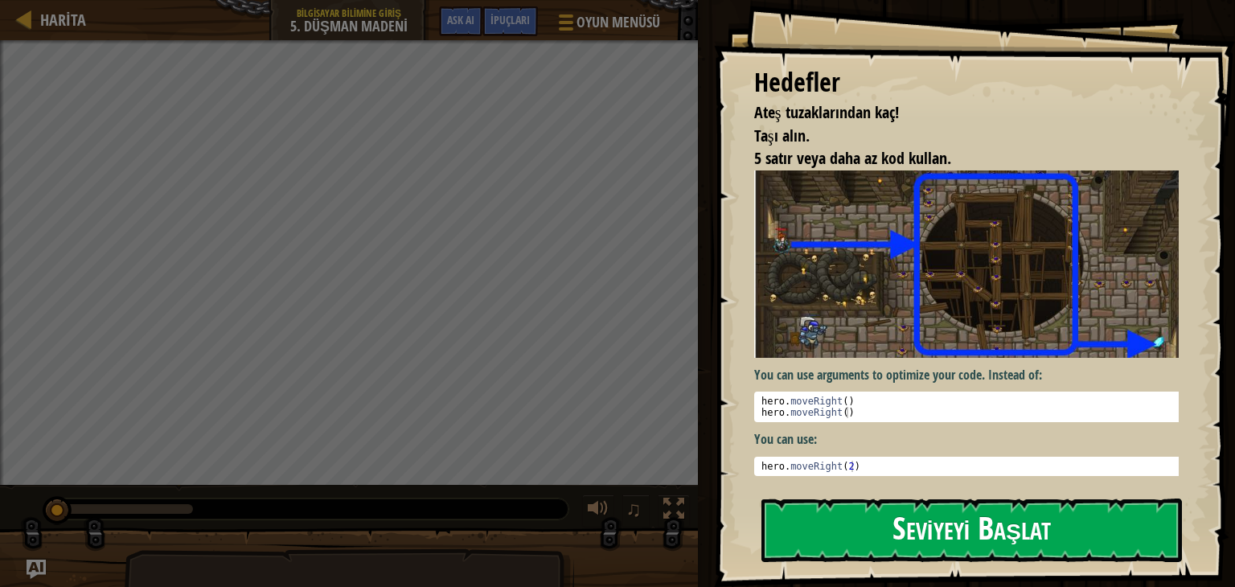
click at [992, 539] on button "Seviyeyi Başlat" at bounding box center [971, 531] width 421 height 64
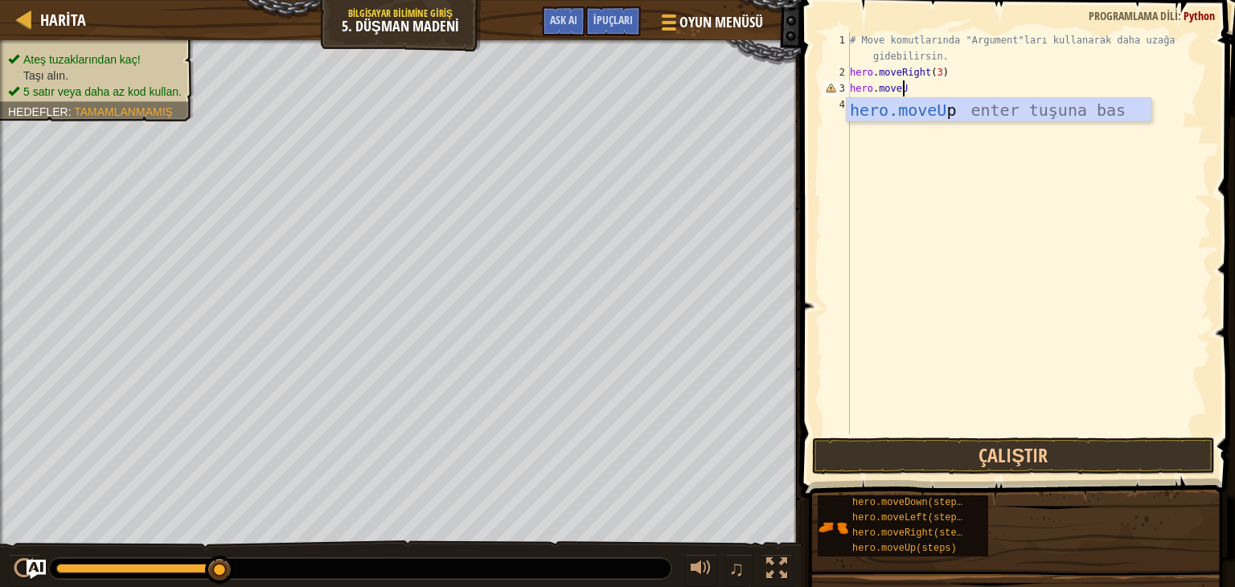
scroll to position [7, 3]
type textarea "hero.moveUp"
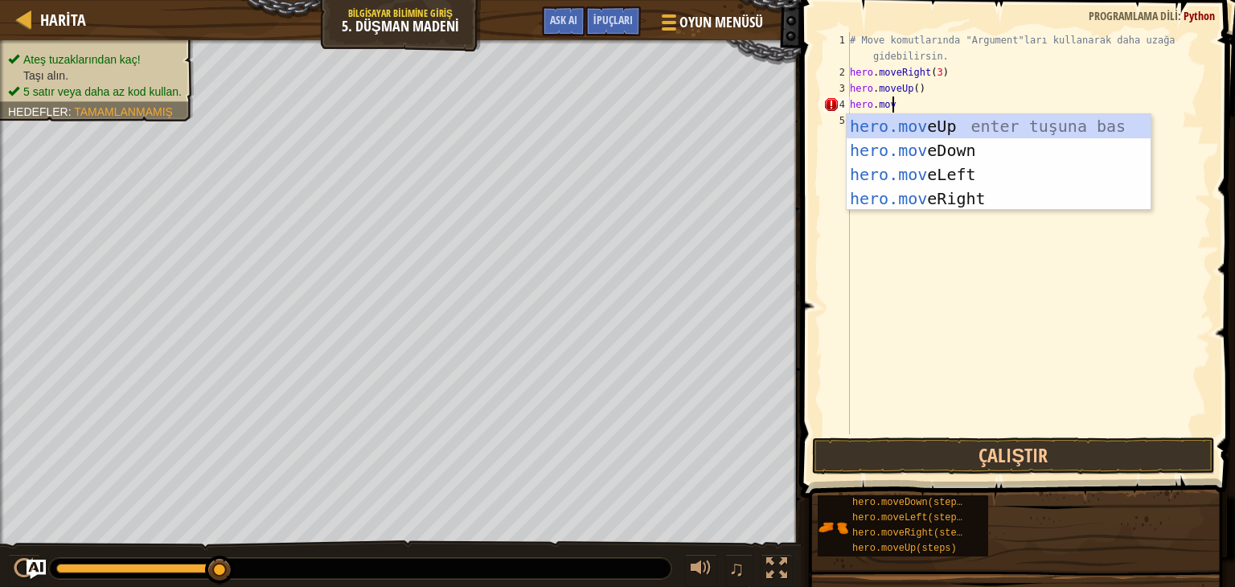
scroll to position [7, 2]
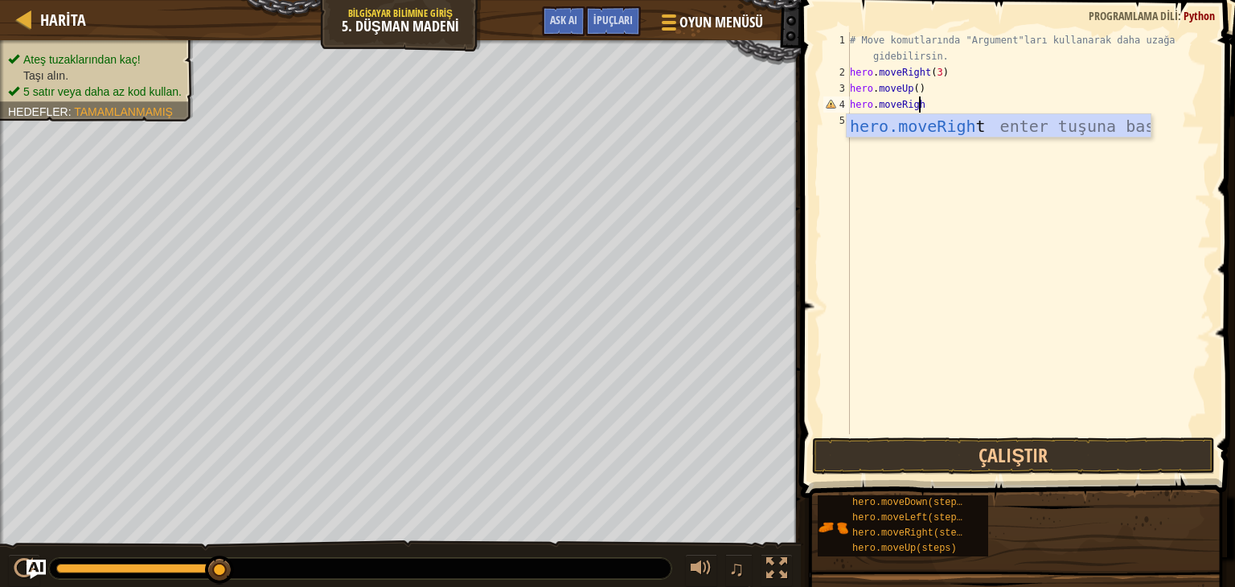
type textarea "hero.moveRight"
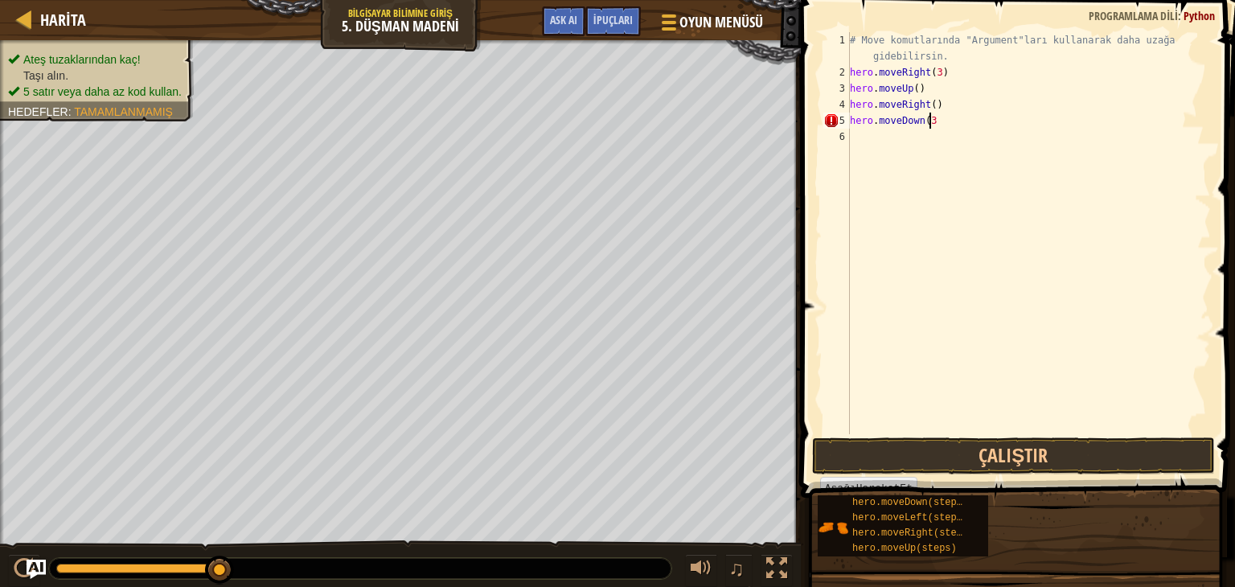
scroll to position [7, 6]
type textarea "hero.moveDown(3)"
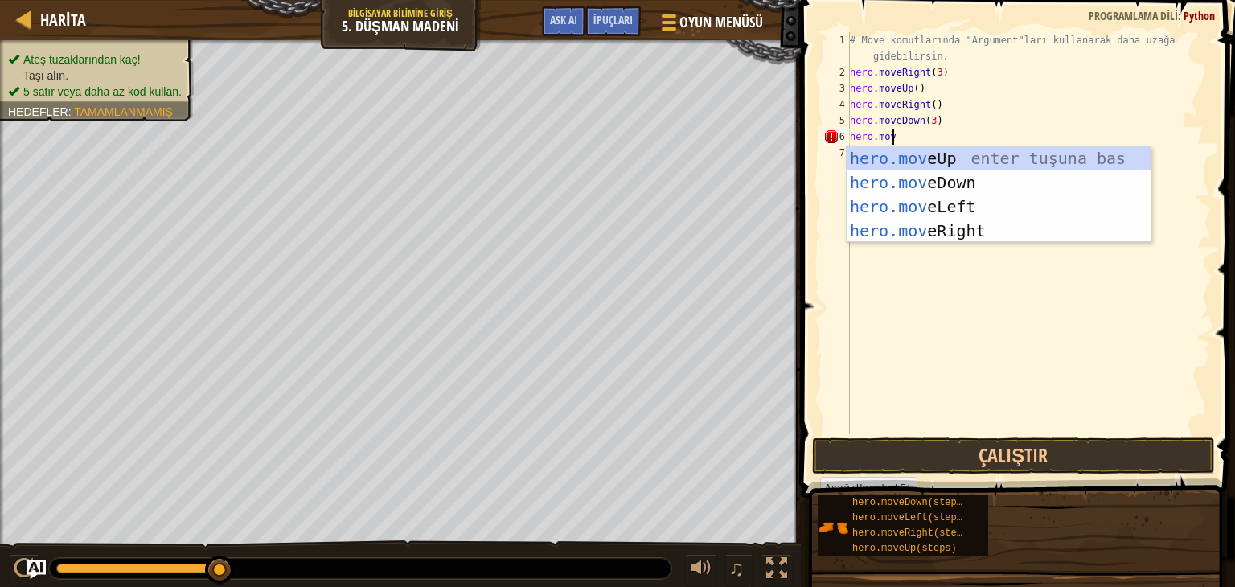
scroll to position [7, 2]
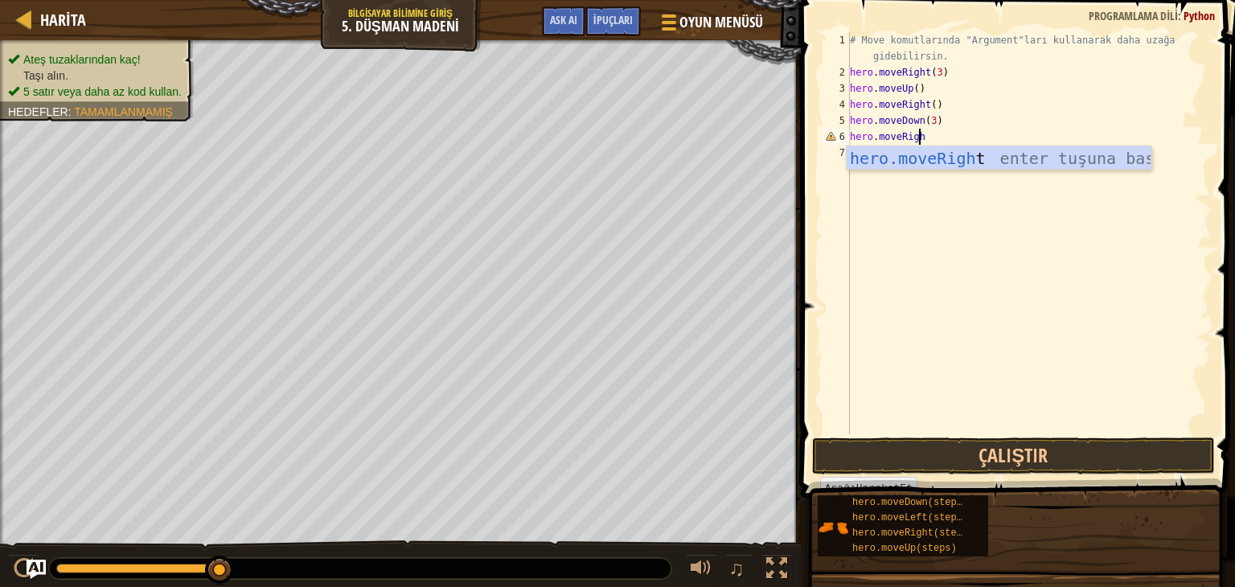
type textarea "hero.moveRight"
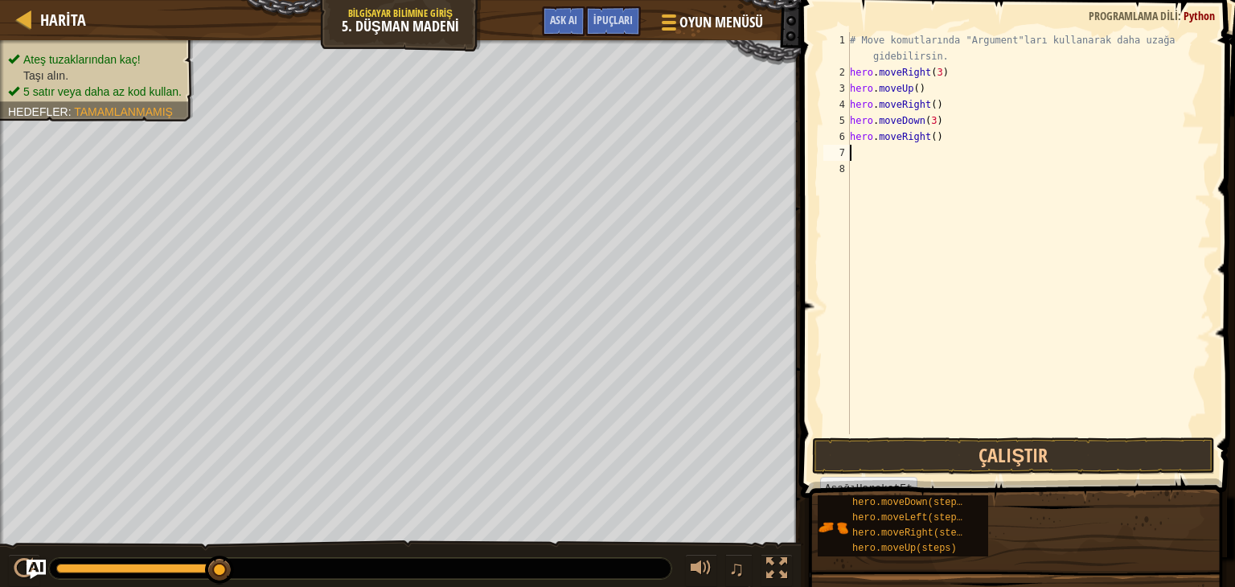
scroll to position [7, 0]
click at [927, 138] on div "# Move komutlarında "Argument"ları kullanarak daha uzağa gidebilirsin. hero . m…" at bounding box center [1029, 257] width 364 height 450
type textarea "hero.moveRight(2)"
click at [930, 454] on button "Çalıştır" at bounding box center [1013, 455] width 403 height 37
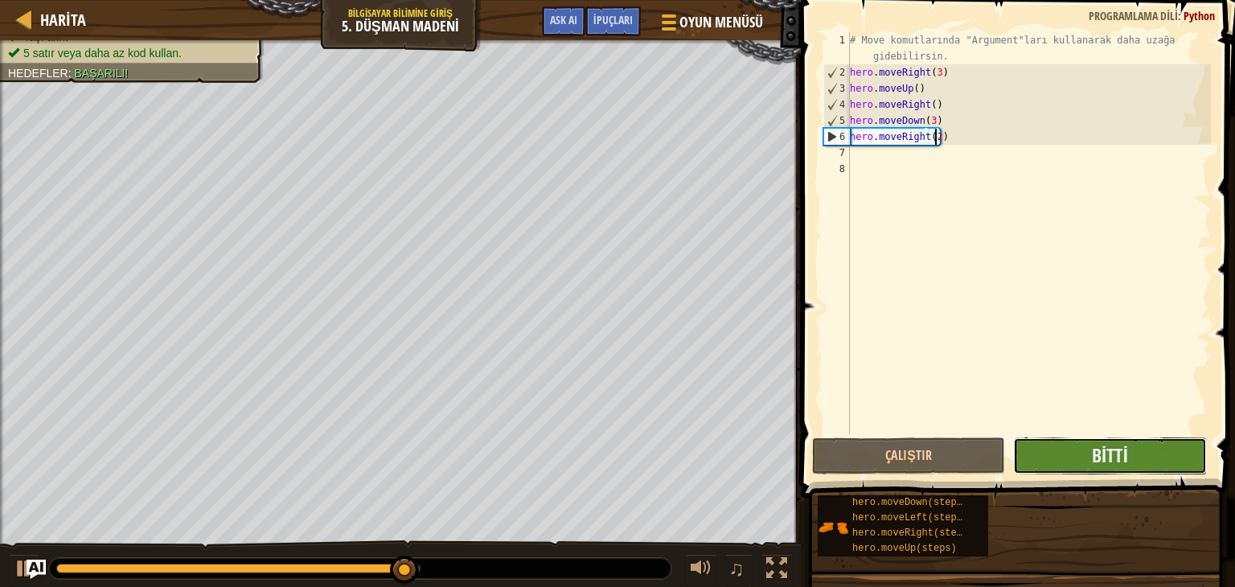
click at [1151, 446] on button "Bitti" at bounding box center [1109, 455] width 193 height 37
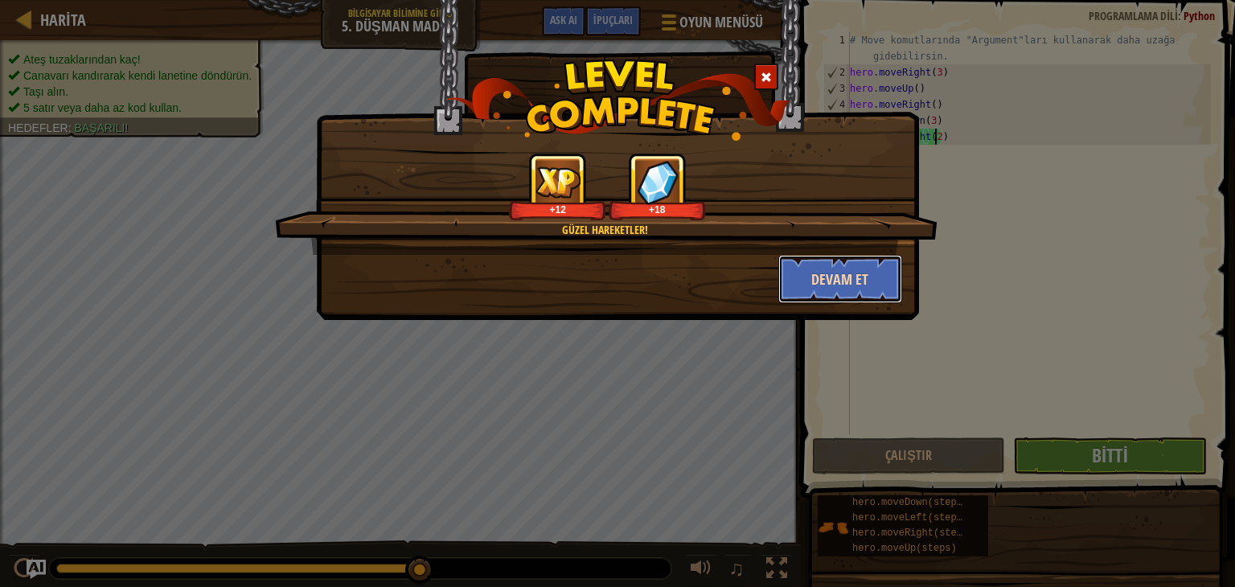
click at [806, 273] on button "Devam et" at bounding box center [840, 279] width 125 height 48
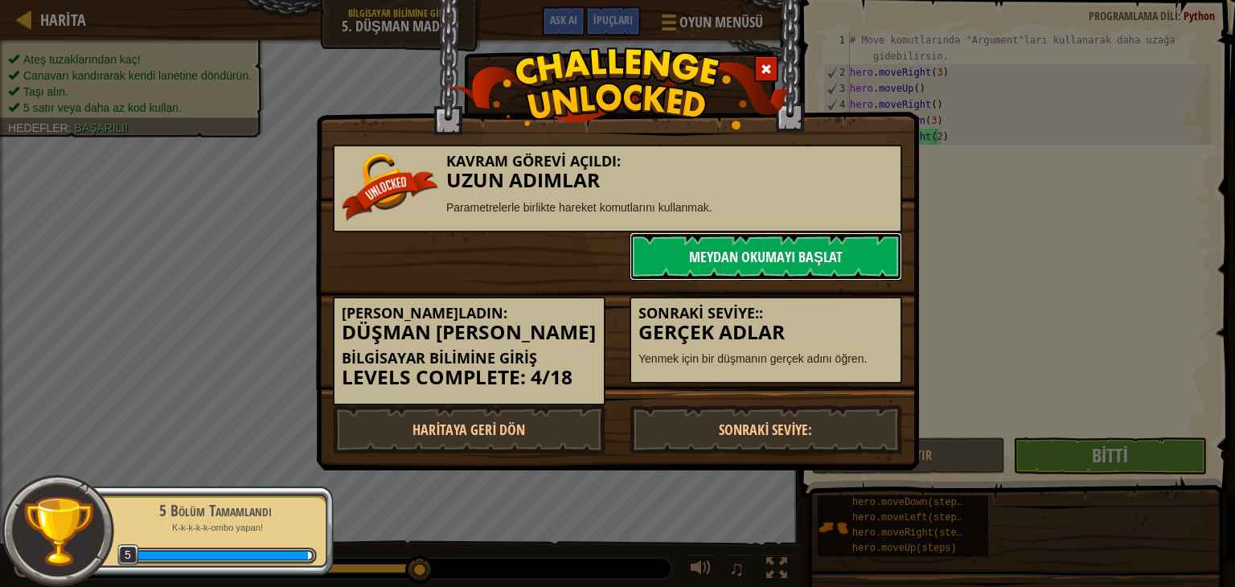
click at [717, 251] on link "Meydan Okumayı Başlat" at bounding box center [766, 256] width 273 height 48
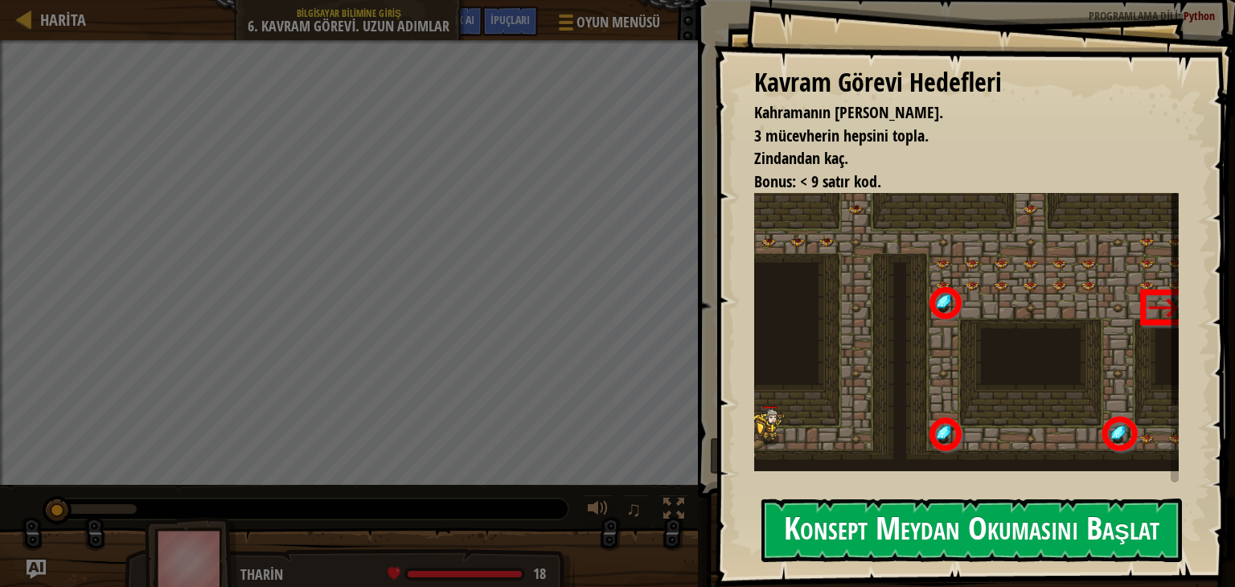
click at [955, 534] on button "Konsept Meydan Okumasını Başlat" at bounding box center [971, 531] width 421 height 64
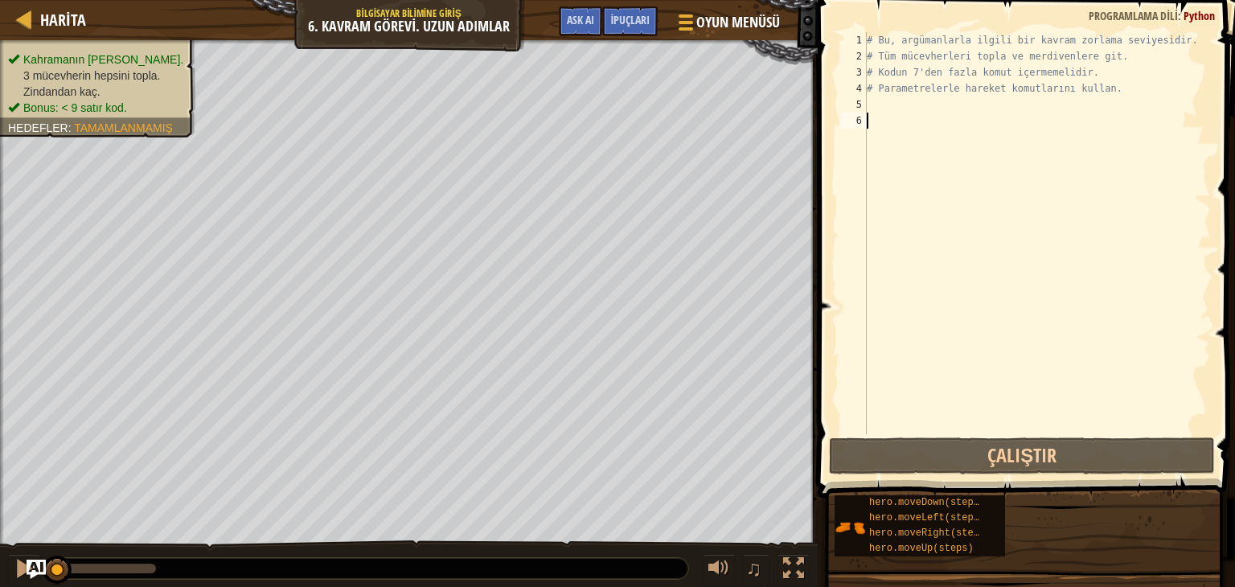
click at [899, 120] on div "# Bu, argümanlarla ilgili bir kavram zorlama seviyesidir. # Tüm mücevherleri to…" at bounding box center [1037, 249] width 347 height 434
click at [886, 106] on div "# Bu, argümanlarla ilgili bir kavram zorlama seviyesidir. # Tüm mücevherleri to…" at bounding box center [1037, 249] width 347 height 434
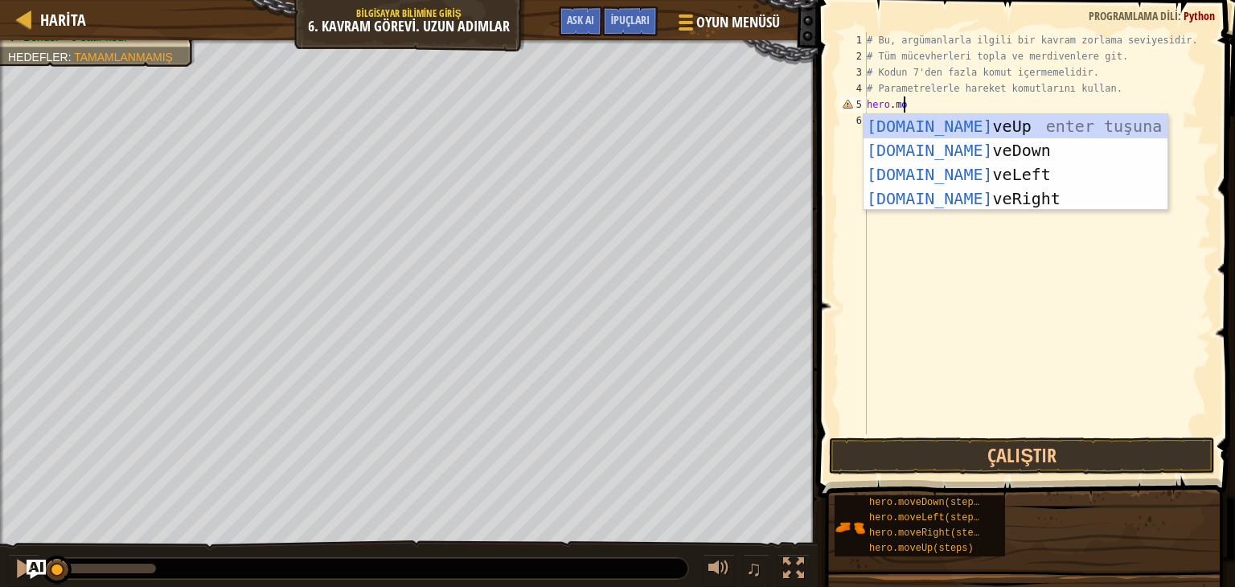
scroll to position [7, 2]
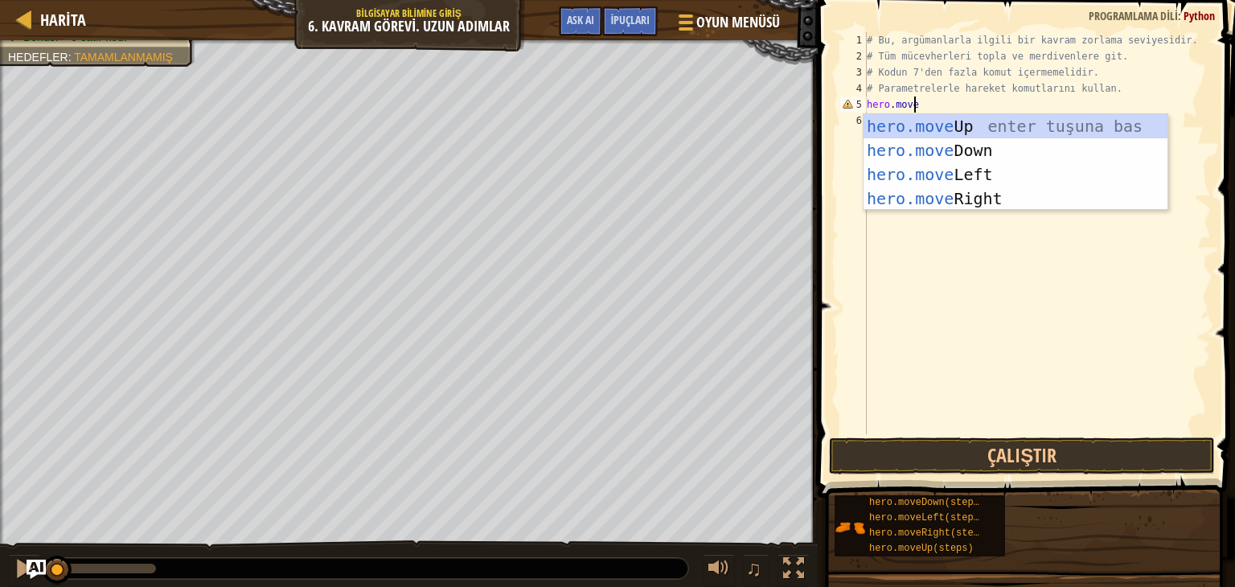
type textarea "hero.moveR"
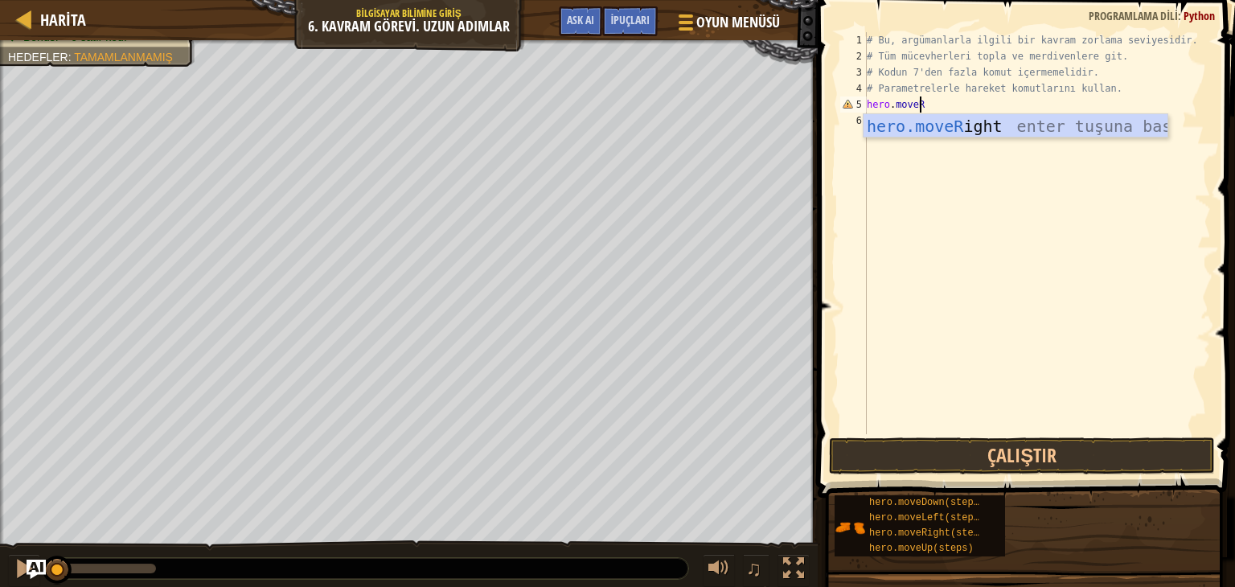
scroll to position [7, 0]
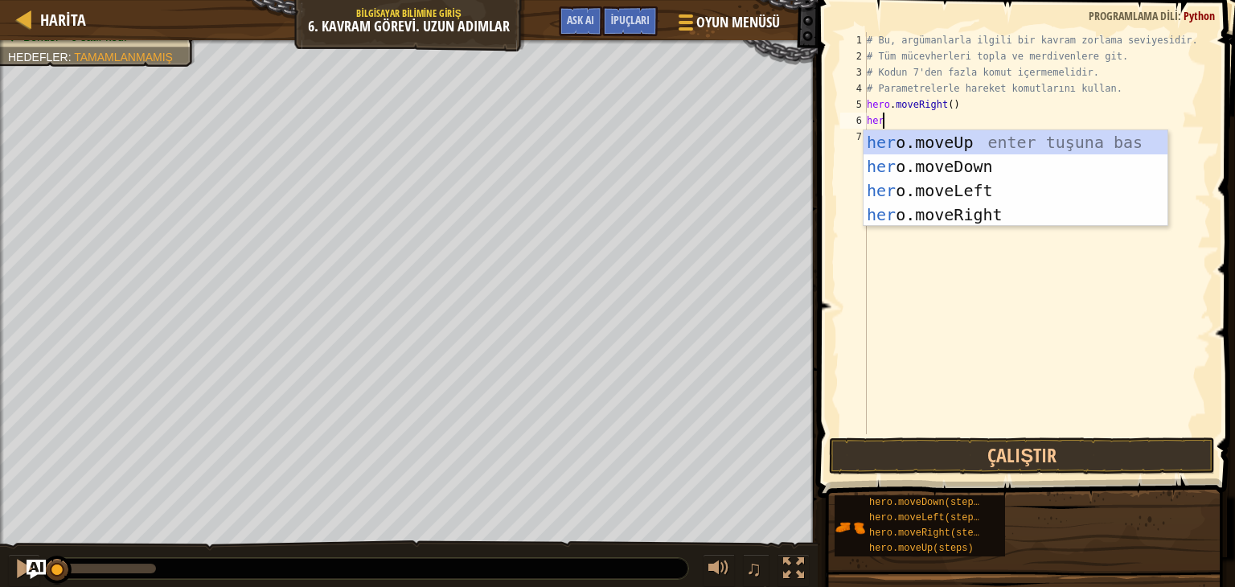
type textarea "hero"
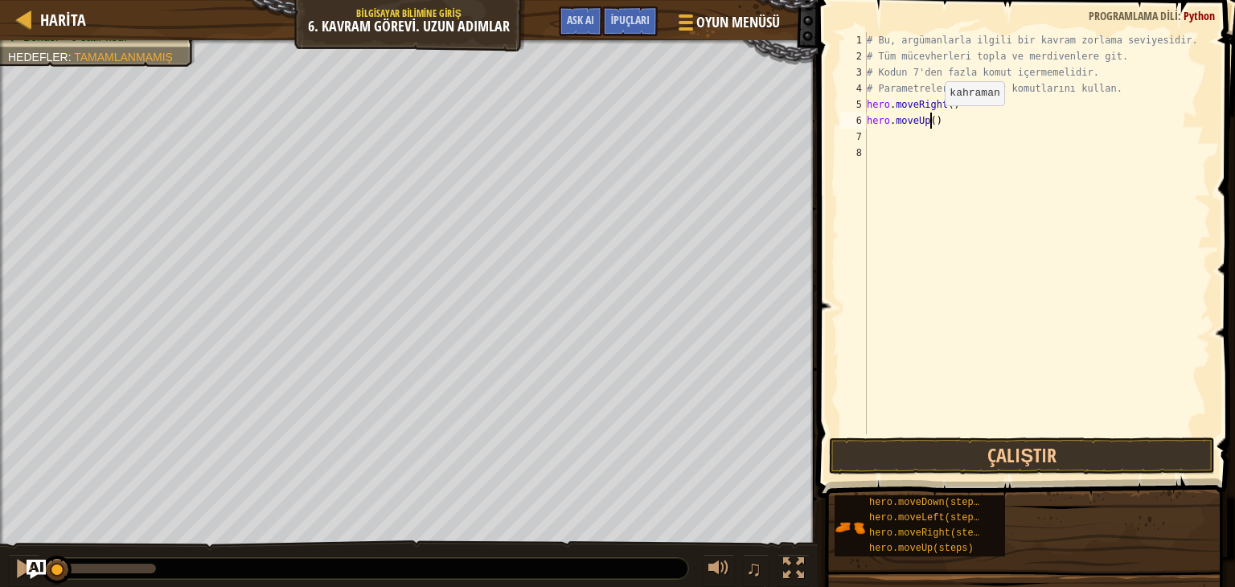
click at [931, 121] on div "# Bu, argümanlarla ilgili bir kavram zorlama seviyesidir. # Tüm mücevherleri to…" at bounding box center [1037, 249] width 347 height 434
type textarea "hero.moveUp(3)"
click at [878, 136] on div "# Bu, argümanlarla ilgili bir kavram zorlama seviyesidir. # Tüm mücevherleri to…" at bounding box center [1037, 249] width 347 height 434
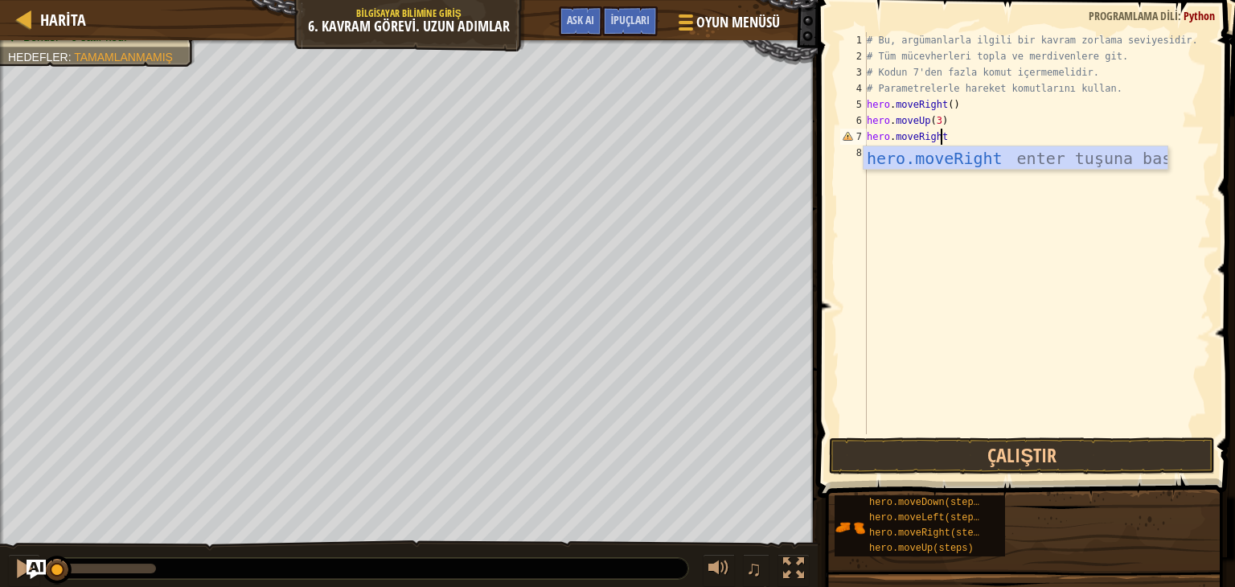
scroll to position [7, 6]
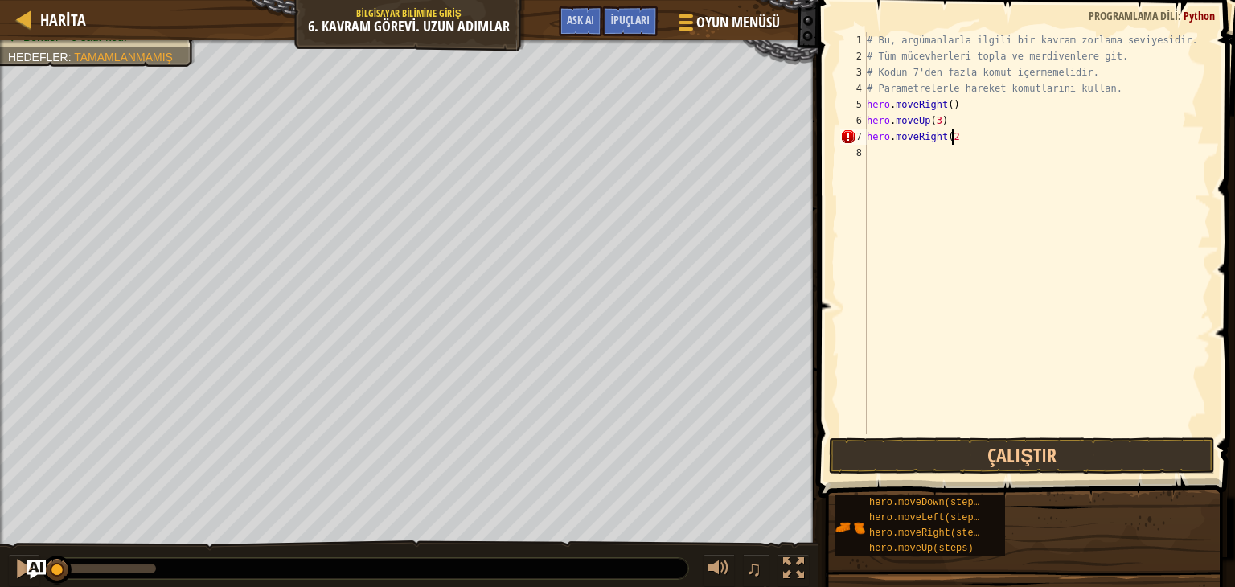
type textarea "hero.moveRight(2)"
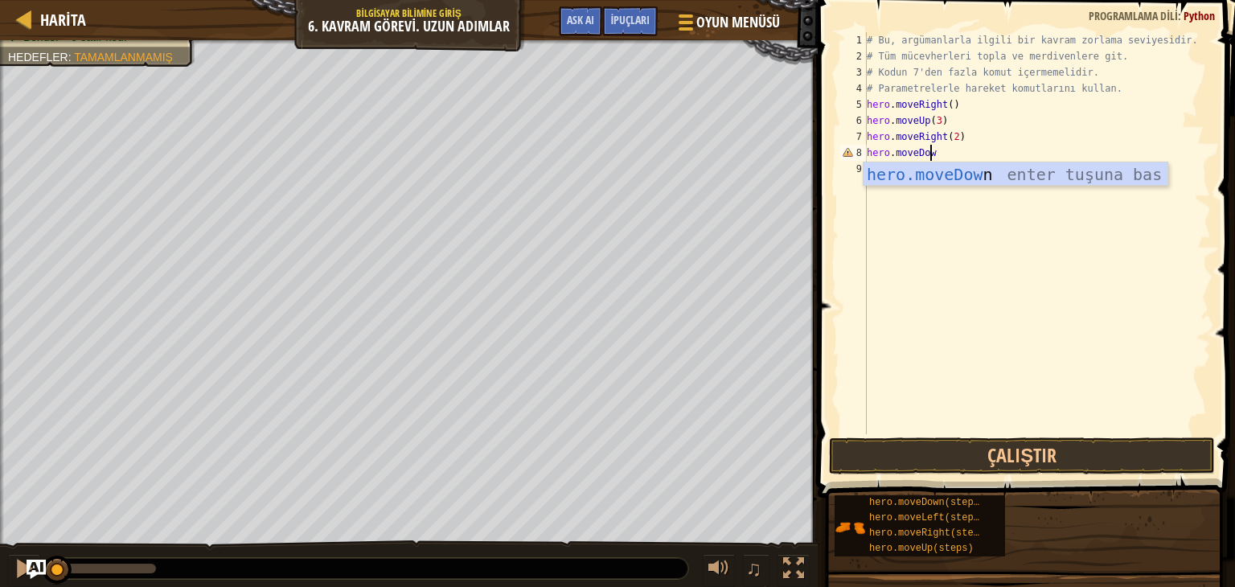
scroll to position [7, 4]
type textarea "hero.moveDown"
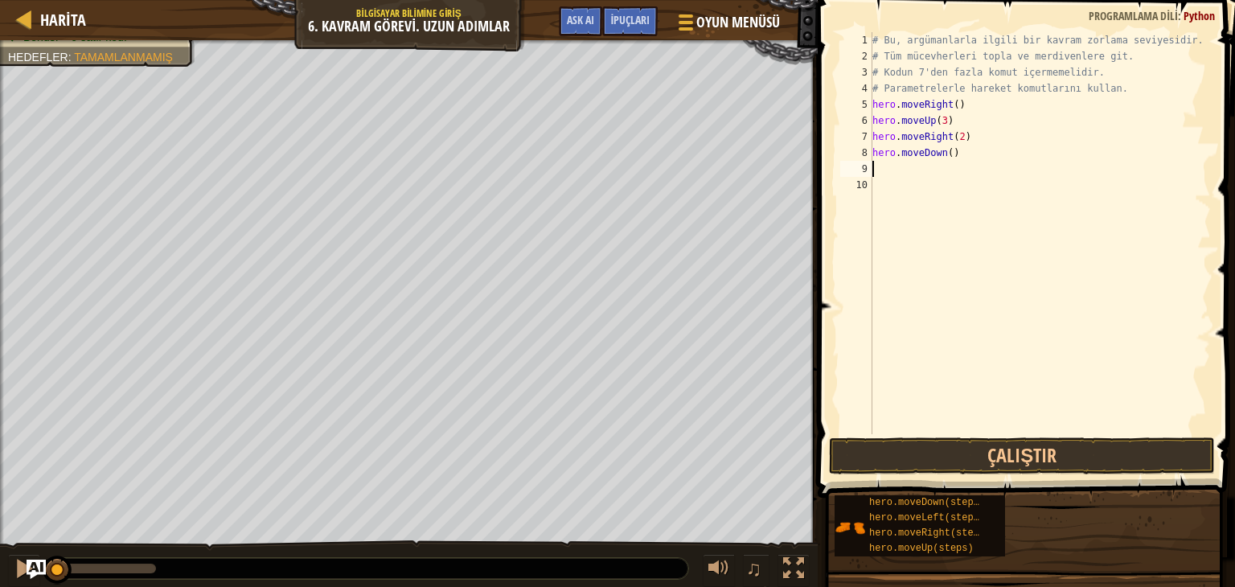
type textarea "j"
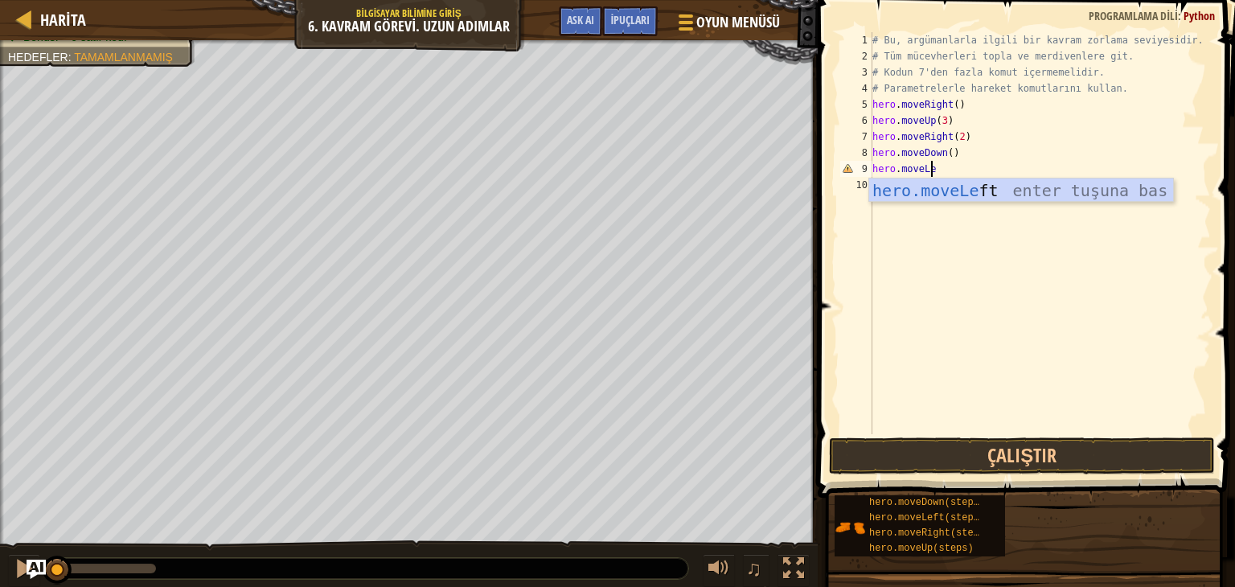
scroll to position [7, 4]
type textarea "hero.moveLeft"
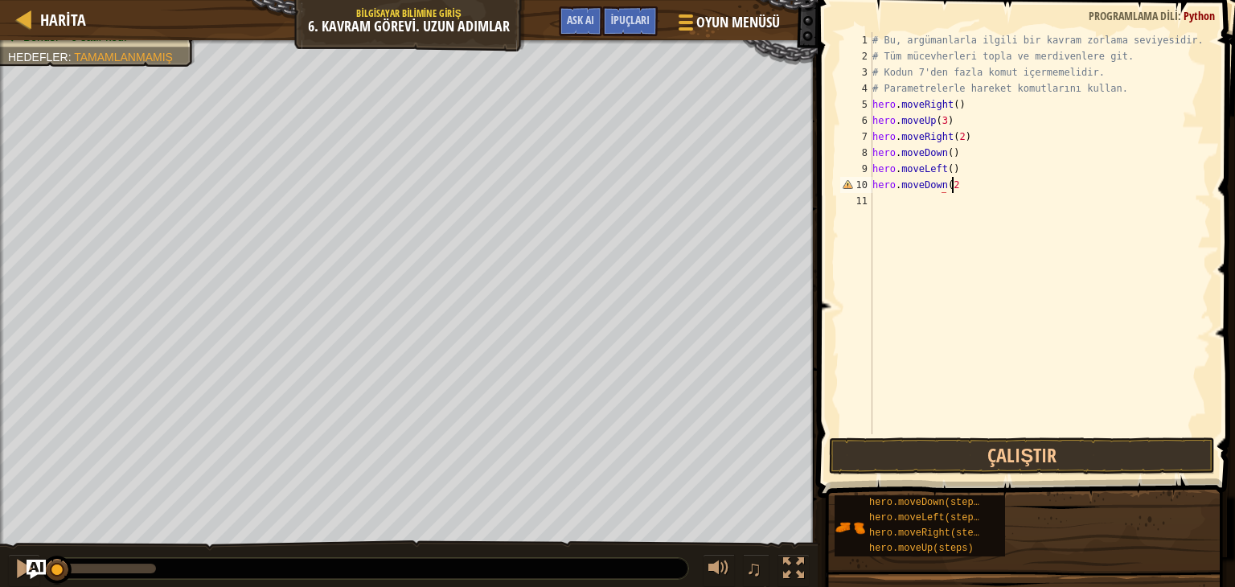
scroll to position [7, 6]
type textarea "hero.moveDown(2)"
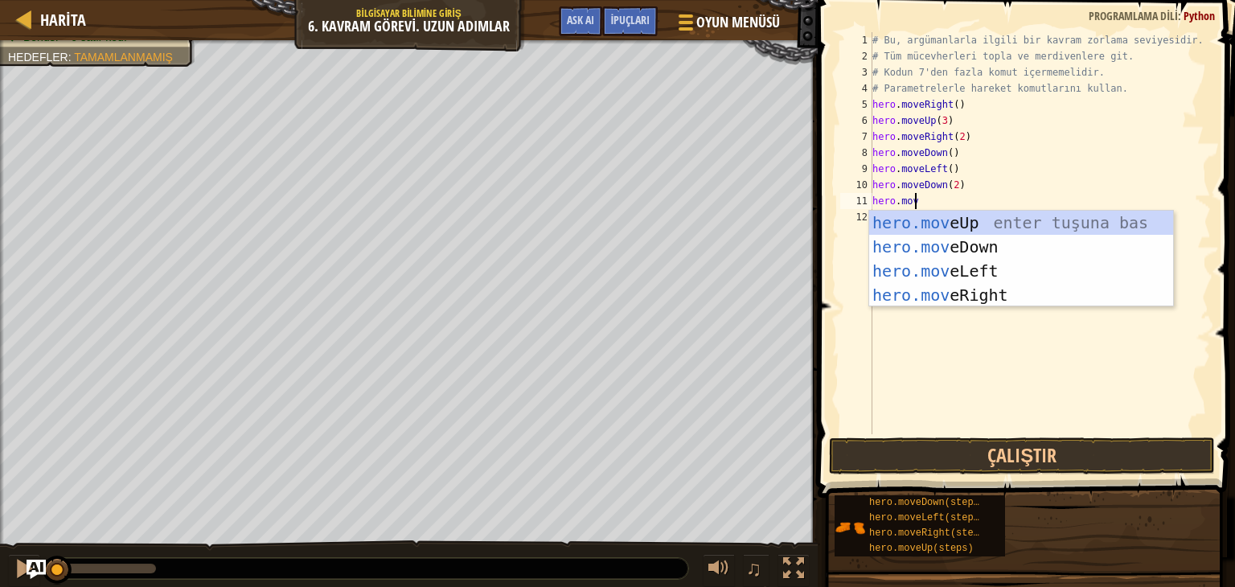
scroll to position [7, 2]
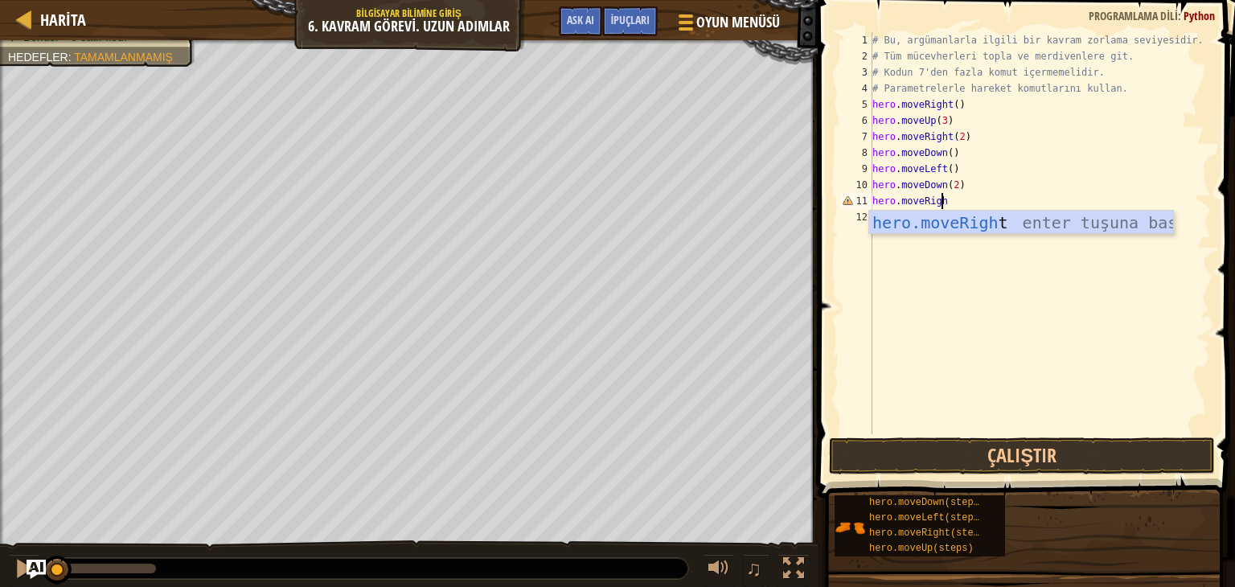
type textarea "hero.moveRight"
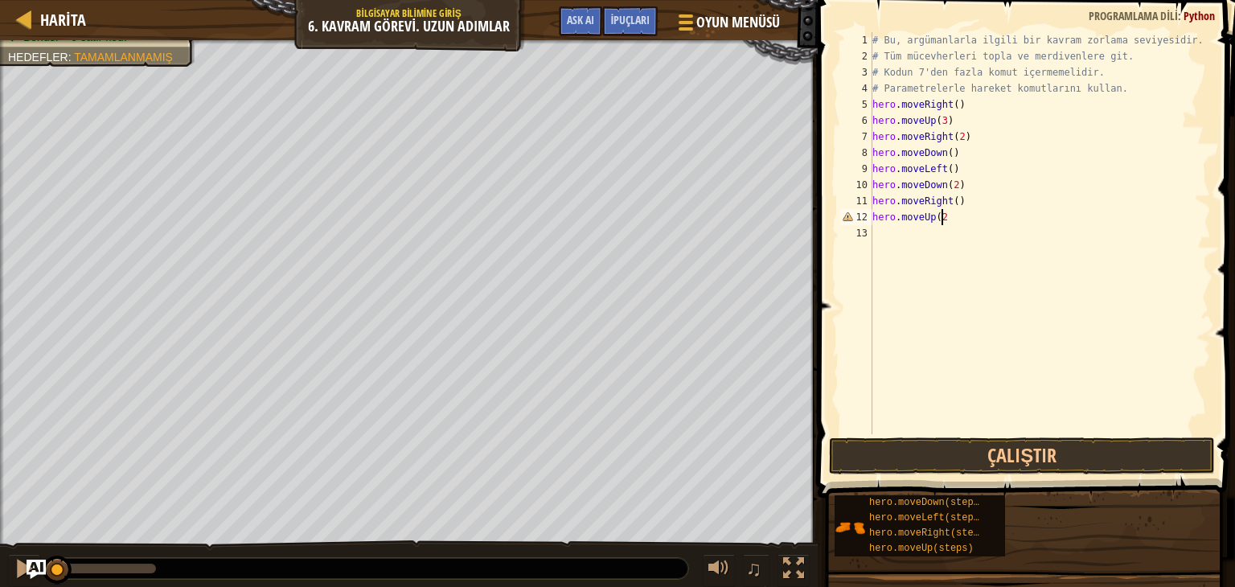
type textarea "hero.moveUp(2)"
click at [1012, 462] on button "Çalıştır" at bounding box center [1022, 455] width 386 height 37
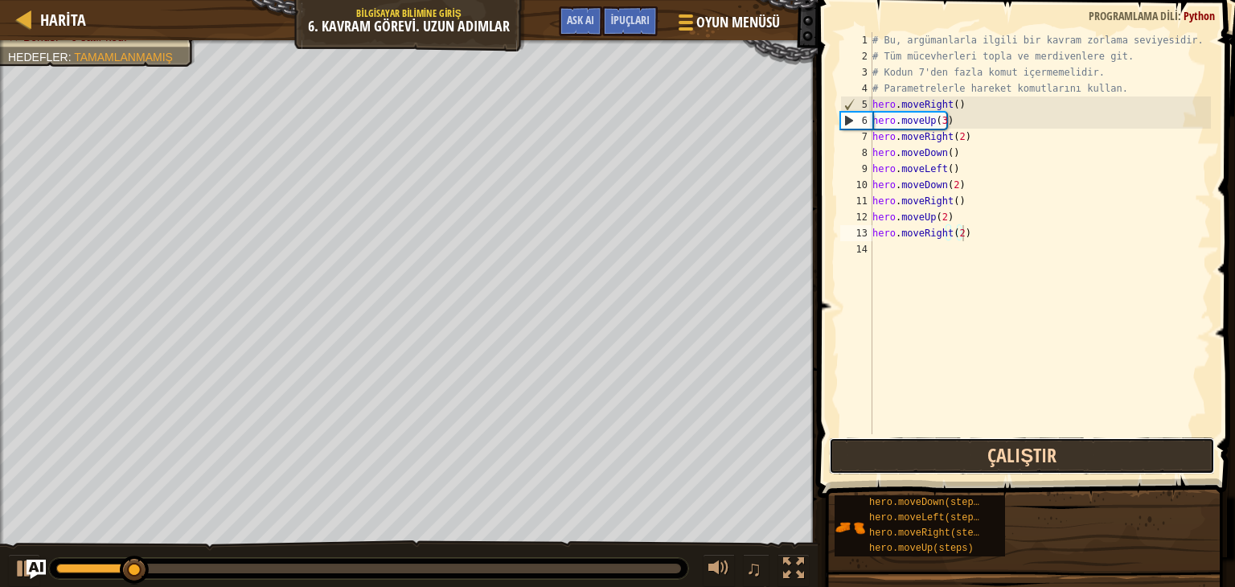
click at [1023, 454] on button "Çalıştır" at bounding box center [1022, 455] width 386 height 37
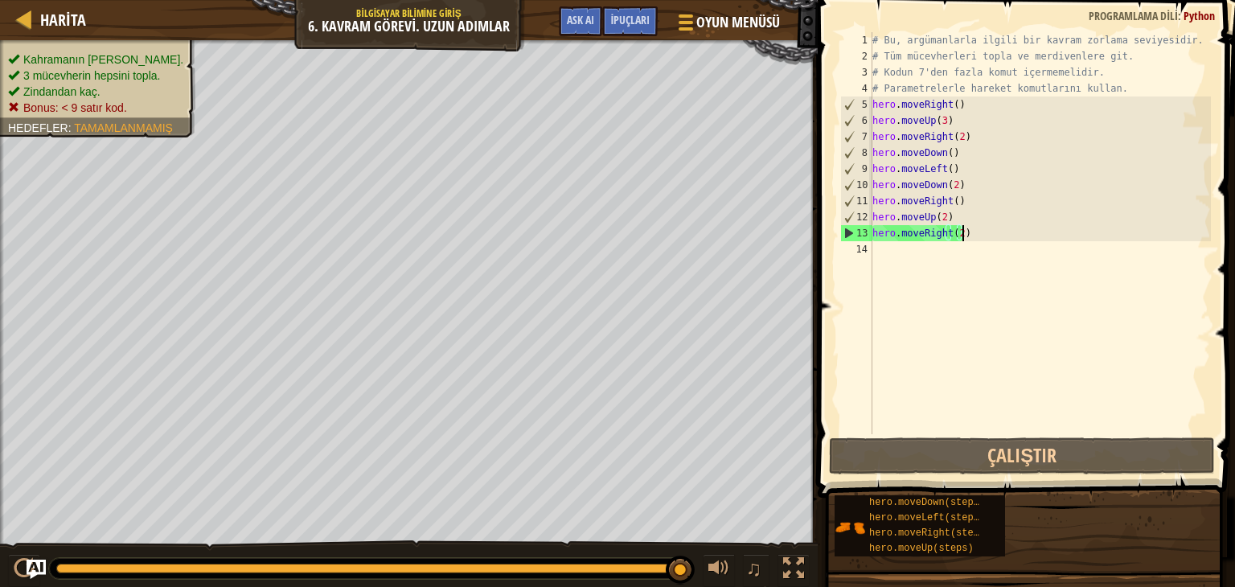
drag, startPoint x: 970, startPoint y: 238, endPoint x: 983, endPoint y: 232, distance: 14.0
click at [983, 232] on div "# Bu, argümanlarla ilgili bir kavram zorlama seviyesidir. # Tüm mücevherleri to…" at bounding box center [1040, 249] width 343 height 434
click at [984, 238] on div "# Bu, argümanlarla ilgili bir kavram zorlama seviyesidir. # Tüm mücevherleri to…" at bounding box center [1040, 249] width 343 height 434
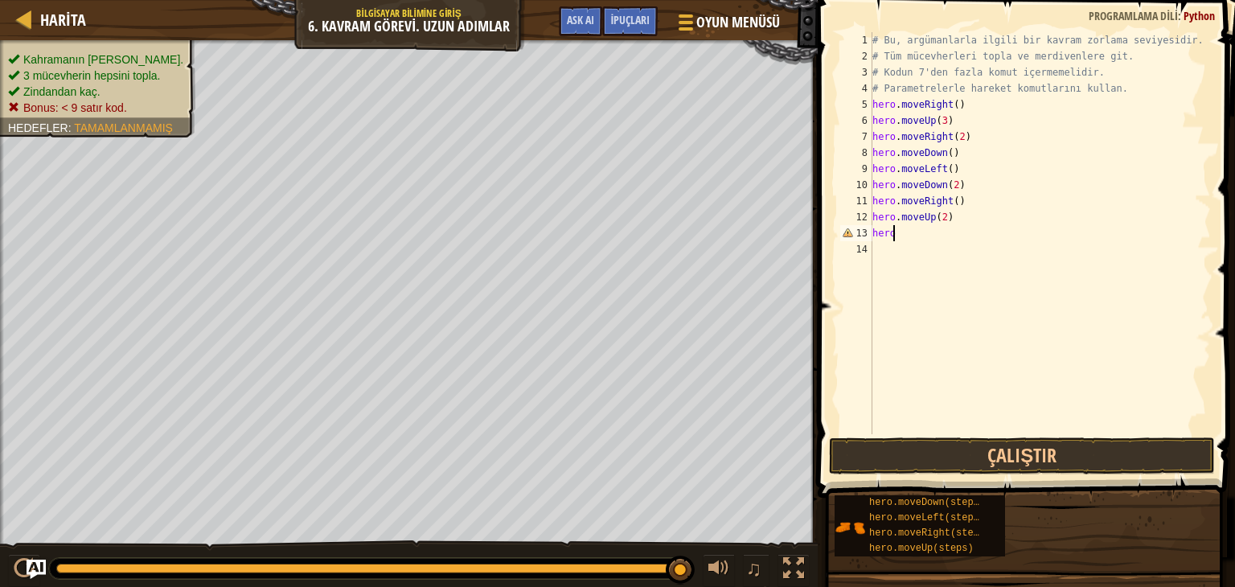
scroll to position [7, 0]
type textarea "h"
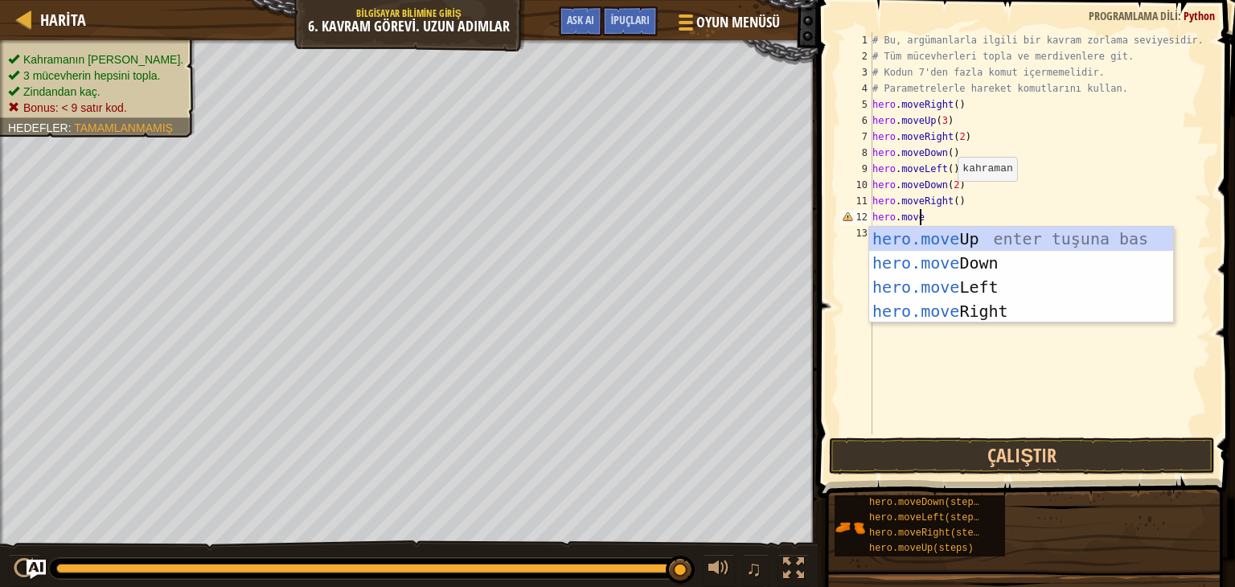
click at [949, 197] on div "# Bu, argümanlarla ilgili bir kavram zorlama seviyesidir. # Tüm mücevherleri to…" at bounding box center [1040, 249] width 343 height 434
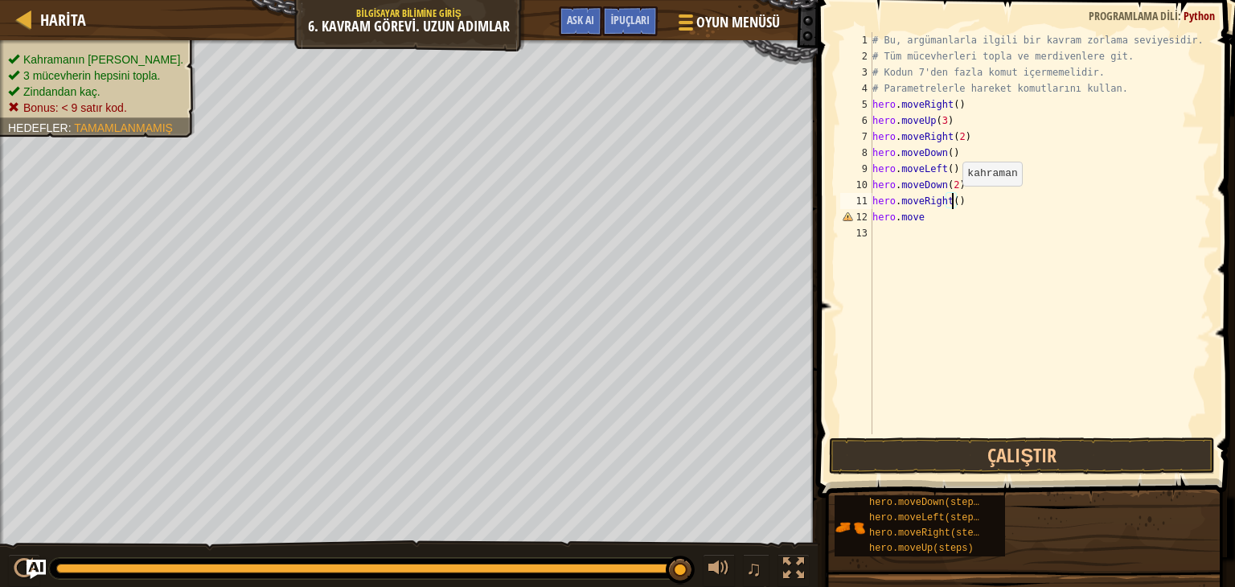
click at [954, 201] on div "# Bu, argümanlarla ilgili bir kavram zorlama seviyesidir. # Tüm mücevherleri to…" at bounding box center [1040, 249] width 343 height 434
click at [932, 222] on div "# Bu, argümanlarla ilgili bir kavram zorlama seviyesidir. # Tüm mücevherleri to…" at bounding box center [1040, 249] width 343 height 434
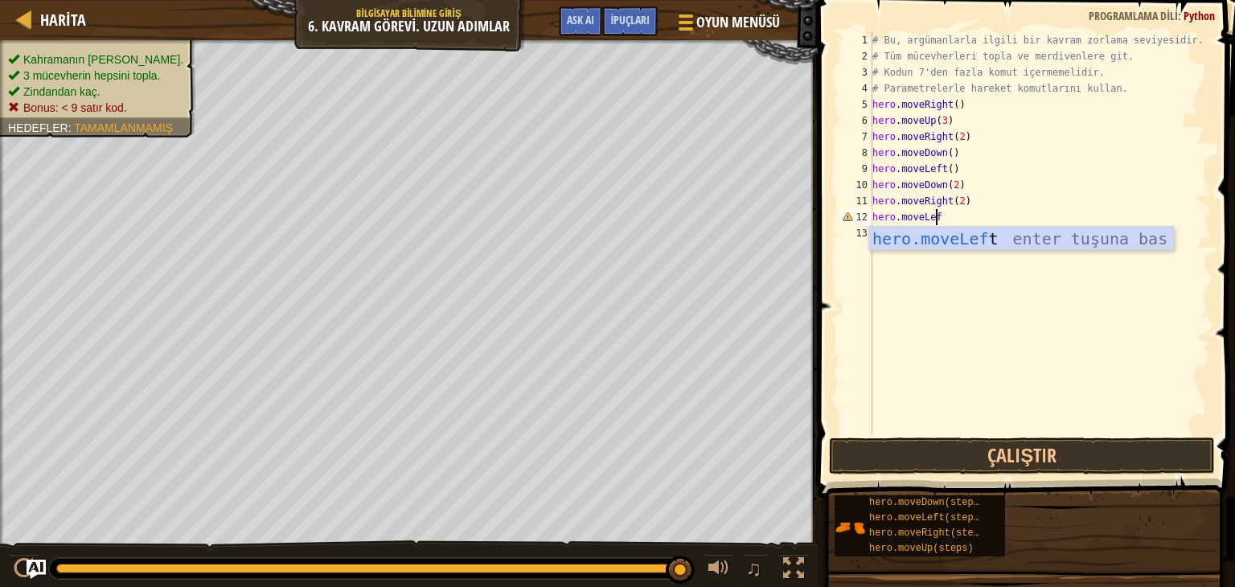
scroll to position [7, 4]
type textarea "hero.moveLeft"
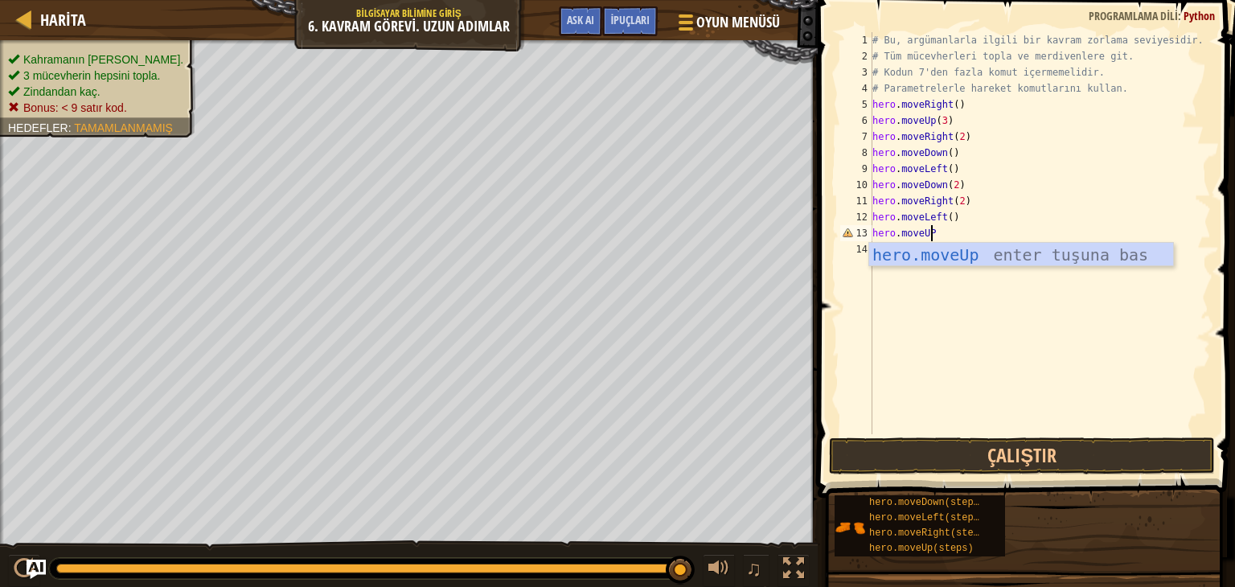
scroll to position [7, 3]
type textarea "hero.moveUp"
click at [954, 231] on div "# Bu, argümanlarla ilgili bir kavram zorlama seviyesidir. # Tüm mücevherleri to…" at bounding box center [1040, 249] width 343 height 434
type textarea "hero.moveUp()"
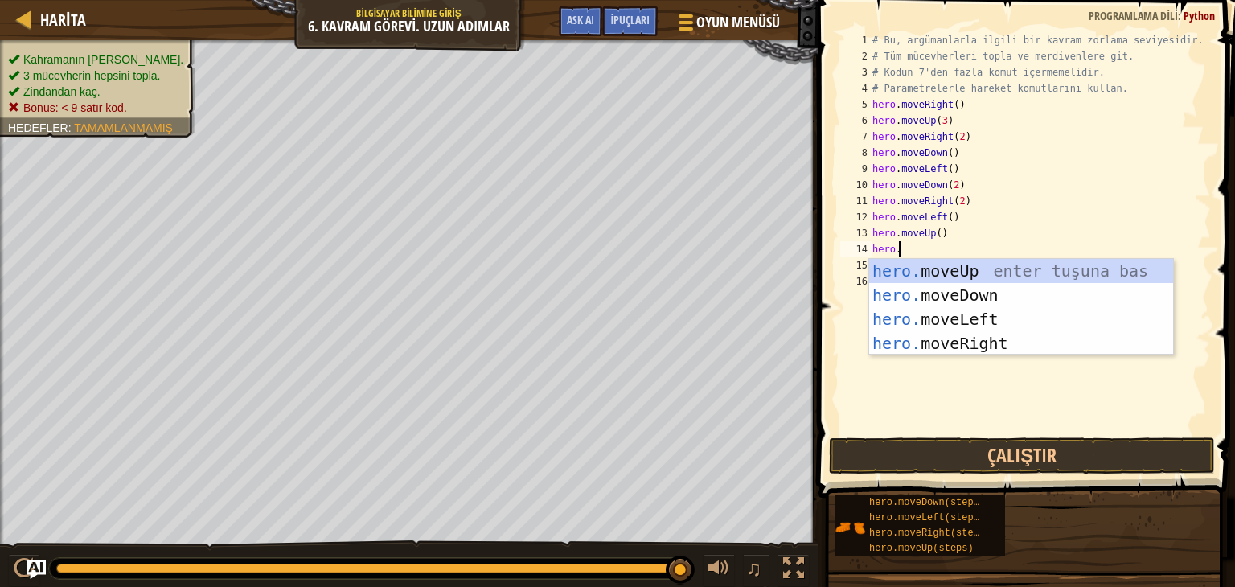
scroll to position [7, 1]
click at [934, 236] on div "# Bu, argümanlarla ilgili bir kavram zorlama seviyesidir. # Tüm mücevherleri to…" at bounding box center [1040, 249] width 343 height 434
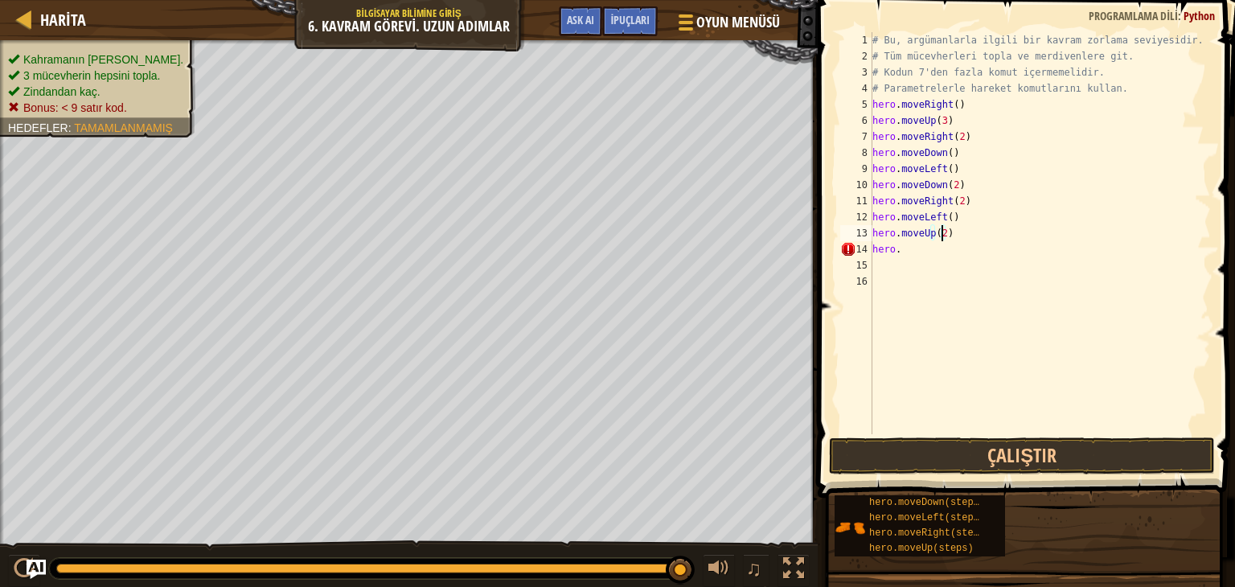
click at [908, 253] on div "# Bu, argümanlarla ilgili bir kavram zorlama seviyesidir. # Tüm mücevherleri to…" at bounding box center [1040, 249] width 343 height 434
type textarea "hero.moveRight"
type textarea "hero.moveRight()"
type textarea "hero.moveDown(2)"
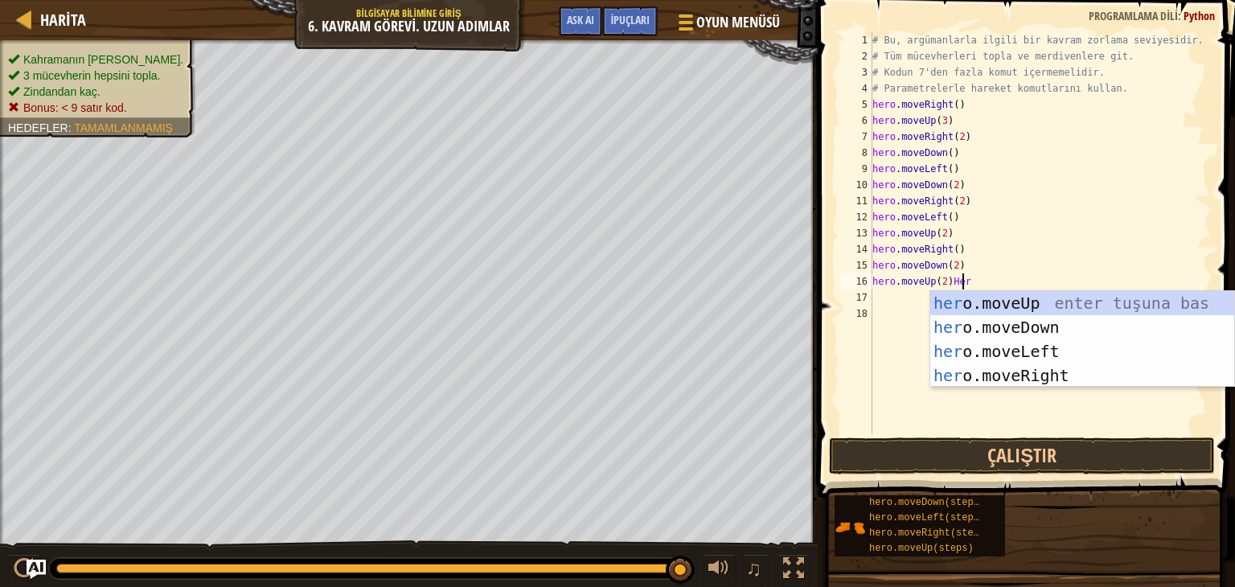
scroll to position [7, 6]
type textarea "hero.moveUp(2)"
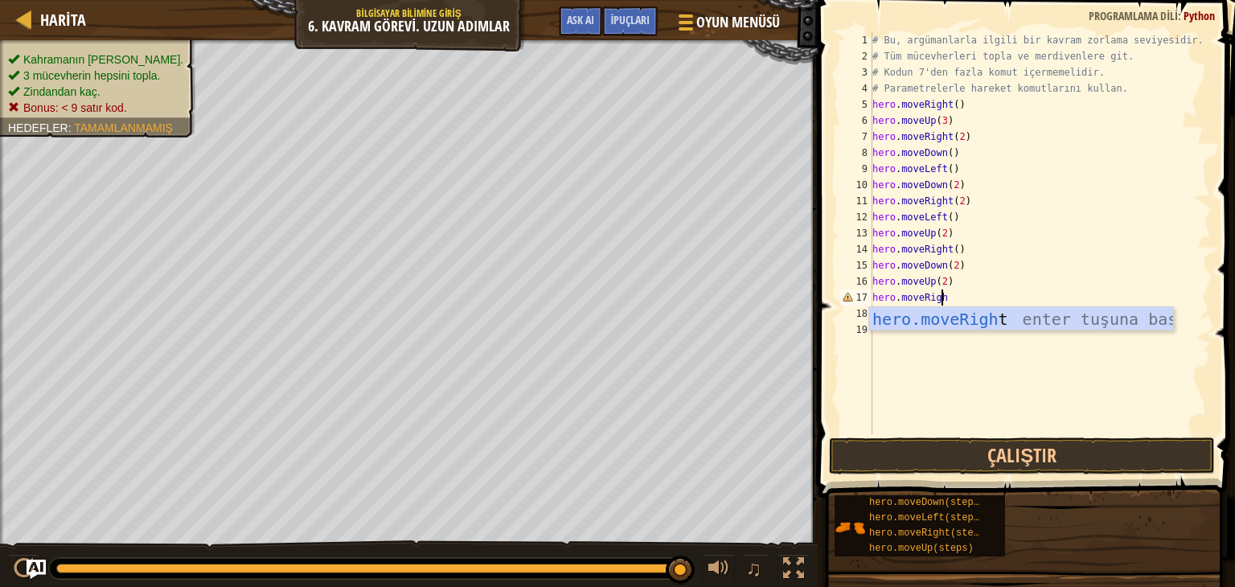
scroll to position [7, 5]
click at [1014, 438] on button "Çalıştır" at bounding box center [1022, 455] width 386 height 37
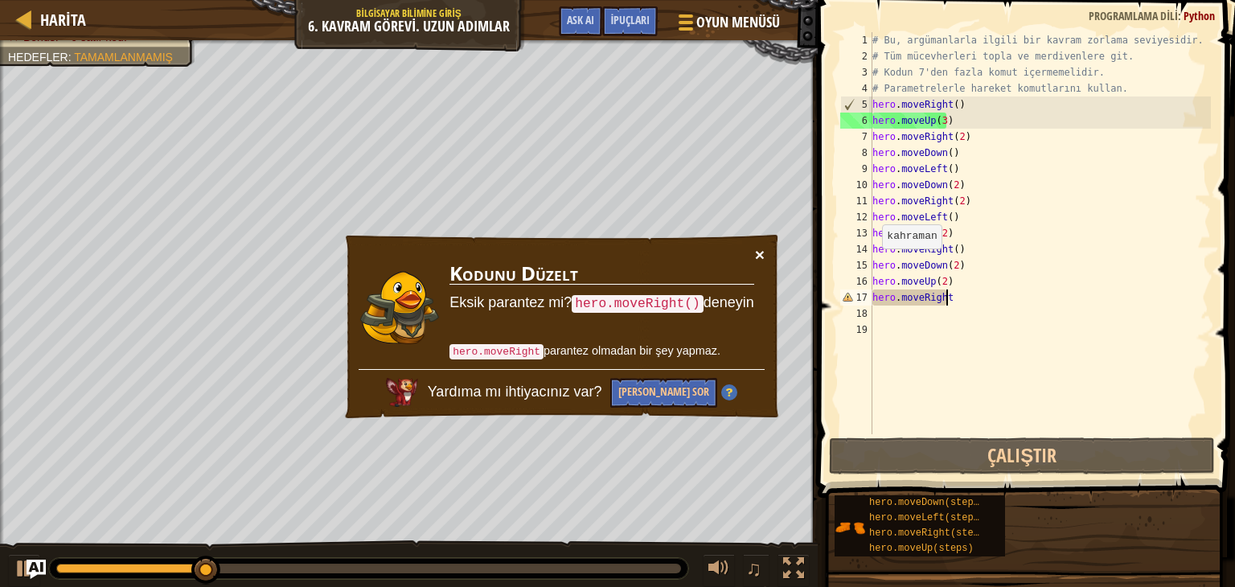
click at [765, 251] on div "× Kodunu Düzelt Eksik parantez mi? hero.moveRight() deneyin hero.moveRight para…" at bounding box center [562, 326] width 438 height 187
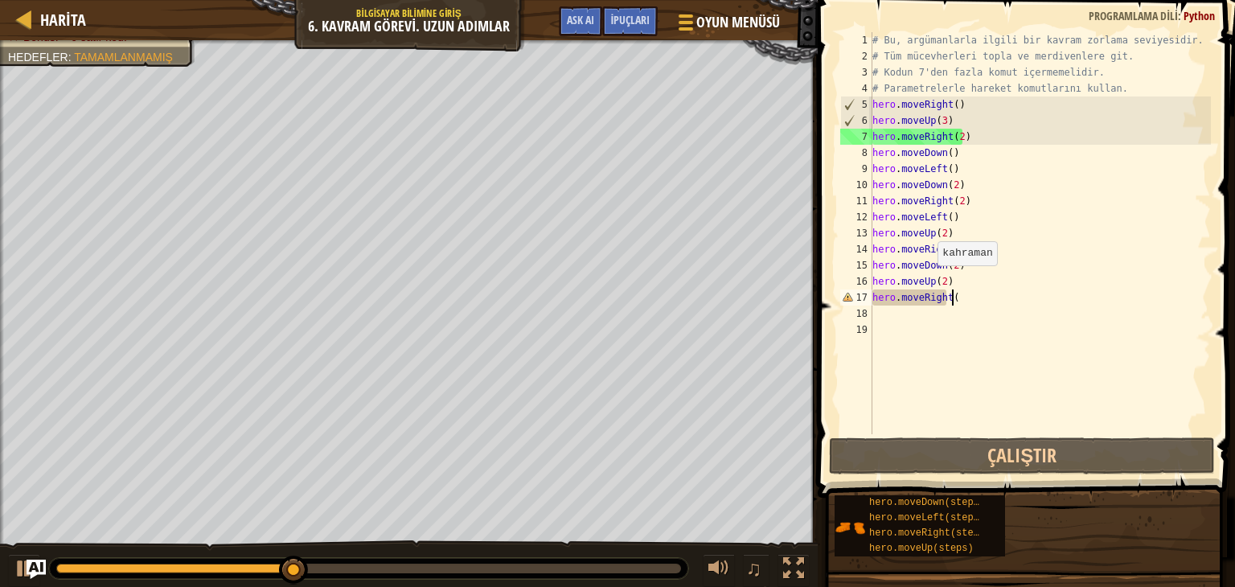
scroll to position [7, 6]
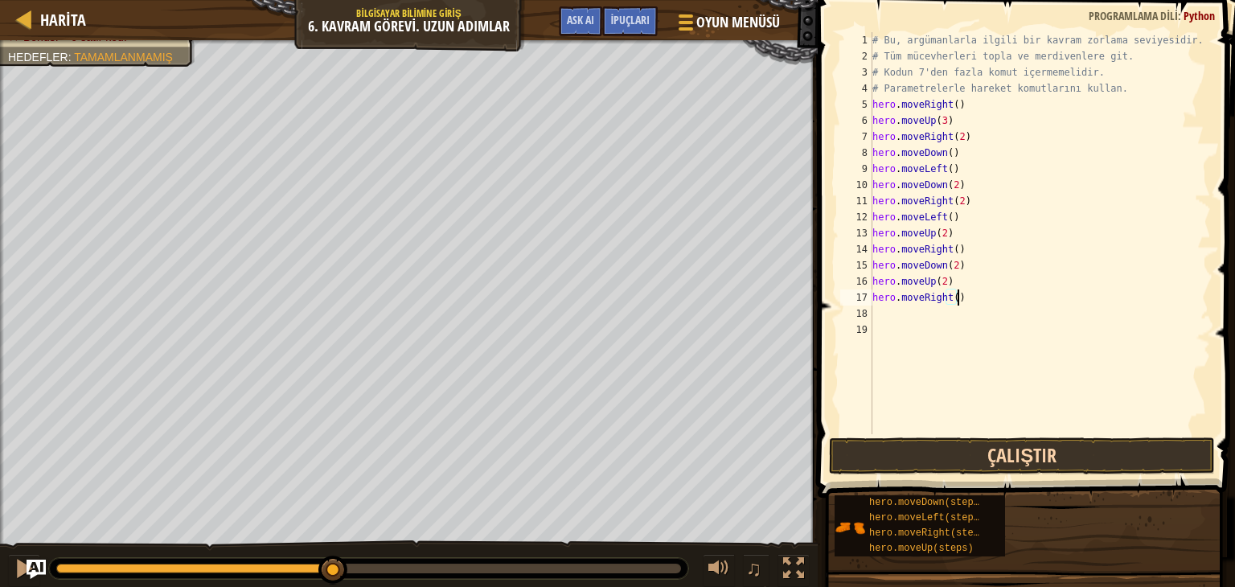
type textarea "hero.moveRight()"
click at [991, 461] on button "Çalıştır" at bounding box center [1022, 455] width 386 height 37
